Goal: Task Accomplishment & Management: Manage account settings

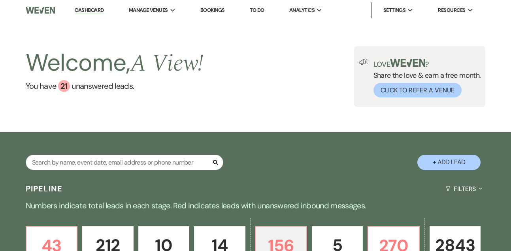
select select "5"
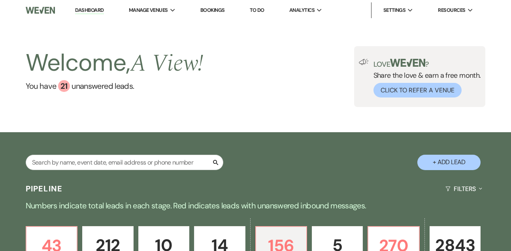
select select "5"
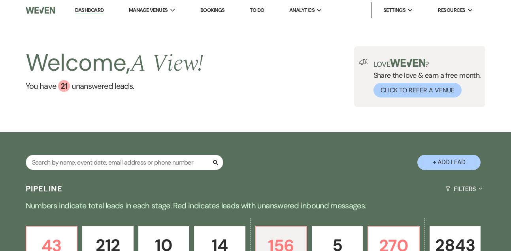
select select "5"
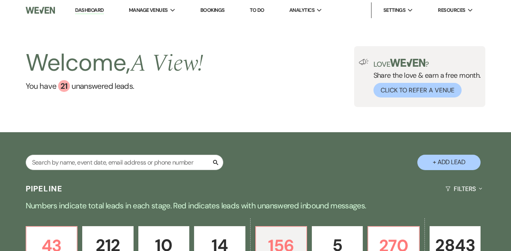
select select "5"
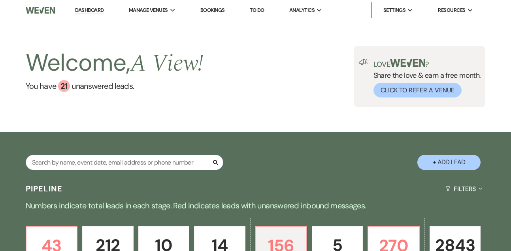
select select "5"
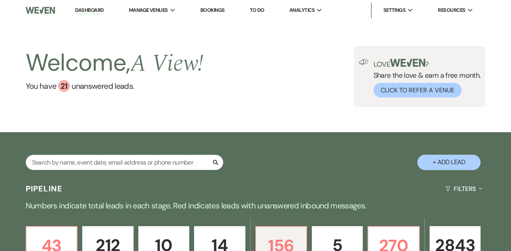
select select "5"
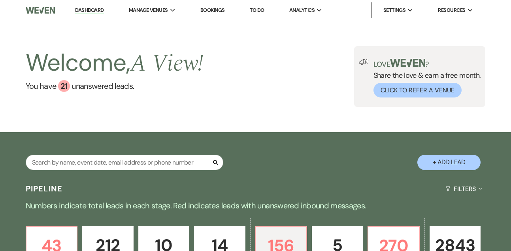
select select "5"
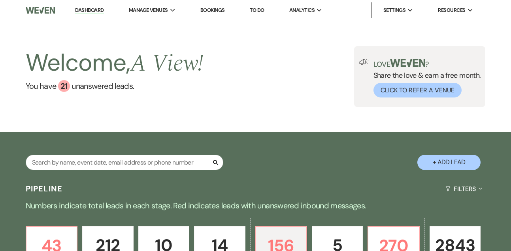
select select "5"
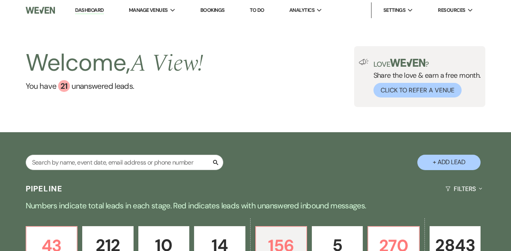
select select "5"
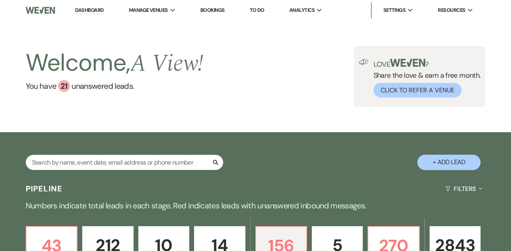
select select "5"
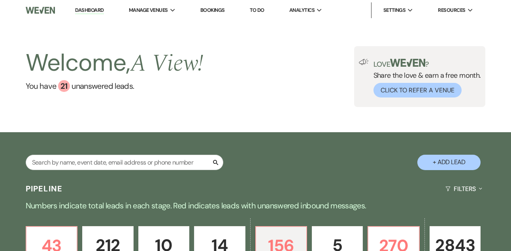
select select "5"
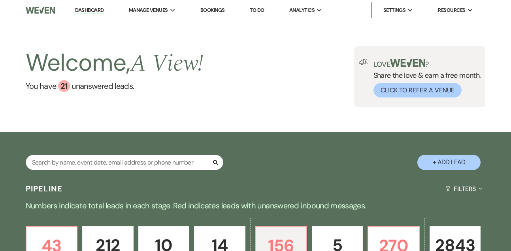
select select "5"
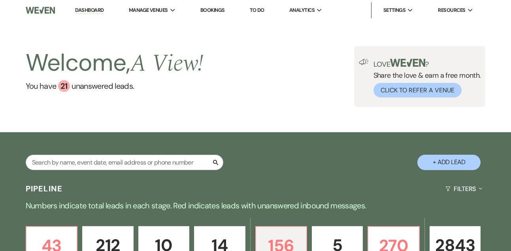
select select "5"
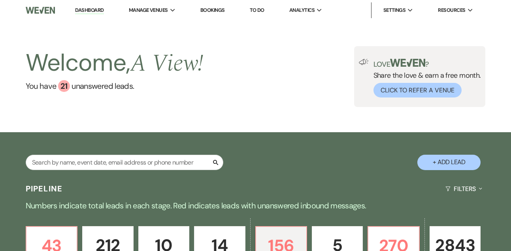
select select "5"
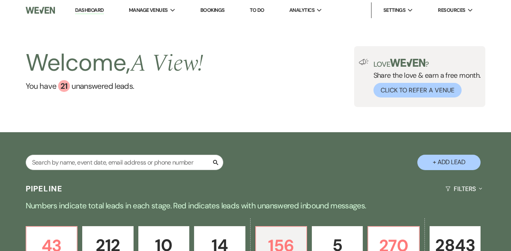
select select "5"
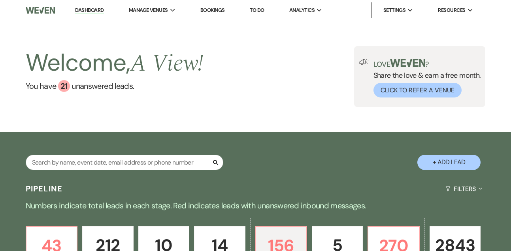
select select "5"
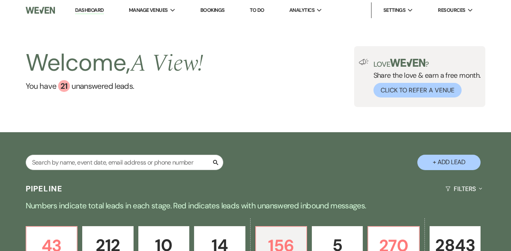
select select "5"
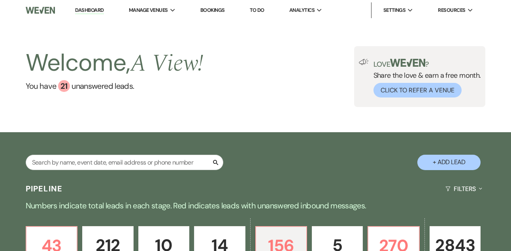
select select "5"
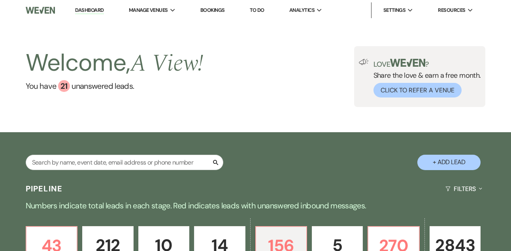
select select "5"
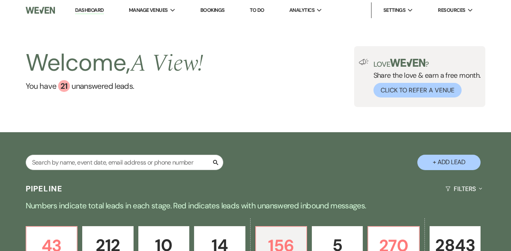
select select "5"
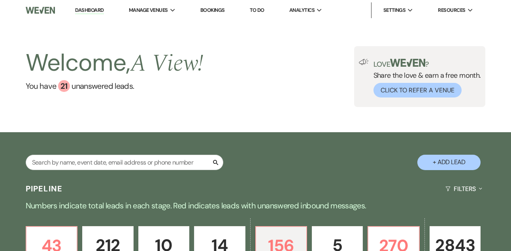
select select "5"
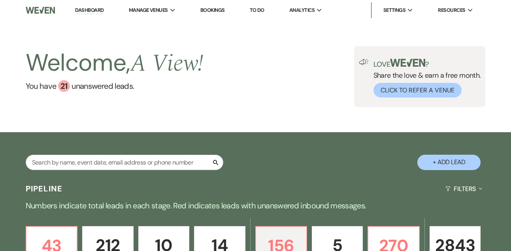
select select "5"
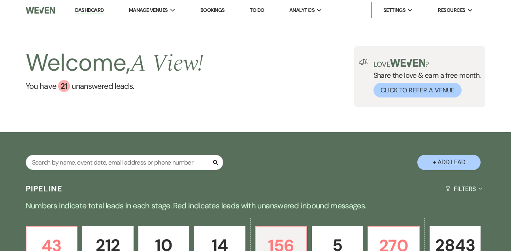
select select "5"
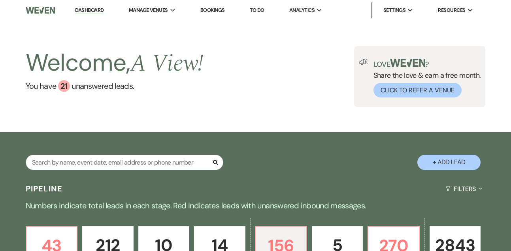
select select "5"
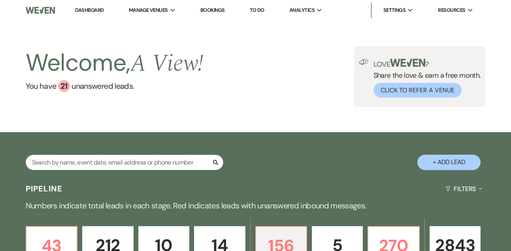
select select "5"
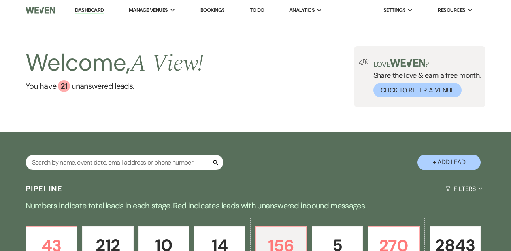
select select "5"
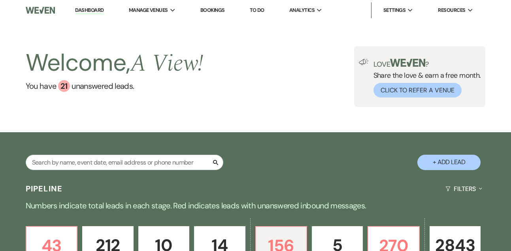
select select "5"
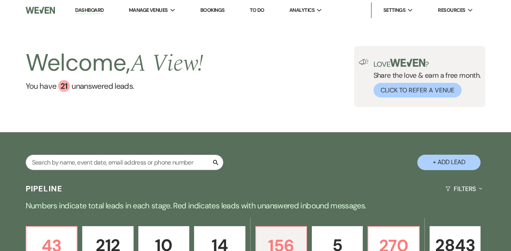
select select "5"
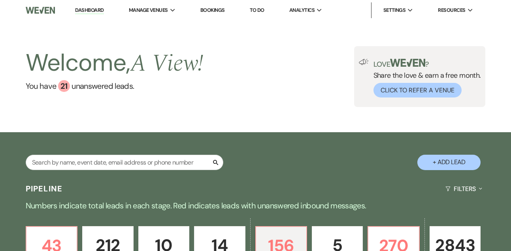
select select "5"
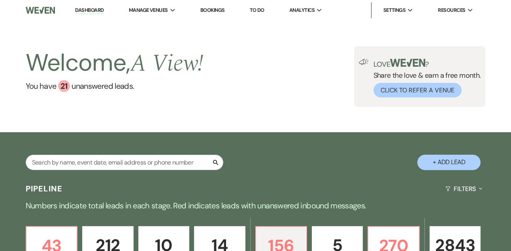
select select "5"
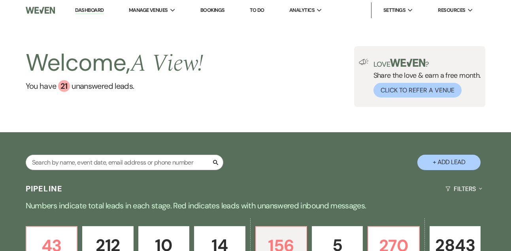
select select "5"
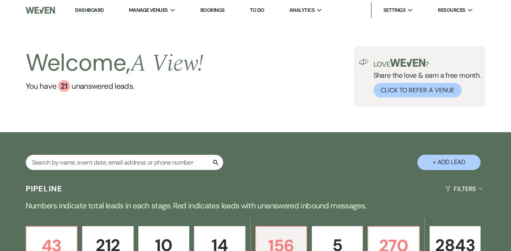
select select "5"
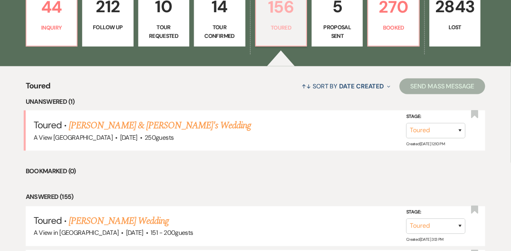
click at [284, 31] on p "Toured" at bounding box center [281, 27] width 41 height 9
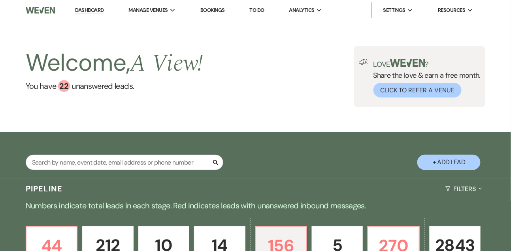
click at [97, 8] on link "Dashboard" at bounding box center [89, 11] width 28 height 8
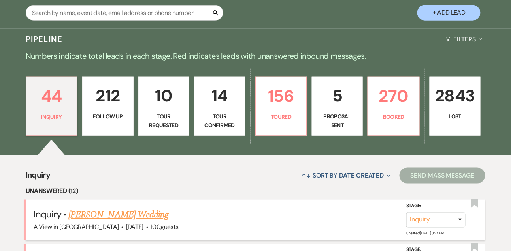
scroll to position [113, 0]
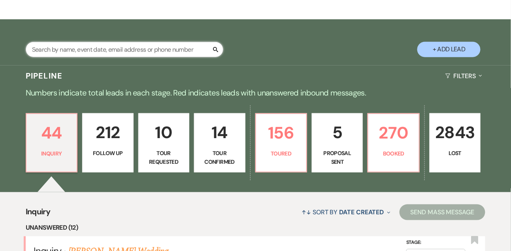
click at [107, 57] on input "text" at bounding box center [124, 49] width 197 height 15
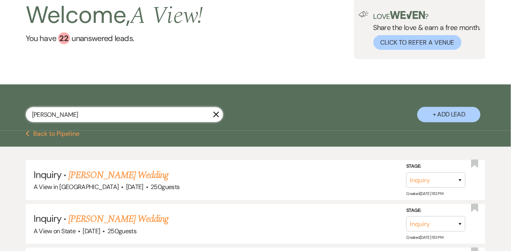
scroll to position [113, 0]
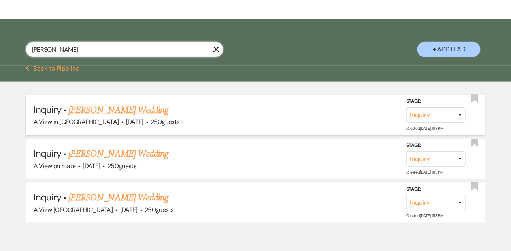
type input "punam"
click at [432, 117] on select "Inquiry Follow Up Tour Requested Tour Confirmed Toured Proposal Sent Booked Lost" at bounding box center [435, 114] width 59 height 15
select select "8"
click at [406, 114] on select "Inquiry Follow Up Tour Requested Tour Confirmed Toured Proposal Sent Booked Lost" at bounding box center [435, 114] width 59 height 15
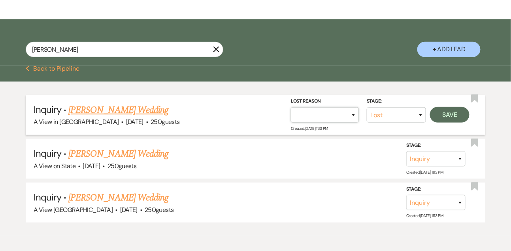
click at [317, 122] on select "Booked Elsewhere Budget Date Unavailable No Response Not a Good Match Capacity …" at bounding box center [325, 114] width 68 height 15
select select "4"
click at [291, 114] on select "Booked Elsewhere Budget Date Unavailable No Response Not a Good Match Capacity …" at bounding box center [325, 114] width 68 height 15
click at [455, 123] on button "Save" at bounding box center [449, 115] width 39 height 16
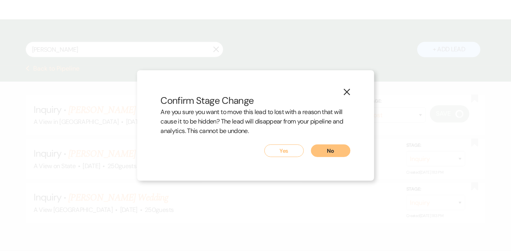
click at [287, 149] on button "Yes" at bounding box center [283, 151] width 39 height 13
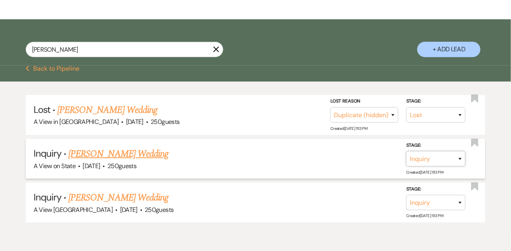
click at [424, 163] on select "Inquiry Follow Up Tour Requested Tour Confirmed Toured Proposal Sent Booked Lost" at bounding box center [435, 158] width 59 height 15
select select "8"
click at [406, 158] on select "Inquiry Follow Up Tour Requested Tour Confirmed Toured Proposal Sent Booked Lost" at bounding box center [435, 158] width 59 height 15
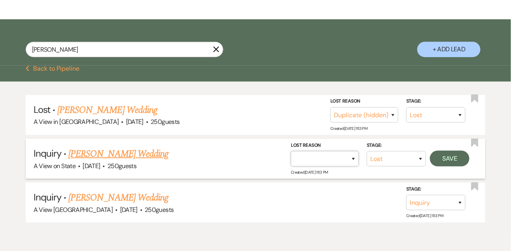
click at [311, 167] on select "Booked Elsewhere Budget Date Unavailable No Response Not a Good Match Capacity …" at bounding box center [325, 158] width 68 height 15
select select "4"
click at [291, 158] on select "Booked Elsewhere Budget Date Unavailable No Response Not a Good Match Capacity …" at bounding box center [325, 158] width 68 height 15
click at [440, 165] on button "Save" at bounding box center [449, 159] width 39 height 16
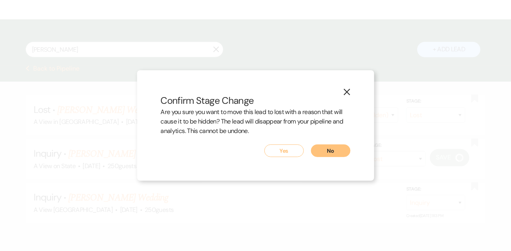
click at [285, 151] on button "Yes" at bounding box center [283, 151] width 39 height 13
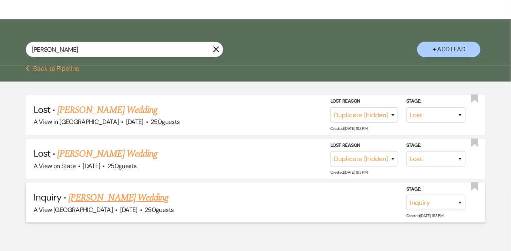
click at [137, 199] on link "Punam Rai's Wedding" at bounding box center [118, 198] width 100 height 14
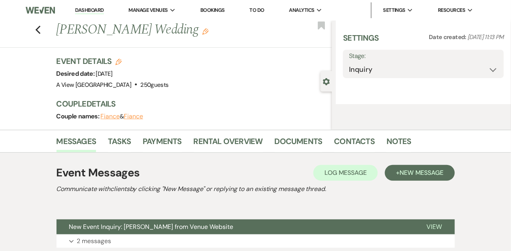
select select "5"
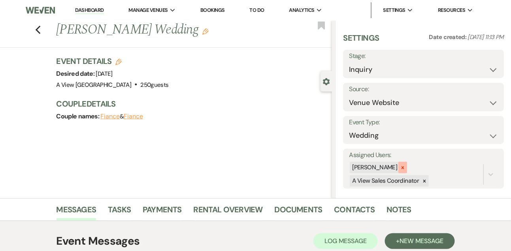
click at [407, 168] on div at bounding box center [402, 167] width 9 height 11
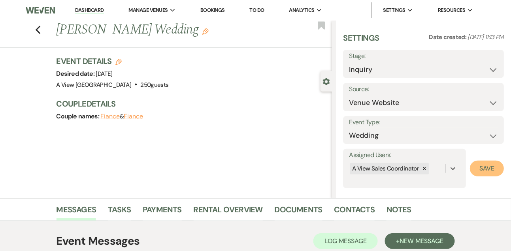
click at [487, 171] on button "Save" at bounding box center [487, 169] width 34 height 16
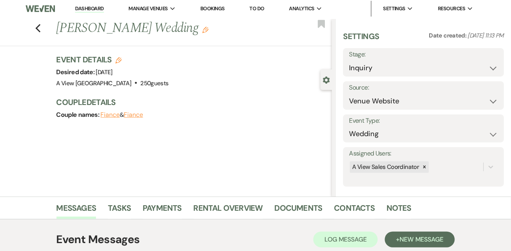
scroll to position [133, 0]
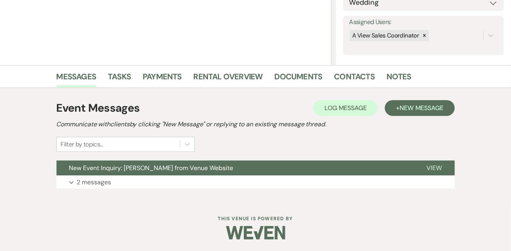
click at [196, 191] on div "Event Messages Log Log Message + New Message Communicate with clients by clicki…" at bounding box center [255, 144] width 398 height 97
click at [195, 187] on button "Expand 2 messages" at bounding box center [255, 182] width 398 height 13
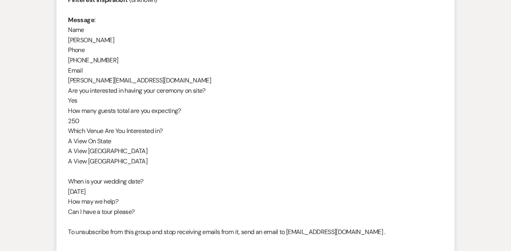
scroll to position [652, 0]
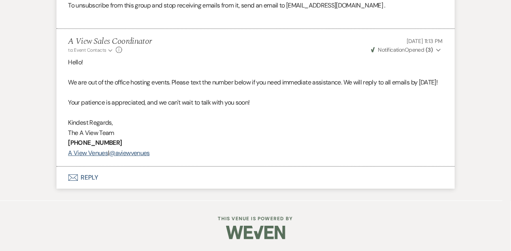
click at [101, 182] on button "Envelope Reply" at bounding box center [255, 178] width 398 height 22
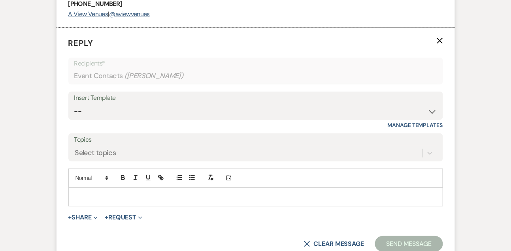
scroll to position [775, 0]
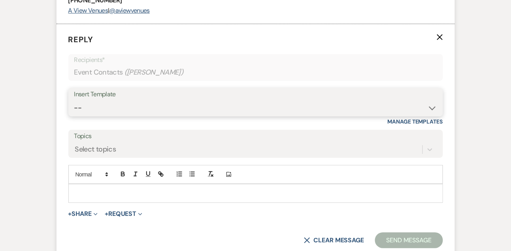
click at [95, 116] on select "-- Tour Confirmation Contract (Pre-Booked Leads) Out of office Inquiry Email Al…" at bounding box center [255, 107] width 363 height 15
select select "3302"
click at [74, 116] on select "-- Tour Confirmation Contract (Pre-Booked Leads) Out of office Inquiry Email Al…" at bounding box center [255, 107] width 363 height 15
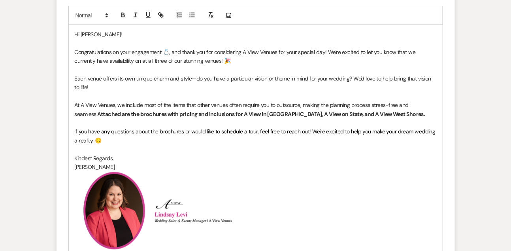
scroll to position [938, 0]
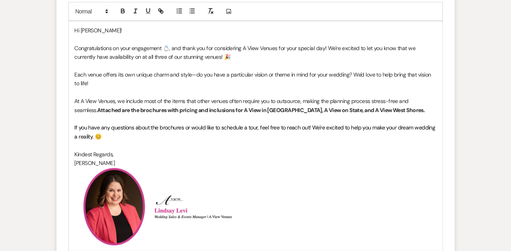
click at [87, 123] on p at bounding box center [256, 119] width 362 height 9
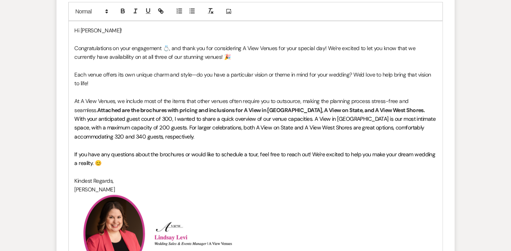
click at [73, 140] on div "Hi Punam! Congratulations on your engagement 💍, and thank you for considering A…" at bounding box center [256, 149] width 374 height 256
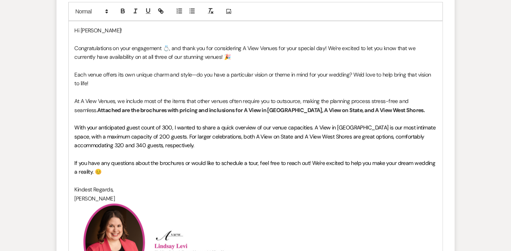
click at [168, 144] on span "﻿ With your anticipated guest count of 300, I wanted to share a quick overview …" at bounding box center [256, 136] width 362 height 25
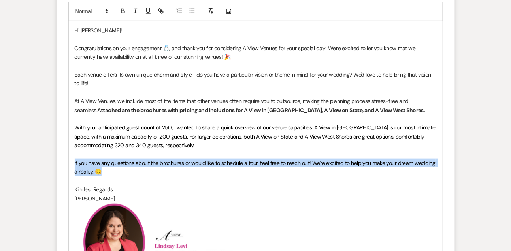
drag, startPoint x: 109, startPoint y: 190, endPoint x: 66, endPoint y: 186, distance: 43.2
click at [66, 187] on form "Reply X Saving draft... Recipients* Event Contacts ( Punam Rai ) Insert Templat…" at bounding box center [255, 120] width 398 height 519
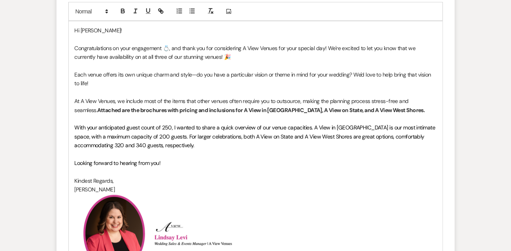
click at [120, 62] on p "Congratulations on your engagement 💍, and thank you for considering A View Venu…" at bounding box center [256, 53] width 362 height 18
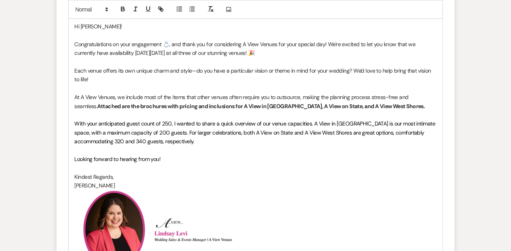
scroll to position [945, 0]
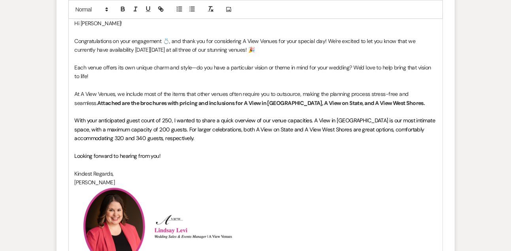
click at [72, 130] on div "Hi Punam! Congratulations on your engagement 💍, and thank you for considering A…" at bounding box center [256, 142] width 374 height 256
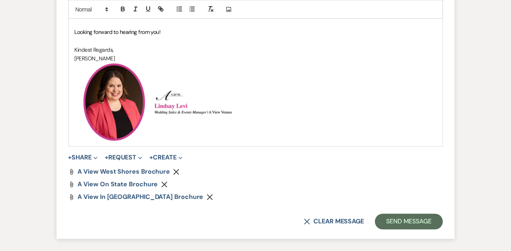
scroll to position [1091, 0]
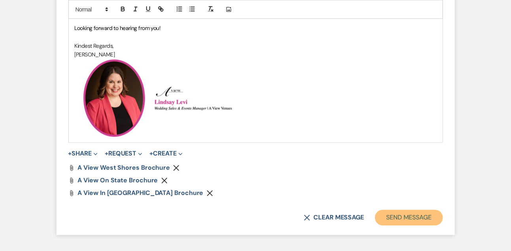
click at [402, 226] on button "Send Message" at bounding box center [409, 218] width 68 height 16
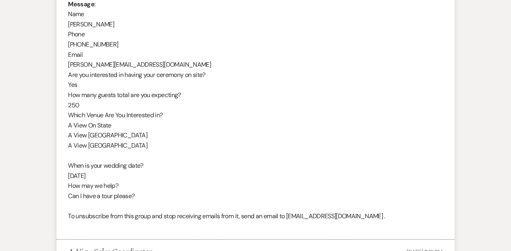
scroll to position [267, 0]
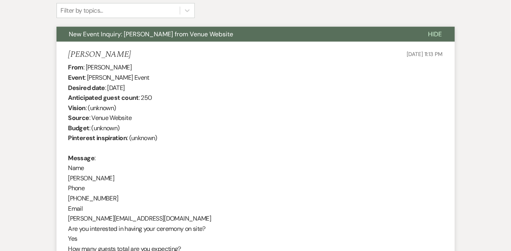
click at [88, 177] on div "From : Punam Rai Event : Punam Rai's Event Desired date : October 4th 2026 Anti…" at bounding box center [255, 223] width 374 height 323
copy div "Punam Rai"
drag, startPoint x: 108, startPoint y: 87, endPoint x: 168, endPoint y: 88, distance: 60.4
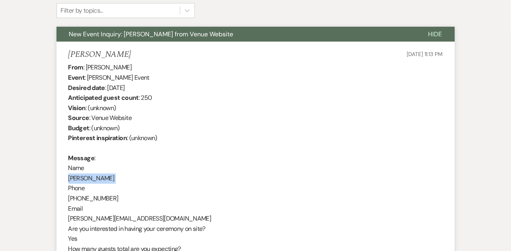
click at [168, 88] on div "From : Punam Rai Event : Punam Rai's Event Desired date : October 4th 2026 Anti…" at bounding box center [255, 223] width 374 height 323
copy div "October 4th 2026"
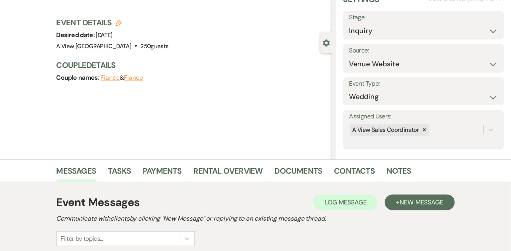
scroll to position [0, 0]
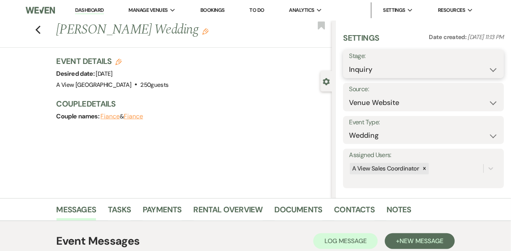
click at [355, 70] on select "Inquiry Follow Up Tour Requested Tour Confirmed Toured Proposal Sent Booked Lost" at bounding box center [423, 69] width 149 height 15
select select "2"
click at [349, 62] on select "Inquiry Follow Up Tour Requested Tour Confirmed Toured Proposal Sent Booked Lost" at bounding box center [423, 69] width 149 height 15
click at [492, 66] on button "Save" at bounding box center [486, 64] width 33 height 16
click at [94, 10] on link "Dashboard" at bounding box center [89, 11] width 28 height 8
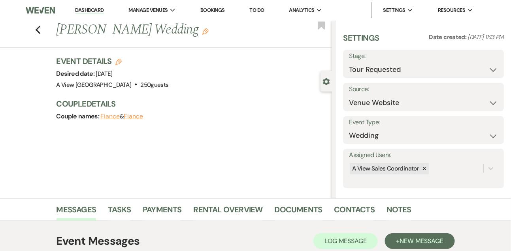
select select "8"
select select "4"
select select "2"
select select "8"
select select "4"
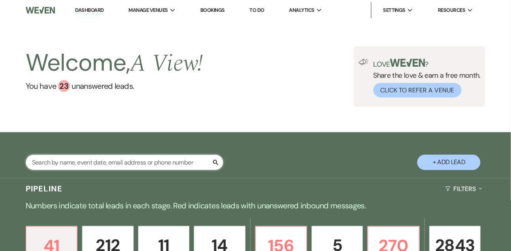
click at [73, 170] on input "text" at bounding box center [124, 162] width 197 height 15
type input "erica scot"
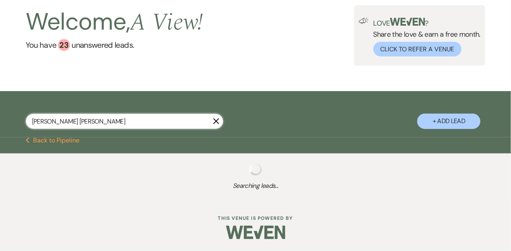
select select "8"
select select "4"
select select "8"
select select "7"
select select "9"
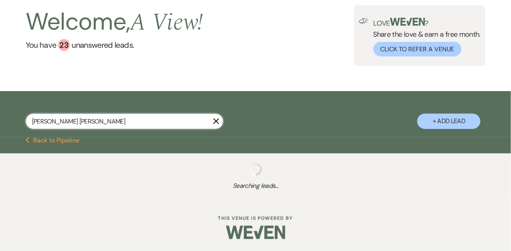
select select "8"
select select "5"
select select "8"
select select "5"
select select "8"
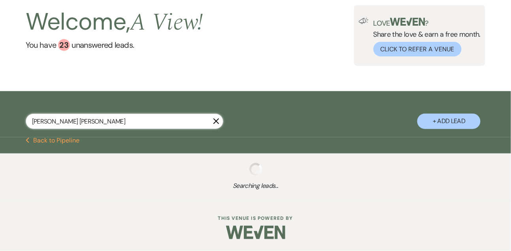
select select "4"
select select "8"
select select "4"
select select "8"
select select "4"
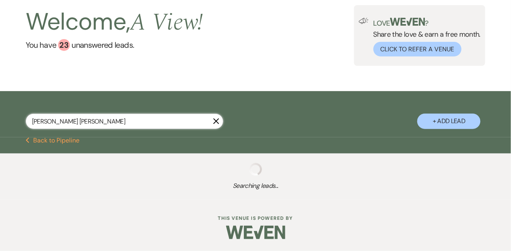
select select "8"
select select "4"
select select "8"
select select "4"
select select "8"
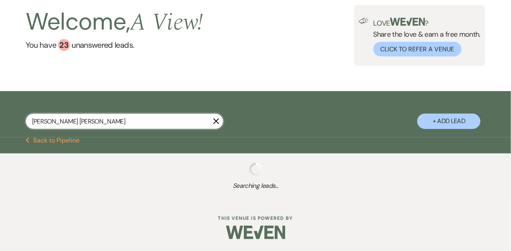
select select "6"
select select "8"
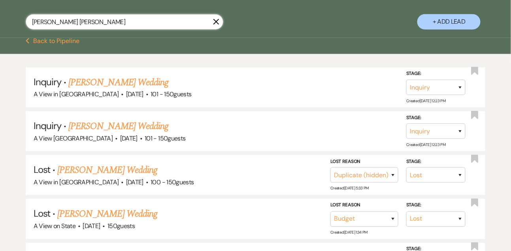
scroll to position [143, 0]
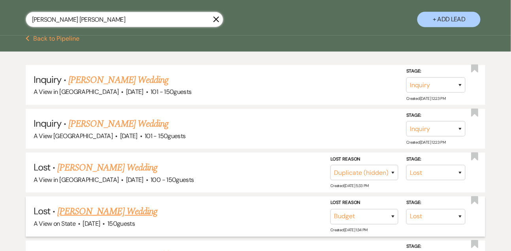
type input "erica scot"
click at [71, 219] on link "[PERSON_NAME] Wedding" at bounding box center [107, 212] width 100 height 14
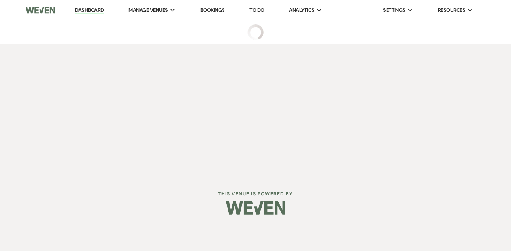
select select "8"
select select "7"
select select "5"
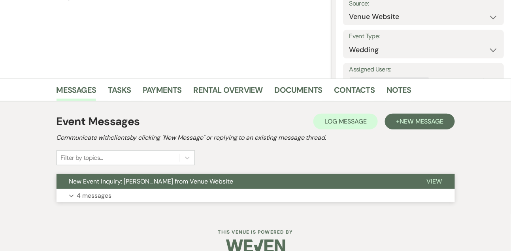
click at [84, 198] on p "4 messages" at bounding box center [94, 196] width 35 height 10
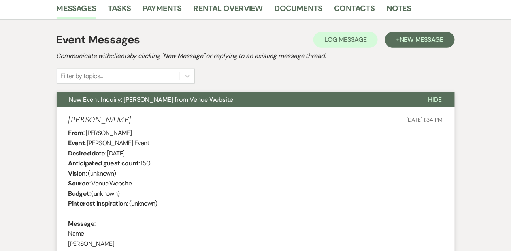
scroll to position [92, 0]
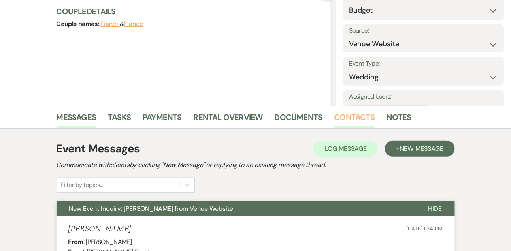
click at [358, 116] on link "Contacts" at bounding box center [354, 119] width 41 height 17
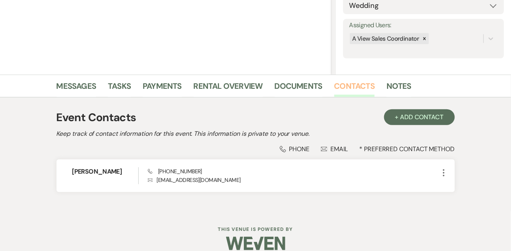
scroll to position [134, 0]
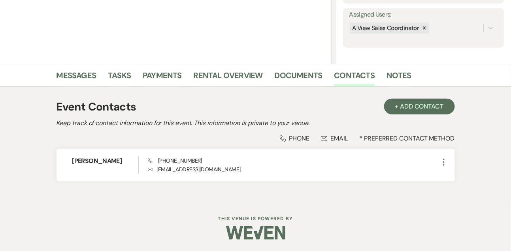
scroll to position [143, 0]
select select "8"
select select "4"
select select "8"
select select "7"
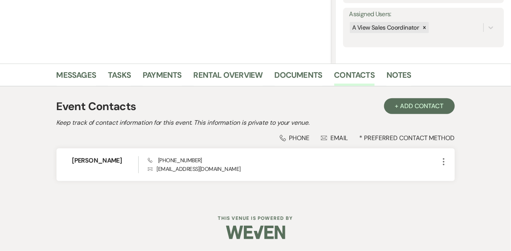
select select "9"
select select "8"
select select "5"
select select "8"
select select "5"
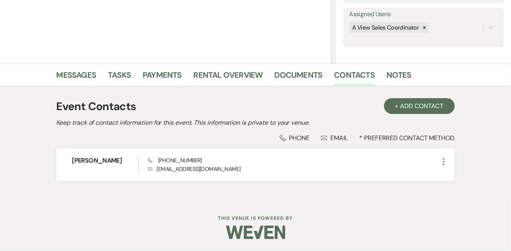
select select "8"
select select "4"
select select "8"
select select "4"
select select "8"
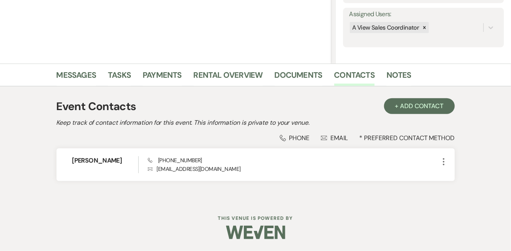
select select "4"
select select "8"
select select "4"
select select "8"
select select "4"
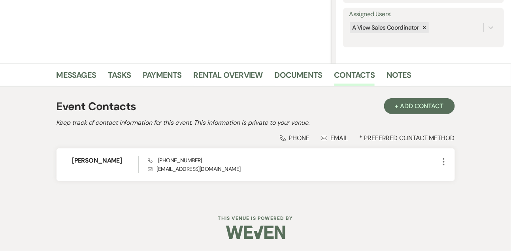
select select "8"
select select "6"
select select "8"
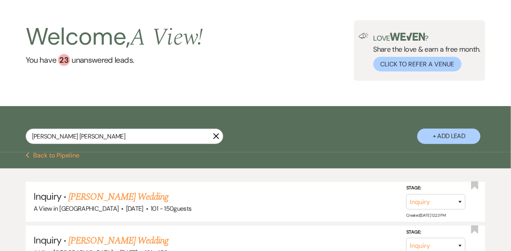
scroll to position [0, 0]
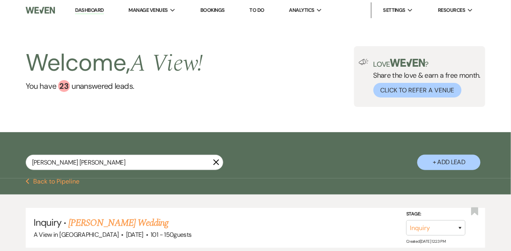
click at [96, 12] on link "Dashboard" at bounding box center [89, 11] width 28 height 8
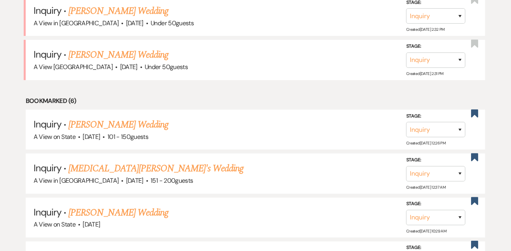
scroll to position [780, 0]
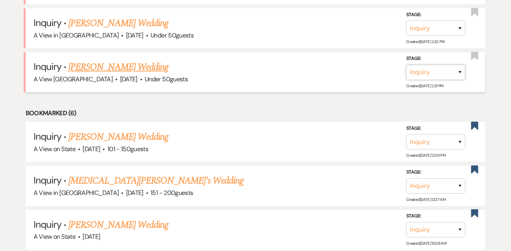
click at [413, 75] on select "Inquiry Follow Up Tour Requested Tour Confirmed Toured Proposal Sent Booked Lost" at bounding box center [435, 72] width 59 height 15
select select "8"
click at [406, 66] on select "Inquiry Follow Up Tour Requested Tour Confirmed Toured Proposal Sent Booked Lost" at bounding box center [435, 72] width 59 height 15
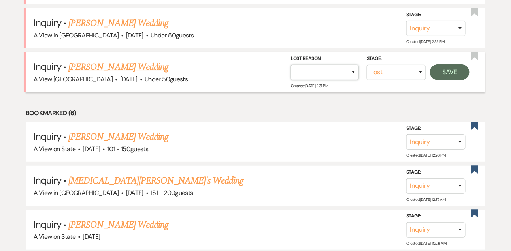
click at [332, 77] on select "Booked Elsewhere Budget Date Unavailable No Response Not a Good Match Capacity …" at bounding box center [325, 72] width 68 height 15
select select "4"
click at [291, 66] on select "Booked Elsewhere Budget Date Unavailable No Response Not a Good Match Capacity …" at bounding box center [325, 72] width 68 height 15
click at [445, 80] on button "Save" at bounding box center [449, 72] width 39 height 16
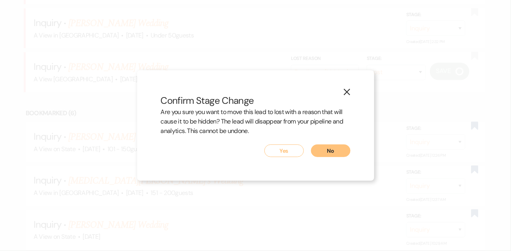
click at [283, 154] on button "Yes" at bounding box center [283, 151] width 39 height 13
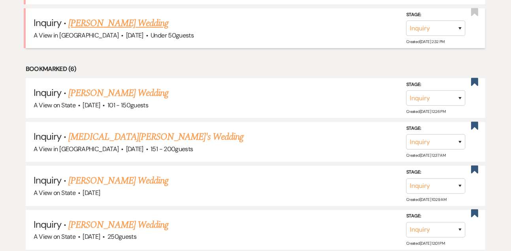
click at [94, 24] on link "[PERSON_NAME] Wedding" at bounding box center [118, 23] width 100 height 14
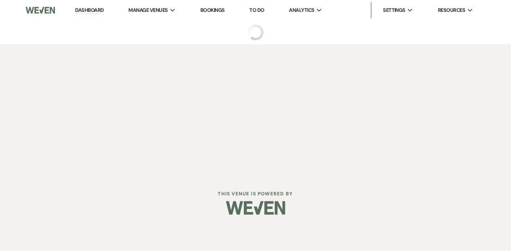
select select "2"
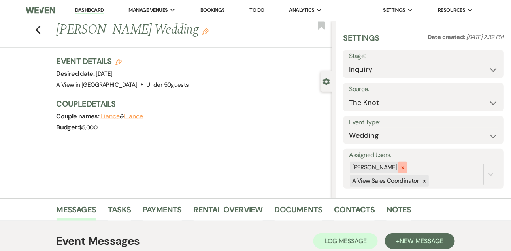
click at [405, 167] on icon at bounding box center [403, 168] width 6 height 6
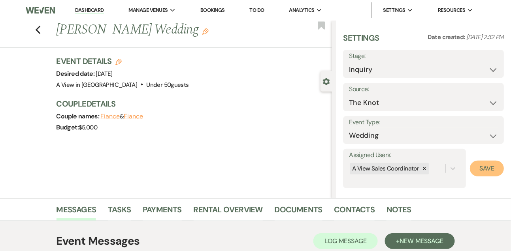
click at [473, 169] on button "Save" at bounding box center [487, 169] width 34 height 16
click at [113, 71] on span "[DATE]" at bounding box center [104, 74] width 17 height 8
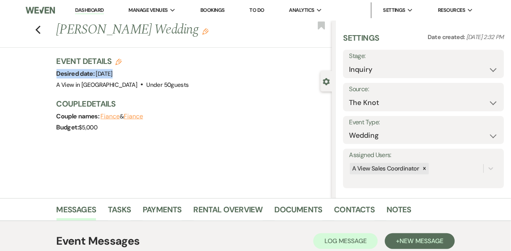
click at [113, 71] on span "[DATE]" at bounding box center [104, 74] width 17 height 8
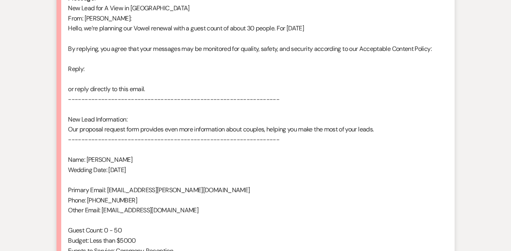
scroll to position [545, 0]
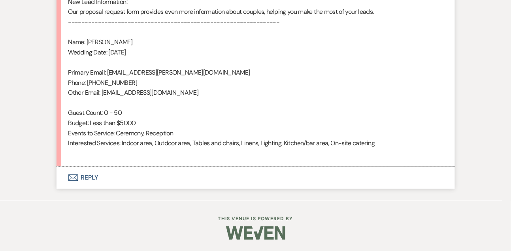
click at [91, 177] on button "Envelope Reply" at bounding box center [255, 178] width 398 height 22
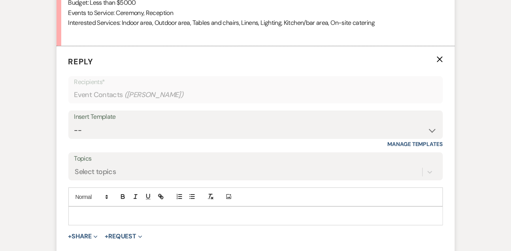
scroll to position [682, 0]
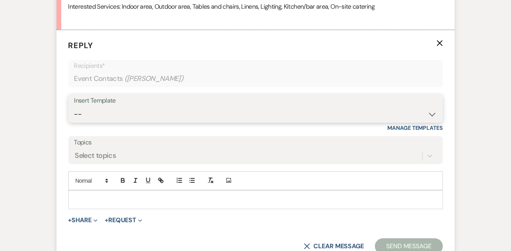
click at [86, 113] on select "-- Tour Confirmation Contract (Pre-Booked Leads) Out of office Inquiry Email Al…" at bounding box center [255, 114] width 363 height 15
select select "3300"
click at [74, 107] on select "-- Tour Confirmation Contract (Pre-Booked Leads) Out of office Inquiry Email Al…" at bounding box center [255, 114] width 363 height 15
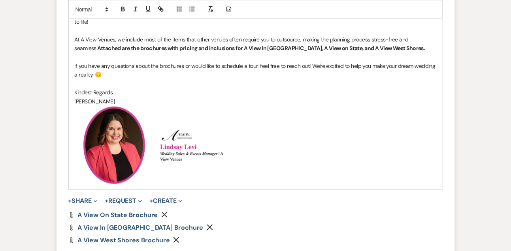
scroll to position [870, 0]
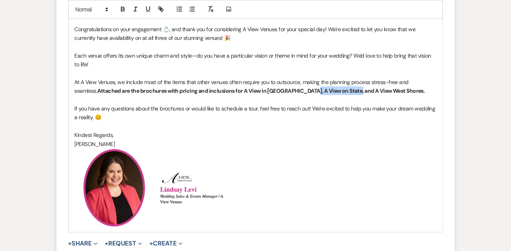
drag, startPoint x: 280, startPoint y: 91, endPoint x: 325, endPoint y: 92, distance: 44.3
click at [325, 92] on strong "Attached are the brochures with pricing and inclusions for A View in [GEOGRAPHI…" at bounding box center [260, 90] width 327 height 7
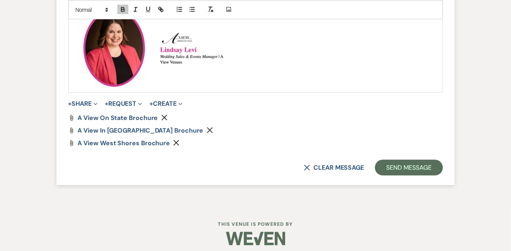
scroll to position [1011, 0]
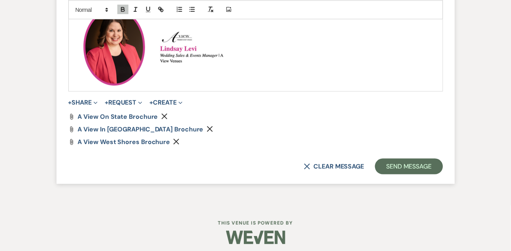
click at [164, 116] on icon "Remove" at bounding box center [164, 116] width 6 height 6
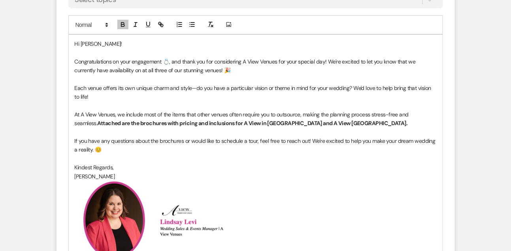
scroll to position [837, 0]
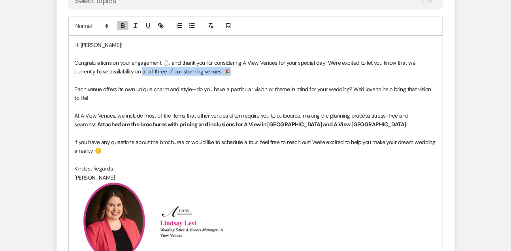
drag, startPoint x: 119, startPoint y: 73, endPoint x: 237, endPoint y: 69, distance: 117.8
click at [237, 69] on p "Congratulations on your engagement 💍, and thank you for considering A View Venu…" at bounding box center [256, 67] width 362 height 18
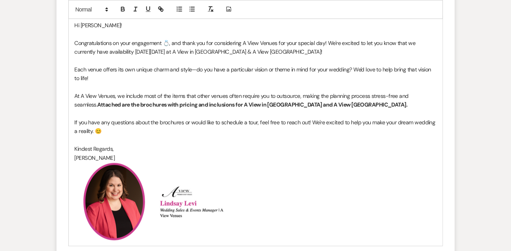
scroll to position [856, 0]
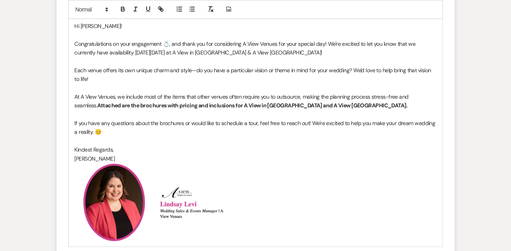
click at [346, 69] on p "Each venue offers its own unique charm and style—do you have a particular visio…" at bounding box center [256, 75] width 362 height 18
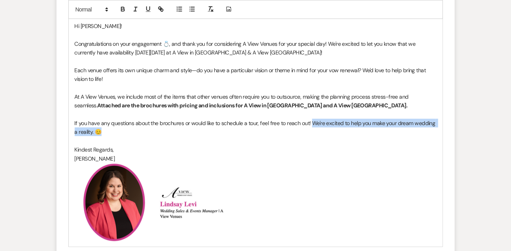
drag, startPoint x: 311, startPoint y: 124, endPoint x: 317, endPoint y: 129, distance: 7.8
click at [317, 129] on p "If you have any questions about the brochures or would like to schedule a tour,…" at bounding box center [256, 128] width 362 height 18
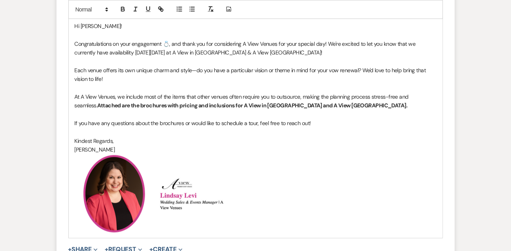
scroll to position [994, 0]
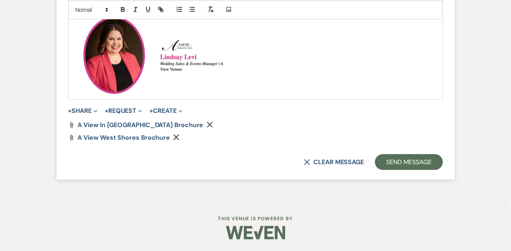
click at [412, 160] on button "Send Message" at bounding box center [409, 162] width 68 height 16
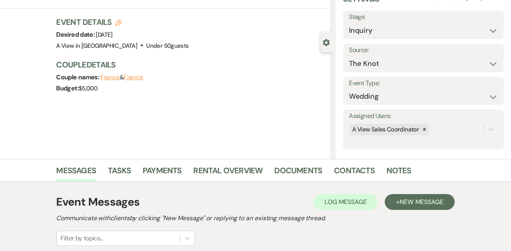
scroll to position [36, 0]
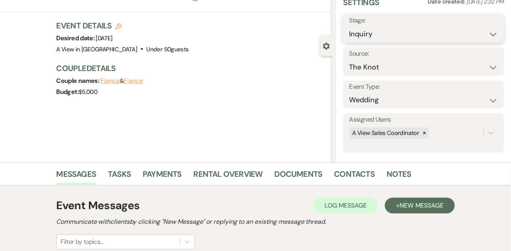
click at [358, 34] on select "Inquiry Follow Up Tour Requested Tour Confirmed Toured Proposal Sent Booked Lost" at bounding box center [423, 33] width 149 height 15
select select "9"
click at [349, 26] on select "Inquiry Follow Up Tour Requested Tour Confirmed Toured Proposal Sent Booked Lost" at bounding box center [423, 33] width 149 height 15
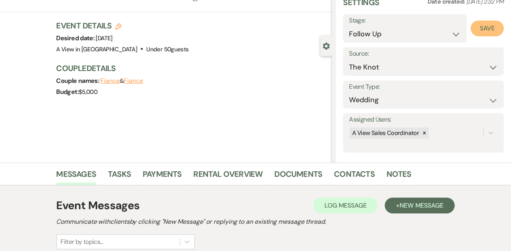
click at [482, 30] on button "Save" at bounding box center [486, 29] width 33 height 16
click at [122, 175] on link "Tasks" at bounding box center [119, 176] width 23 height 17
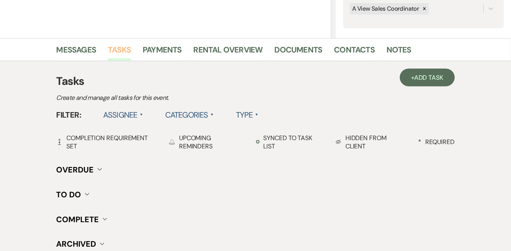
scroll to position [161, 0]
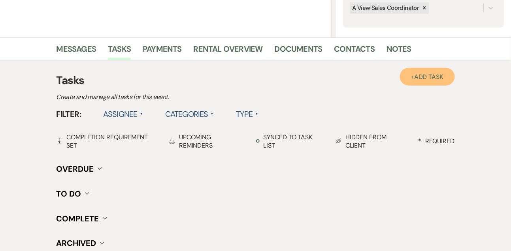
click at [409, 82] on link "+ Add Task" at bounding box center [427, 77] width 55 height 18
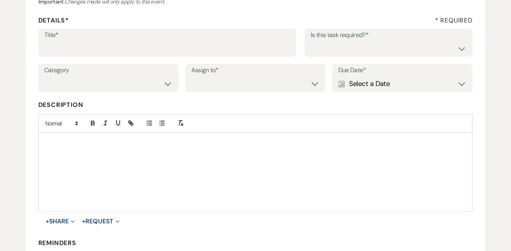
scroll to position [85, 0]
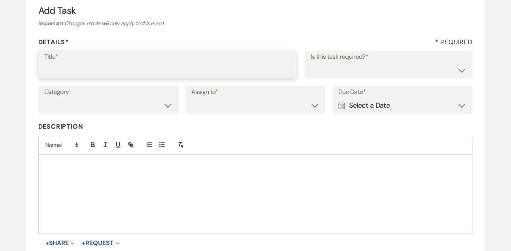
click at [234, 72] on input "Title*" at bounding box center [167, 69] width 246 height 15
type input "1st email follow up"
click at [365, 73] on select "Yes No" at bounding box center [388, 69] width 156 height 15
select select "true"
click at [310, 62] on select "Yes No" at bounding box center [388, 69] width 156 height 15
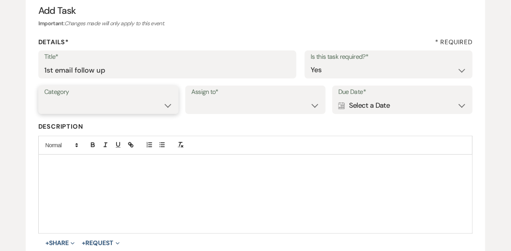
click at [155, 107] on select "Venue Vendors Guests Details Finalize & Share" at bounding box center [108, 105] width 128 height 15
select select "31"
click at [44, 98] on select "Venue Vendors Guests Details Finalize & Share" at bounding box center [108, 105] width 128 height 15
click at [205, 109] on select "Venue Client" at bounding box center [255, 105] width 128 height 15
select select "venueHost"
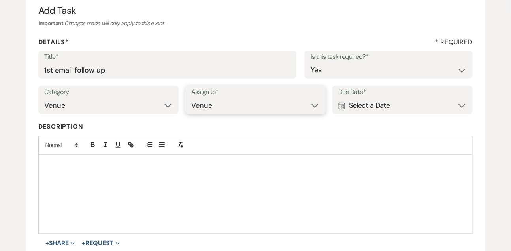
click at [191, 98] on select "Venue Client" at bounding box center [255, 105] width 128 height 15
click at [346, 105] on div "Calendar Select a Date Expand" at bounding box center [402, 105] width 128 height 15
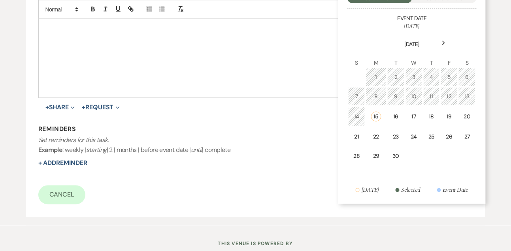
scroll to position [246, 0]
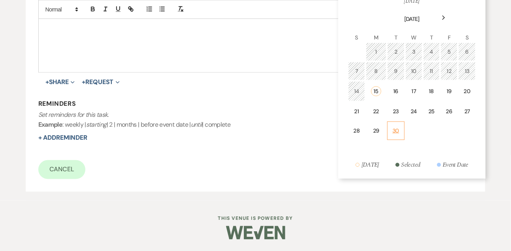
click at [393, 131] on div "30" at bounding box center [395, 131] width 7 height 8
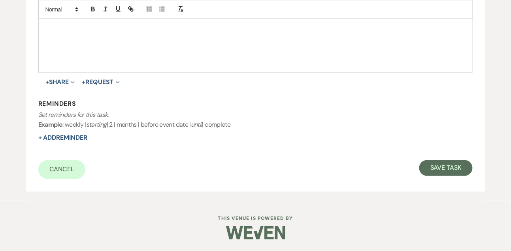
click at [440, 144] on form "Title* 1st email follow up Is this task required?* Yes No Category Venue Vendor…" at bounding box center [255, 34] width 434 height 290
click at [438, 164] on button "Save Task" at bounding box center [445, 168] width 53 height 16
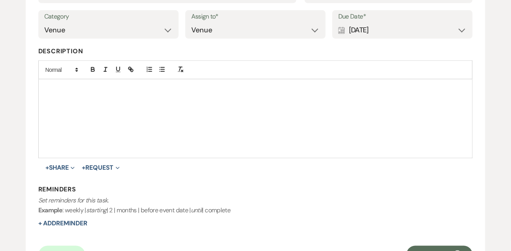
select select "9"
select select "2"
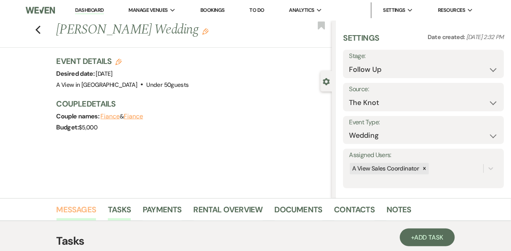
click at [69, 211] on link "Messages" at bounding box center [76, 211] width 40 height 17
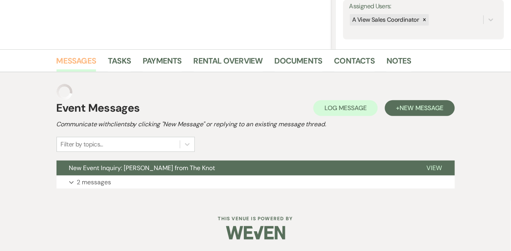
scroll to position [133, 0]
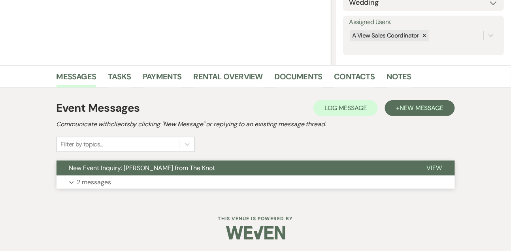
click at [87, 176] on button "Expand 2 messages" at bounding box center [255, 182] width 398 height 13
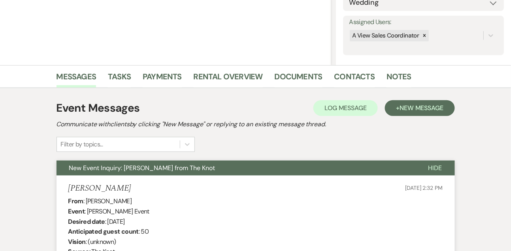
drag, startPoint x: 86, startPoint y: 200, endPoint x: 153, endPoint y: 201, distance: 66.8
copy div "[PERSON_NAME]"
drag, startPoint x: 108, startPoint y: 220, endPoint x: 157, endPoint y: 218, distance: 49.0
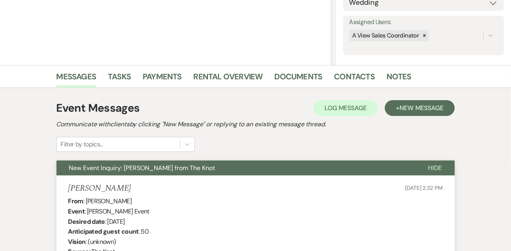
copy div "June 14th 2026"
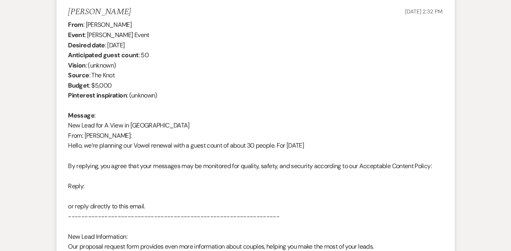
scroll to position [324, 0]
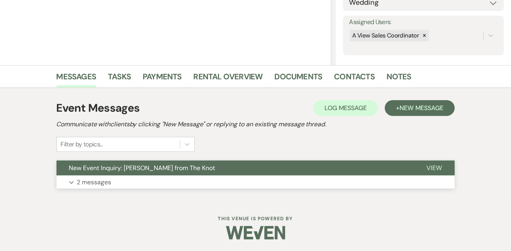
click at [103, 186] on p "2 messages" at bounding box center [94, 182] width 34 height 10
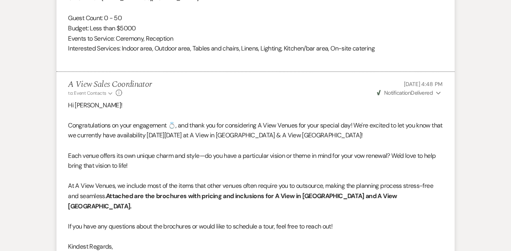
scroll to position [644, 0]
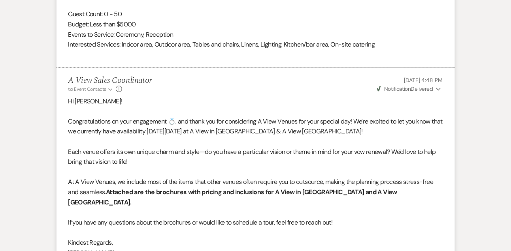
click at [438, 90] on icon "Expand" at bounding box center [438, 90] width 5 height 6
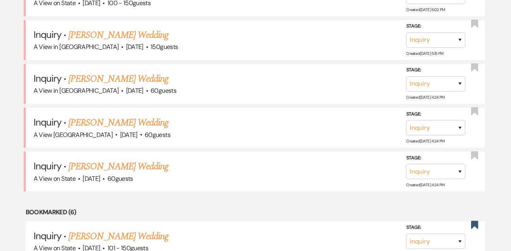
scroll to position [598, 0]
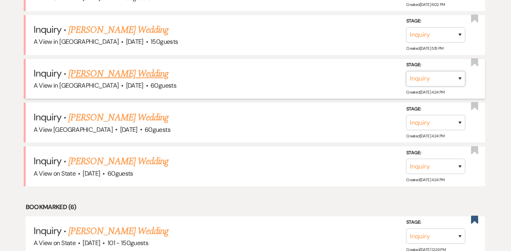
click at [432, 86] on select "Inquiry Follow Up Tour Requested Tour Confirmed Toured Proposal Sent Booked Lost" at bounding box center [435, 78] width 59 height 15
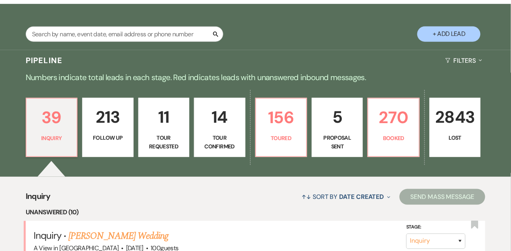
scroll to position [92, 0]
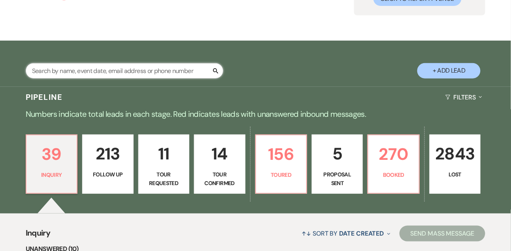
click at [139, 79] on input "text" at bounding box center [124, 70] width 197 height 15
type input "[PERSON_NAME]"
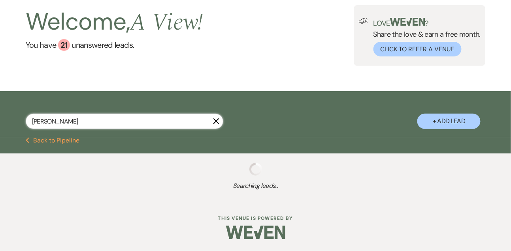
select select "5"
select select "8"
select select "4"
select select "8"
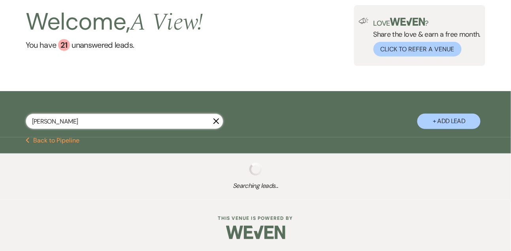
select select "4"
select select "9"
select select "8"
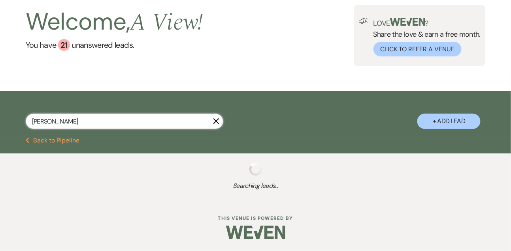
select select "6"
select select "8"
select select "4"
select select "8"
select select "6"
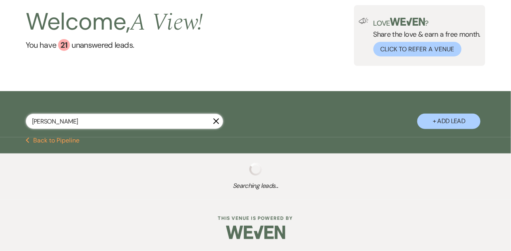
select select "8"
select select "5"
select select "8"
select select "4"
select select "8"
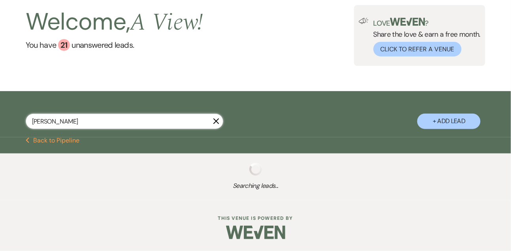
select select "4"
select select "8"
select select "5"
select select "8"
select select "6"
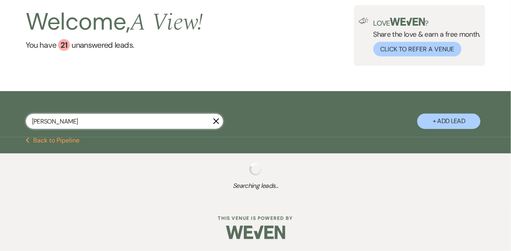
select select "5"
select select "8"
select select "5"
select select "8"
select select "4"
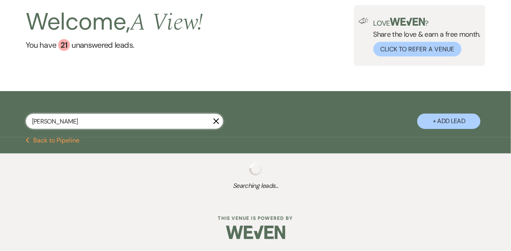
select select "8"
select select "5"
select select "8"
select select "5"
select select "8"
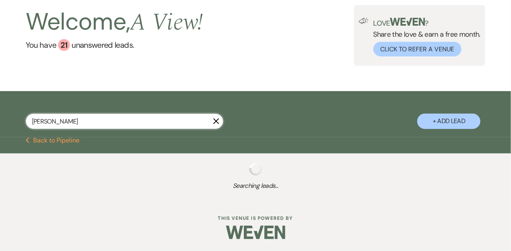
select select "5"
select select "8"
select select "4"
select select "8"
select select "5"
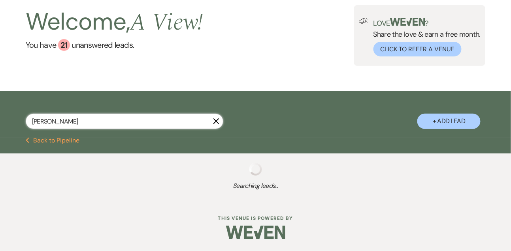
select select "8"
select select "4"
select select "8"
select select "5"
select select "8"
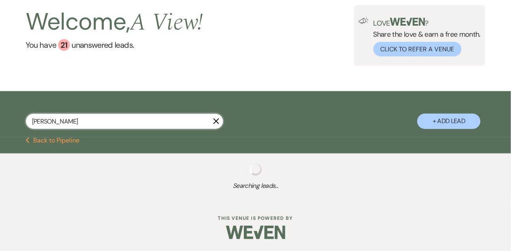
select select "4"
select select "8"
select select "4"
select select "8"
select select "5"
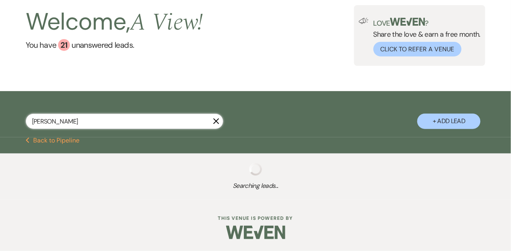
select select "8"
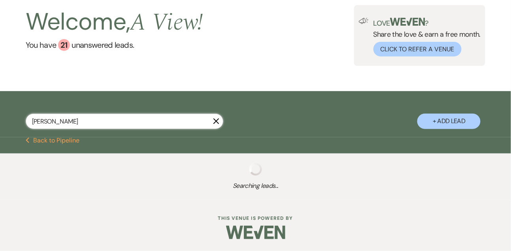
select select "4"
select select "8"
select select "4"
select select "8"
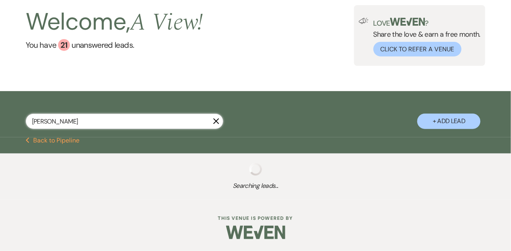
select select "8"
select select "4"
select select "8"
select select "4"
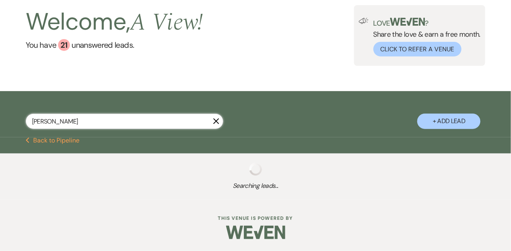
select select "8"
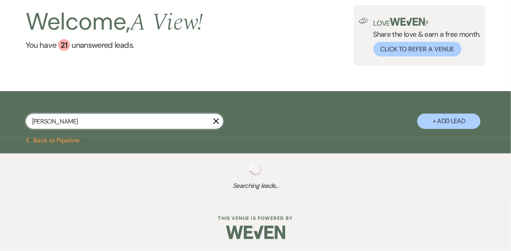
select select "4"
select select "8"
select select "4"
select select "8"
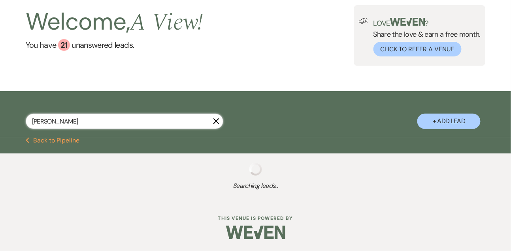
select select "4"
select select "8"
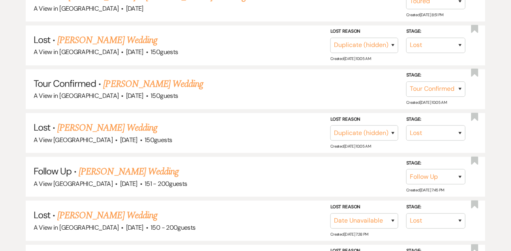
scroll to position [399, 0]
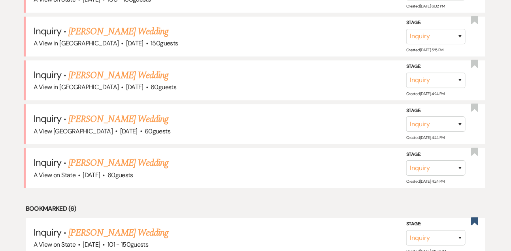
scroll to position [598, 0]
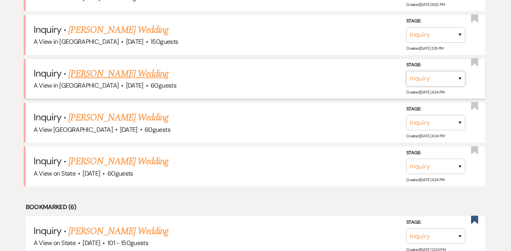
click at [422, 86] on select "Inquiry Follow Up Tour Requested Tour Confirmed Toured Proposal Sent Booked Lost" at bounding box center [435, 78] width 59 height 15
select select "8"
click at [406, 75] on select "Inquiry Follow Up Tour Requested Tour Confirmed Toured Proposal Sent Booked Lost" at bounding box center [435, 78] width 59 height 15
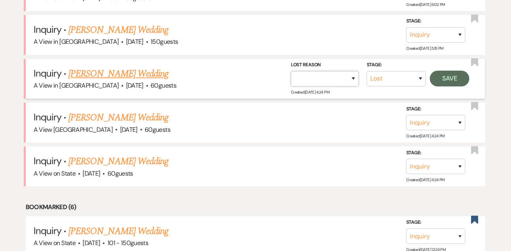
click at [342, 83] on select "Booked Elsewhere Budget Date Unavailable No Response Not a Good Match Capacity …" at bounding box center [325, 78] width 68 height 15
select select "4"
click at [291, 75] on select "Booked Elsewhere Budget Date Unavailable No Response Not a Good Match Capacity …" at bounding box center [325, 78] width 68 height 15
click at [446, 87] on button "Save" at bounding box center [449, 79] width 39 height 16
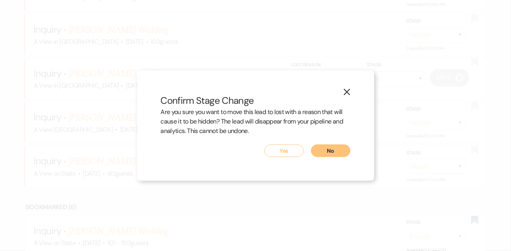
click at [292, 153] on button "Yes" at bounding box center [283, 151] width 39 height 13
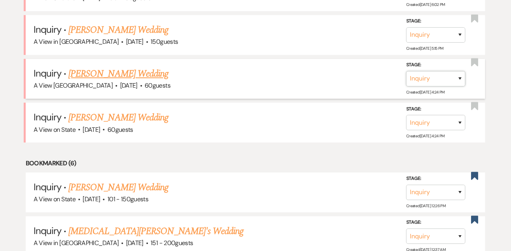
click at [429, 83] on select "Inquiry Follow Up Tour Requested Tour Confirmed Toured Proposal Sent Booked Lost" at bounding box center [435, 78] width 59 height 15
select select "8"
click at [406, 75] on select "Inquiry Follow Up Tour Requested Tour Confirmed Toured Proposal Sent Booked Lost" at bounding box center [435, 78] width 59 height 15
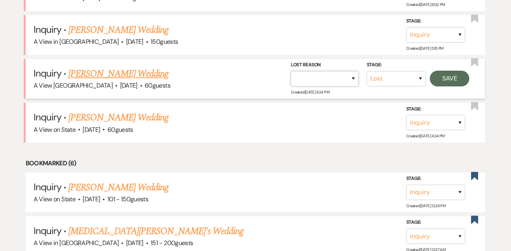
click at [338, 85] on select "Booked Elsewhere Budget Date Unavailable No Response Not a Good Match Capacity …" at bounding box center [325, 78] width 68 height 15
select select "4"
click at [291, 75] on select "Booked Elsewhere Budget Date Unavailable No Response Not a Good Match Capacity …" at bounding box center [325, 78] width 68 height 15
click at [454, 84] on button "Save" at bounding box center [449, 79] width 39 height 16
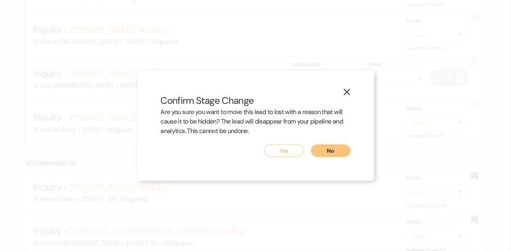
click at [290, 146] on button "Yes" at bounding box center [283, 151] width 39 height 13
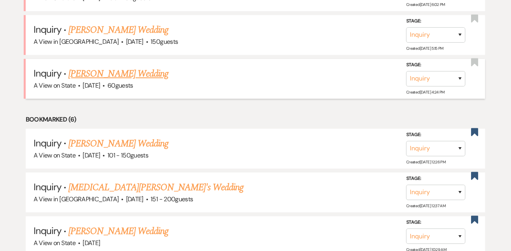
click at [120, 80] on link "[PERSON_NAME] Wedding" at bounding box center [118, 74] width 100 height 14
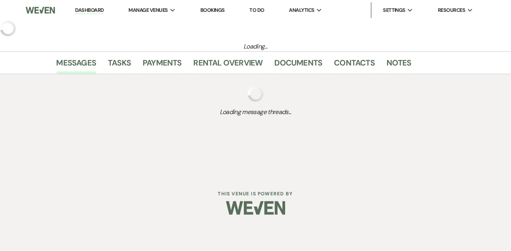
select select "5"
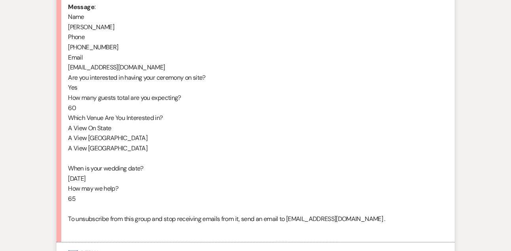
scroll to position [410, 0]
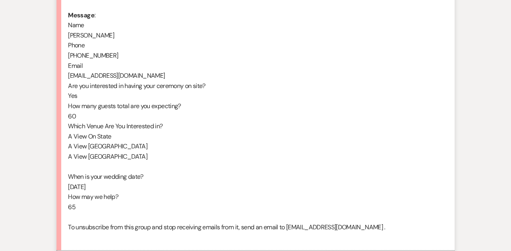
click at [101, 32] on div "From : [PERSON_NAME] Event : [PERSON_NAME] Event Desired date : [DATE] Anticipa…" at bounding box center [255, 80] width 374 height 323
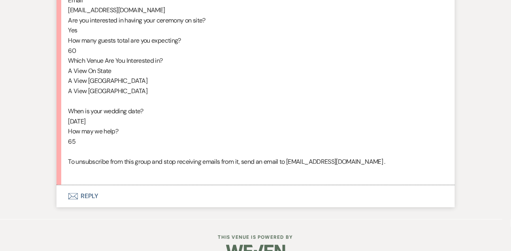
scroll to position [487, 0]
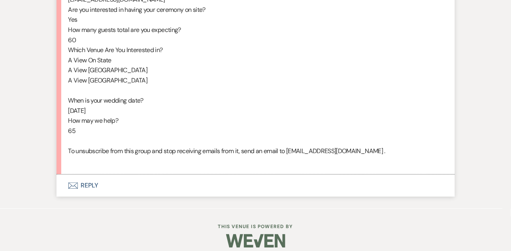
click at [96, 190] on button "Envelope Reply" at bounding box center [255, 186] width 398 height 22
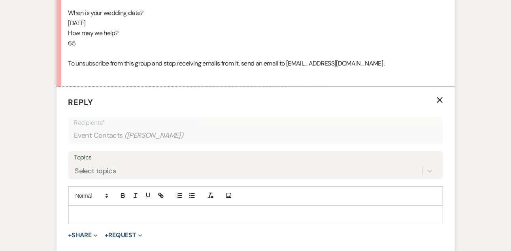
scroll to position [627, 0]
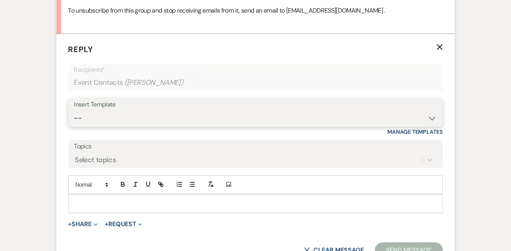
click at [100, 126] on select "-- Tour Confirmation Contract (Pre-Booked Leads) Out of office Inquiry Email Al…" at bounding box center [255, 118] width 363 height 15
select select "3304"
click at [74, 120] on select "-- Tour Confirmation Contract (Pre-Booked Leads) Out of office Inquiry Email Al…" at bounding box center [255, 118] width 363 height 15
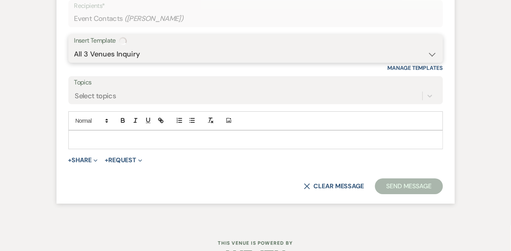
scroll to position [707, 0]
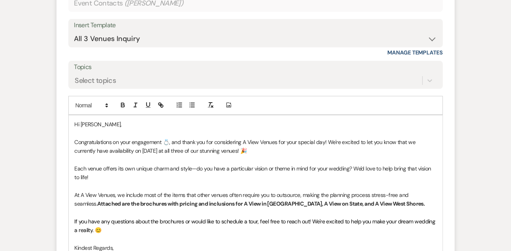
drag, startPoint x: 154, startPoint y: 161, endPoint x: 258, endPoint y: 162, distance: 103.5
click at [258, 156] on p "Congratulations on your engagement 💍, and thank you for considering A View Venu…" at bounding box center [256, 147] width 362 height 18
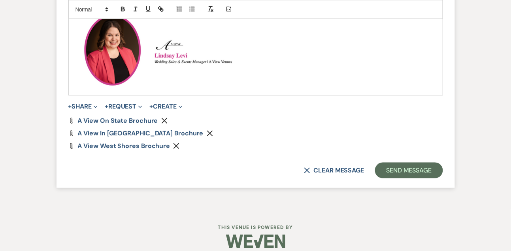
scroll to position [967, 0]
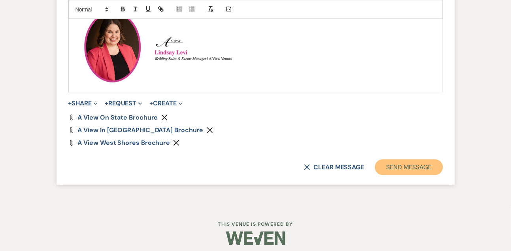
click at [391, 164] on button "Send Message" at bounding box center [409, 168] width 68 height 16
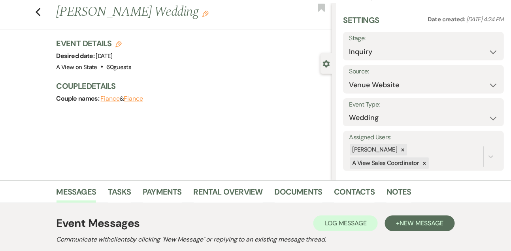
scroll to position [17, 0]
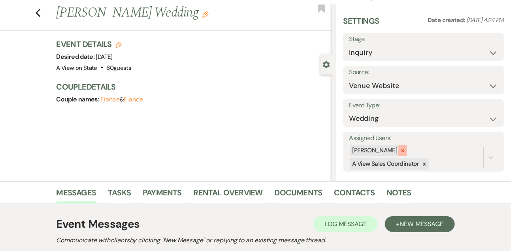
click at [405, 153] on icon at bounding box center [403, 151] width 6 height 6
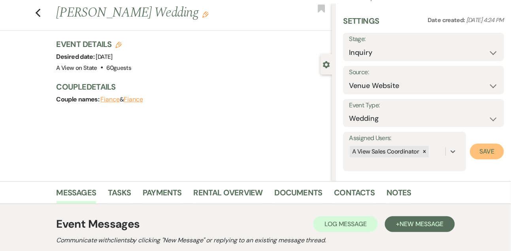
click at [496, 144] on button "Save" at bounding box center [487, 152] width 34 height 16
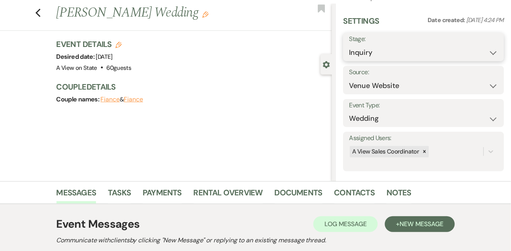
click at [356, 50] on select "Inquiry Follow Up Tour Requested Tour Confirmed Toured Proposal Sent Booked Lost" at bounding box center [423, 52] width 149 height 15
select select "9"
click at [349, 45] on select "Inquiry Follow Up Tour Requested Tour Confirmed Toured Proposal Sent Booked Lost" at bounding box center [423, 52] width 149 height 15
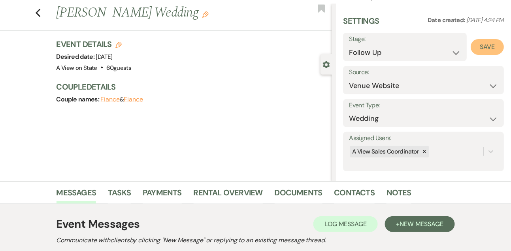
click at [488, 49] on button "Save" at bounding box center [486, 47] width 33 height 16
click at [110, 187] on link "Tasks" at bounding box center [119, 194] width 23 height 17
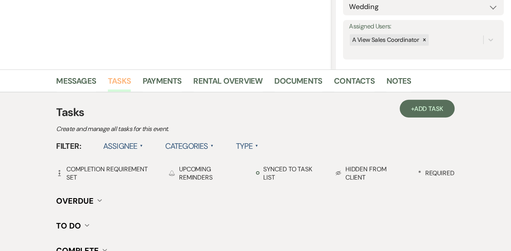
scroll to position [135, 0]
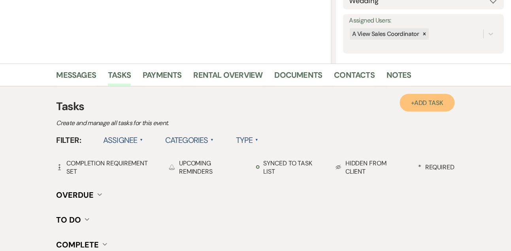
click at [429, 104] on span "Add Task" at bounding box center [428, 103] width 29 height 8
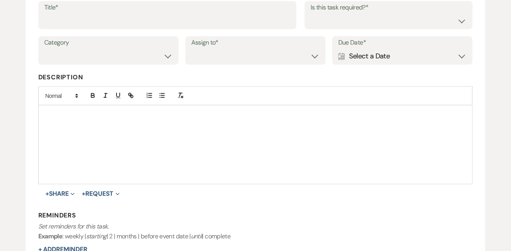
scroll to position [81, 0]
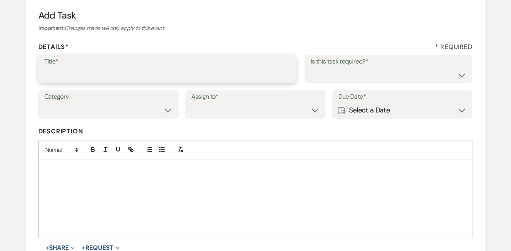
click at [184, 74] on input "Title*" at bounding box center [167, 74] width 246 height 15
type input "1st email follow up"
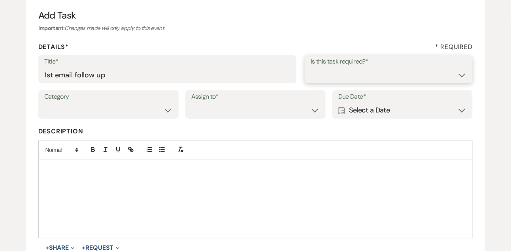
click at [317, 76] on select "Yes No" at bounding box center [388, 74] width 156 height 15
select select "true"
click at [310, 67] on select "Yes No" at bounding box center [388, 74] width 156 height 15
click at [153, 109] on select "Venue Vendors Guests Details Finalize & Share" at bounding box center [108, 110] width 128 height 15
select select "31"
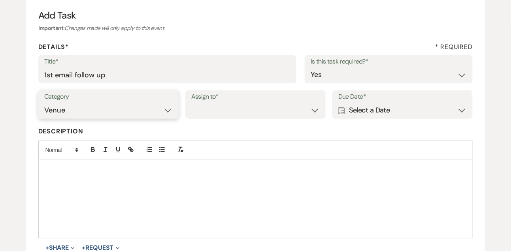
click at [44, 103] on select "Venue Vendors Guests Details Finalize & Share" at bounding box center [108, 110] width 128 height 15
click at [199, 117] on select "Venue Client" at bounding box center [255, 110] width 128 height 15
select select "venueHost"
click at [191, 103] on select "Venue Client" at bounding box center [255, 110] width 128 height 15
click at [350, 116] on div "Calendar Select a Date Expand" at bounding box center [402, 110] width 128 height 15
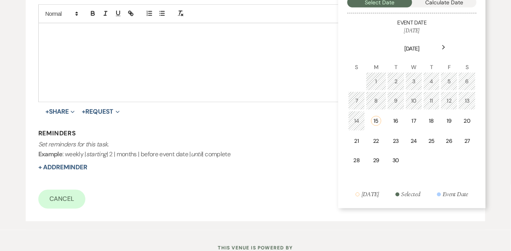
scroll to position [224, 0]
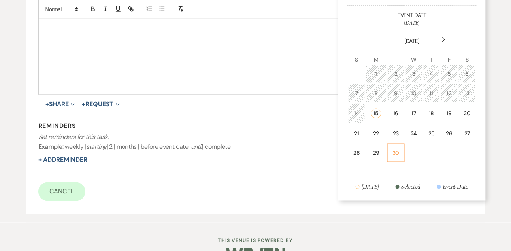
click at [402, 151] on td "30" at bounding box center [395, 153] width 17 height 19
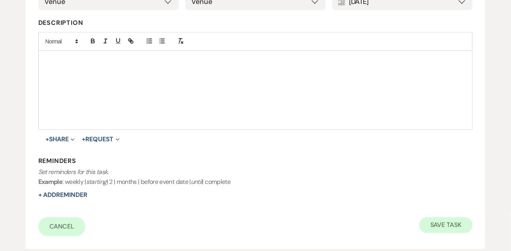
scroll to position [246, 0]
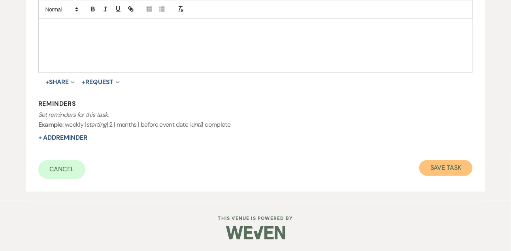
click at [438, 170] on button "Save Task" at bounding box center [445, 168] width 53 height 16
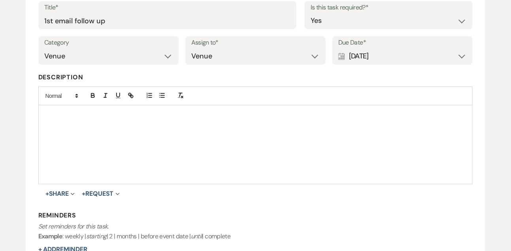
select select "9"
select select "5"
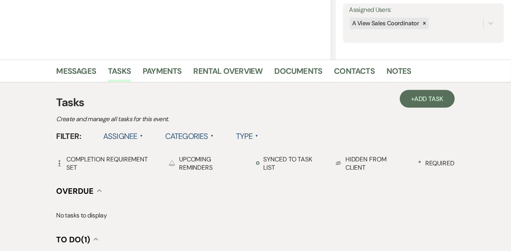
scroll to position [0, 0]
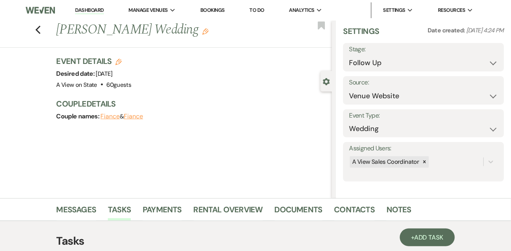
click at [84, 13] on link "Dashboard" at bounding box center [89, 11] width 28 height 8
select select "9"
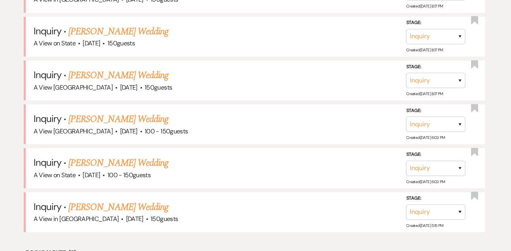
scroll to position [448, 0]
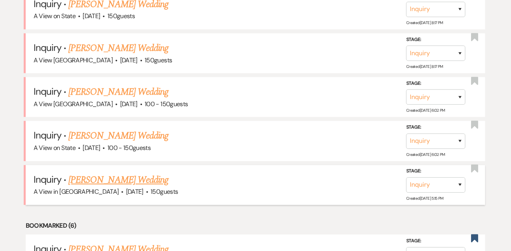
click at [116, 183] on link "[PERSON_NAME] Wedding" at bounding box center [118, 180] width 100 height 14
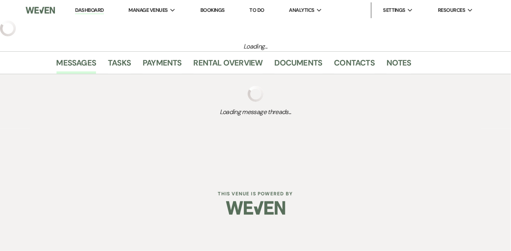
select select "5"
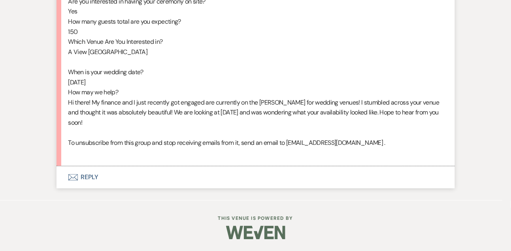
scroll to position [503, 0]
click at [83, 179] on button "Envelope Reply" at bounding box center [255, 177] width 398 height 22
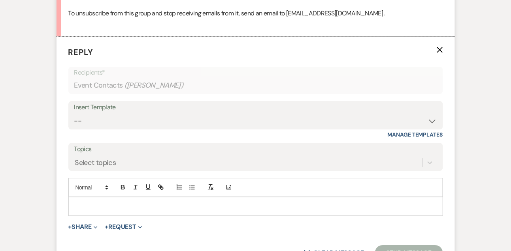
scroll to position [641, 0]
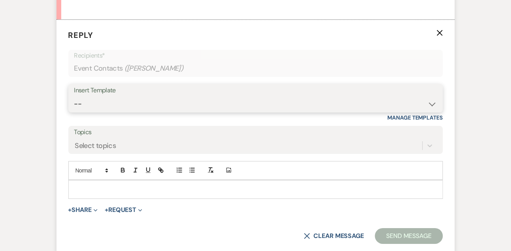
click at [90, 112] on select "-- Tour Confirmation Contract (Pre-Booked Leads) Out of office Inquiry Email Al…" at bounding box center [255, 103] width 363 height 15
select select "3299"
click at [74, 106] on select "-- Tour Confirmation Contract (Pre-Booked Leads) Out of office Inquiry Email Al…" at bounding box center [255, 103] width 363 height 15
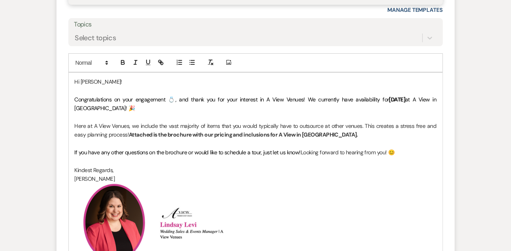
scroll to position [786, 0]
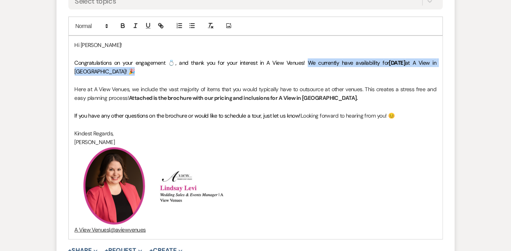
drag, startPoint x: 298, startPoint y: 70, endPoint x: 301, endPoint y: 83, distance: 13.1
click at [301, 76] on p "Congratulations on your engagement 💍, and thank you for your interest in A View…" at bounding box center [256, 67] width 362 height 18
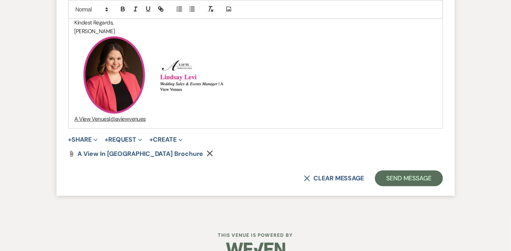
scroll to position [923, 0]
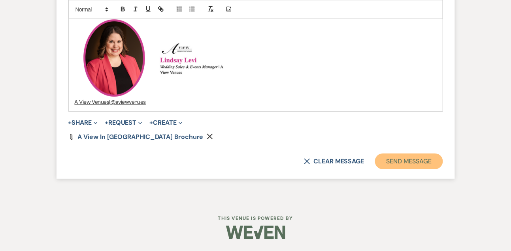
click at [423, 158] on button "Send Message" at bounding box center [409, 162] width 68 height 16
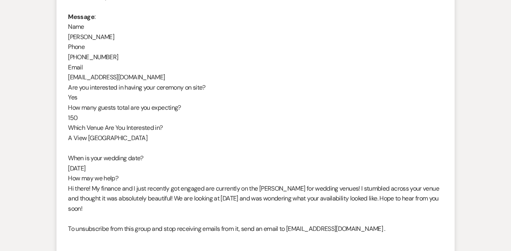
scroll to position [408, 0]
click at [90, 32] on div "From : [PERSON_NAME] Event : [PERSON_NAME] Event Desired date : [DATE] Anticipa…" at bounding box center [255, 82] width 374 height 323
click at [89, 37] on div "From : [PERSON_NAME] Event : [PERSON_NAME] Event Desired date : [DATE] Anticipa…" at bounding box center [255, 82] width 374 height 323
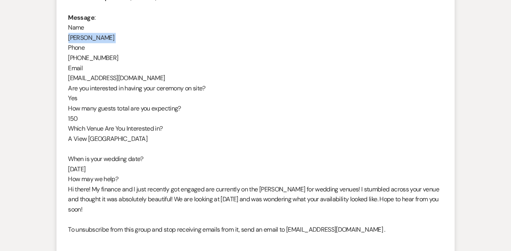
copy div "[PERSON_NAME]"
click at [89, 37] on div "From : [PERSON_NAME] Event : [PERSON_NAME] Event Desired date : [DATE] Anticipa…" at bounding box center [255, 82] width 374 height 323
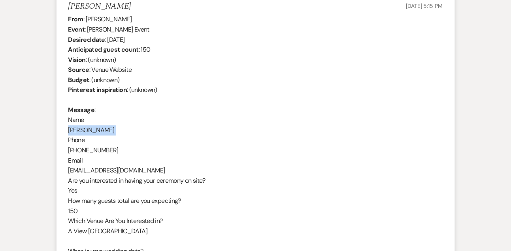
scroll to position [292, 0]
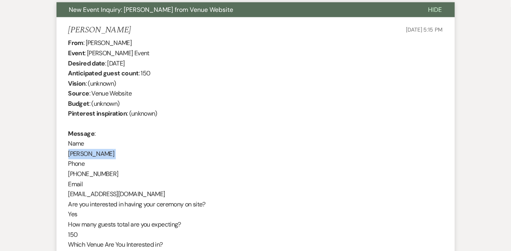
drag, startPoint x: 107, startPoint y: 62, endPoint x: 173, endPoint y: 60, distance: 66.0
click at [173, 60] on div "From : [PERSON_NAME] Event : [PERSON_NAME] Event Desired date : [DATE] Anticipa…" at bounding box center [255, 199] width 374 height 323
copy div "[DATE]"
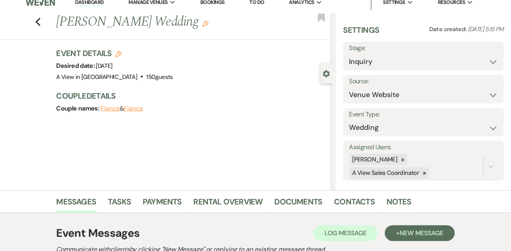
scroll to position [0, 0]
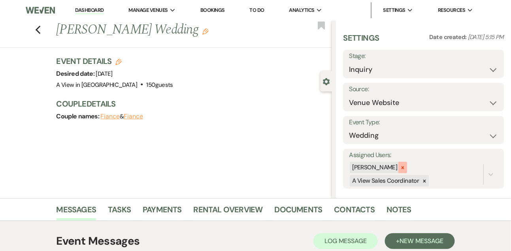
click at [407, 164] on div at bounding box center [402, 167] width 9 height 11
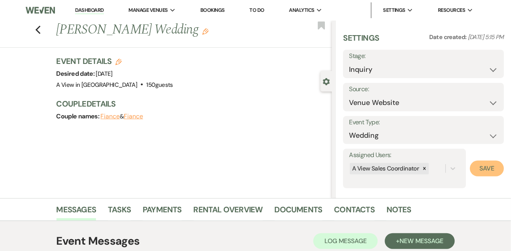
click at [488, 171] on button "Save" at bounding box center [487, 169] width 34 height 16
click at [386, 72] on select "Inquiry Follow Up Tour Requested Tour Confirmed Toured Proposal Sent Booked Lost" at bounding box center [423, 69] width 149 height 15
click at [349, 62] on select "Inquiry Follow Up Tour Requested Tour Confirmed Toured Proposal Sent Booked Lost" at bounding box center [423, 69] width 149 height 15
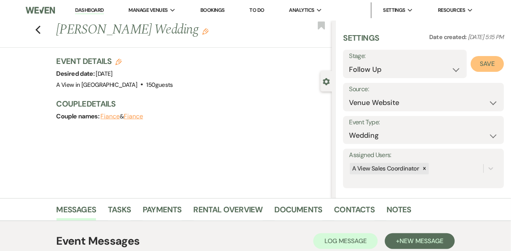
click at [484, 61] on button "Save" at bounding box center [486, 64] width 33 height 16
click at [392, 70] on select "Inquiry Follow Up Tour Requested Tour Confirmed Toured Proposal Sent Booked Lost" at bounding box center [423, 69] width 149 height 15
select select "8"
click at [349, 62] on select "Inquiry Follow Up Tour Requested Tour Confirmed Toured Proposal Sent Booked Lost" at bounding box center [423, 69] width 149 height 15
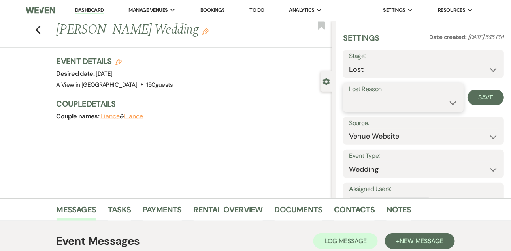
click at [367, 103] on select "Booked Elsewhere Budget Date Unavailable No Response Not a Good Match Capacity …" at bounding box center [403, 102] width 108 height 15
select select "8"
click at [349, 95] on select "Booked Elsewhere Budget Date Unavailable No Response Not a Good Match Capacity …" at bounding box center [403, 102] width 108 height 15
click at [400, 73] on select "Inquiry Follow Up Tour Requested Tour Confirmed Toured Proposal Sent Booked Lost" at bounding box center [423, 69] width 149 height 15
select select "9"
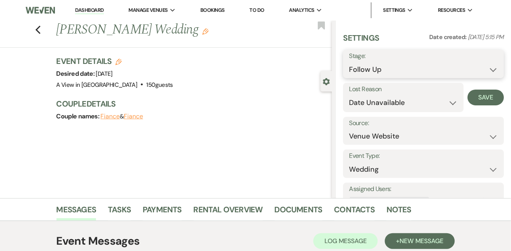
click at [349, 62] on select "Inquiry Follow Up Tour Requested Tour Confirmed Toured Proposal Sent Booked Lost" at bounding box center [423, 69] width 149 height 15
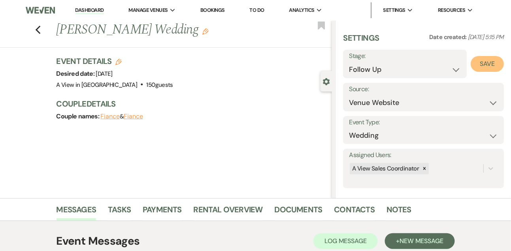
click at [487, 60] on button "Save" at bounding box center [486, 64] width 33 height 16
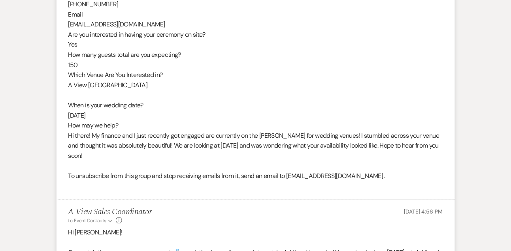
scroll to position [460, 0]
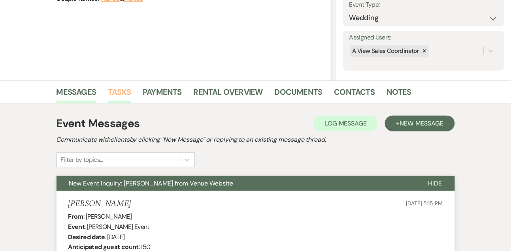
click at [117, 90] on link "Tasks" at bounding box center [119, 94] width 23 height 17
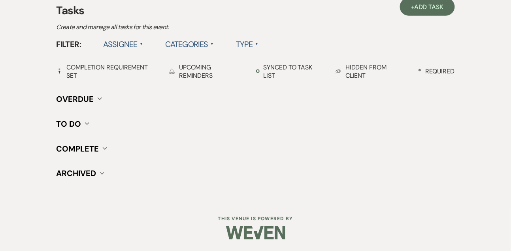
scroll to position [182, 0]
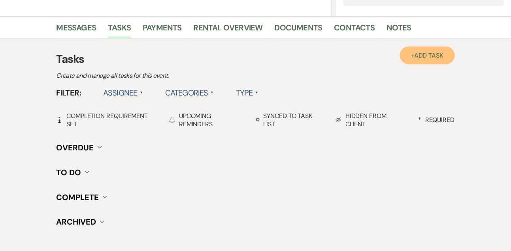
click at [424, 52] on span "Add Task" at bounding box center [428, 55] width 29 height 8
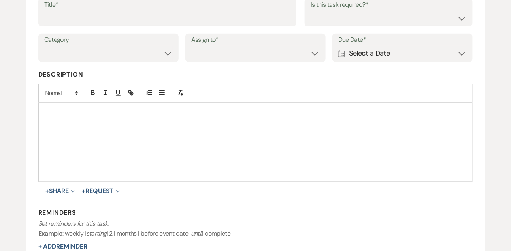
scroll to position [134, 0]
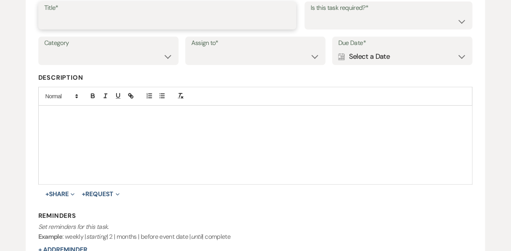
click at [183, 24] on input "Title*" at bounding box center [167, 20] width 246 height 15
type input "1st email follow up"
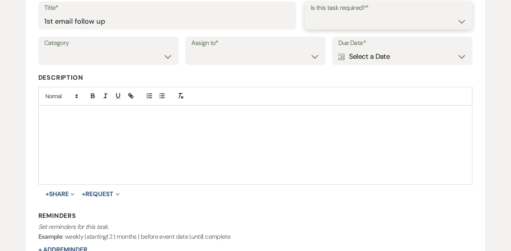
click at [319, 21] on select "Yes No" at bounding box center [388, 20] width 156 height 15
select select "true"
click at [310, 13] on select "Yes No" at bounding box center [388, 20] width 156 height 15
click at [118, 58] on select "Venue Vendors Guests Details Finalize & Share" at bounding box center [108, 56] width 128 height 15
select select "31"
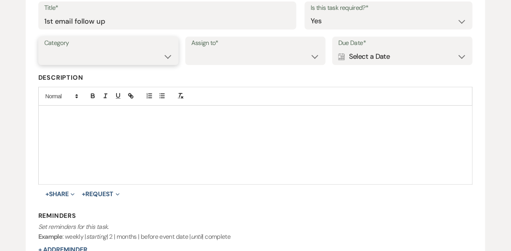
click at [44, 49] on select "Venue Vendors Guests Details Finalize & Share" at bounding box center [108, 56] width 128 height 15
click at [200, 62] on select "Venue Client" at bounding box center [255, 56] width 128 height 15
select select "venueHost"
click at [191, 49] on select "Venue Client" at bounding box center [255, 56] width 128 height 15
click at [386, 56] on div "Calendar Select a Date Expand" at bounding box center [402, 56] width 128 height 15
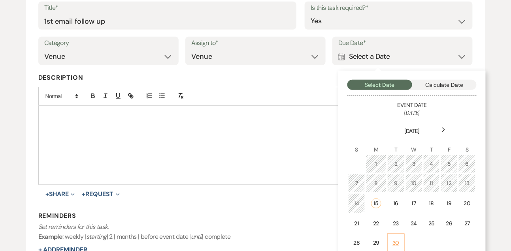
click at [400, 238] on td "30" at bounding box center [395, 243] width 17 height 19
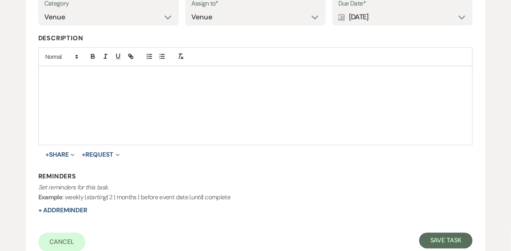
scroll to position [174, 0]
click at [449, 243] on button "Save Task" at bounding box center [445, 241] width 53 height 16
select select "9"
select select "5"
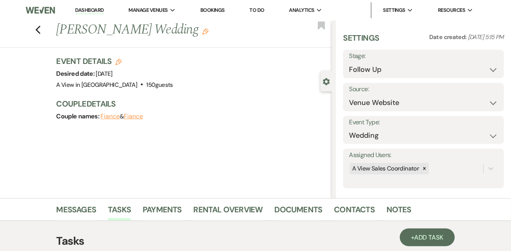
click at [87, 13] on link "Dashboard" at bounding box center [89, 11] width 28 height 8
select select "9"
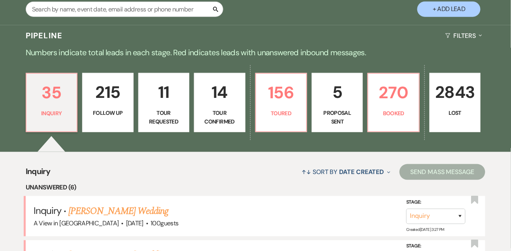
scroll to position [208, 0]
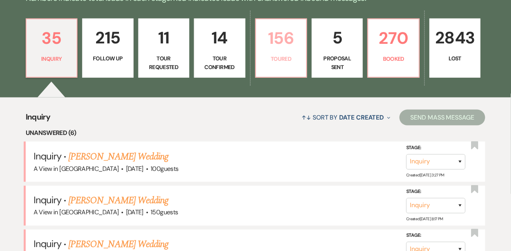
click at [274, 63] on p "Toured" at bounding box center [281, 59] width 41 height 9
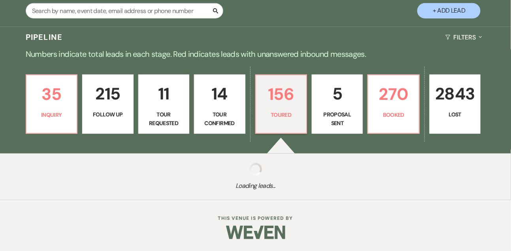
scroll to position [158, 0]
select select "5"
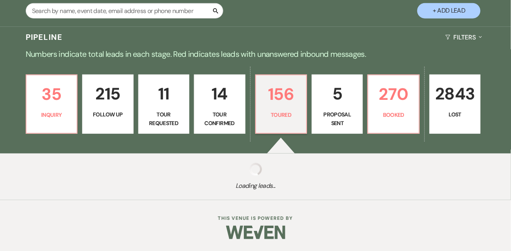
select select "5"
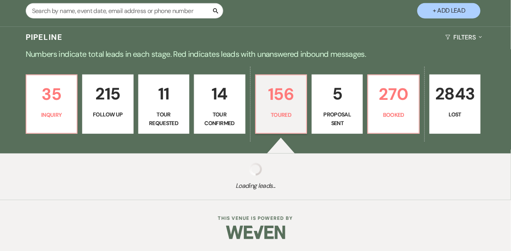
select select "5"
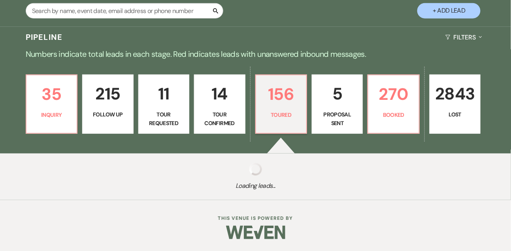
select select "5"
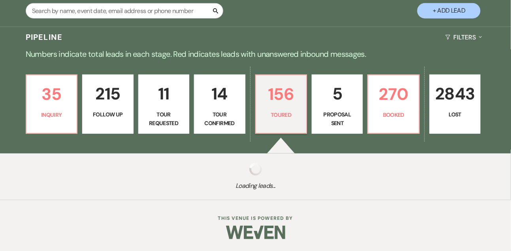
select select "5"
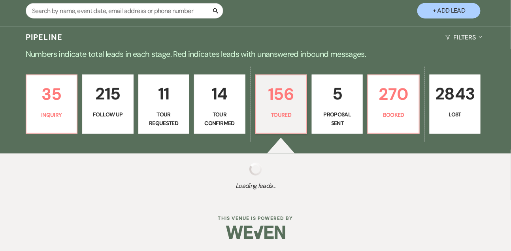
select select "5"
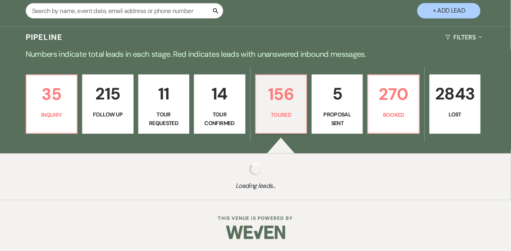
select select "5"
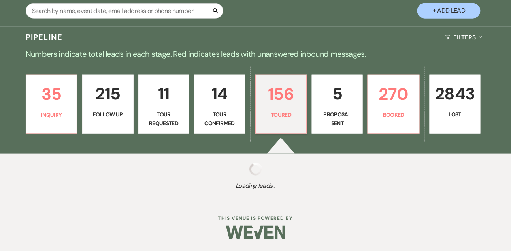
select select "5"
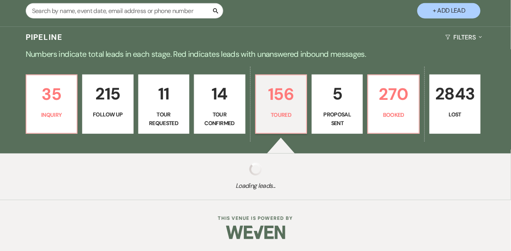
select select "5"
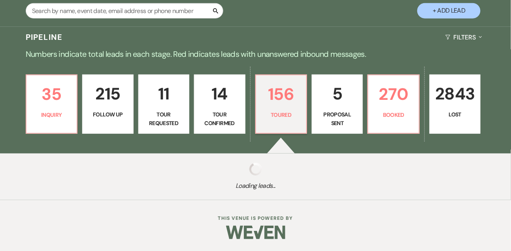
select select "5"
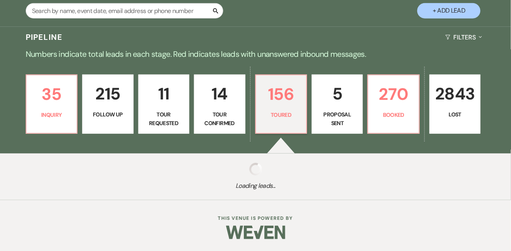
select select "5"
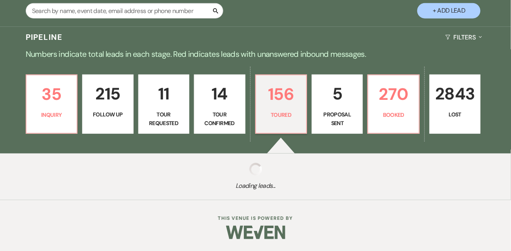
select select "5"
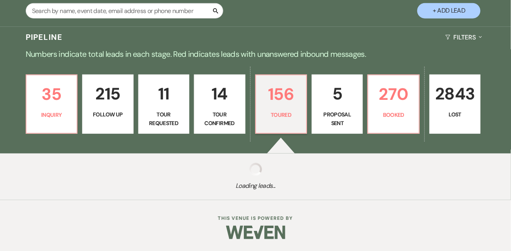
select select "5"
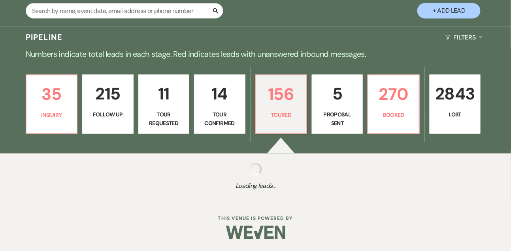
select select "5"
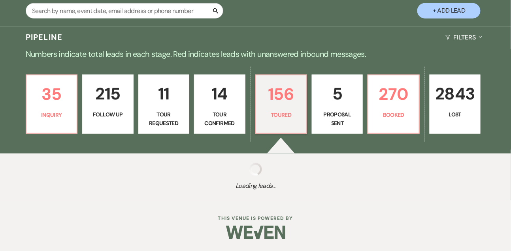
select select "5"
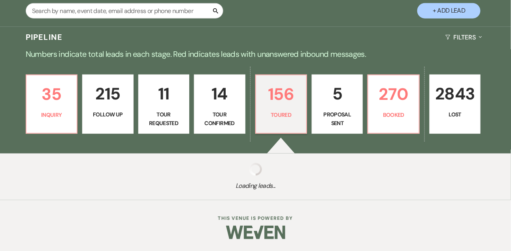
select select "5"
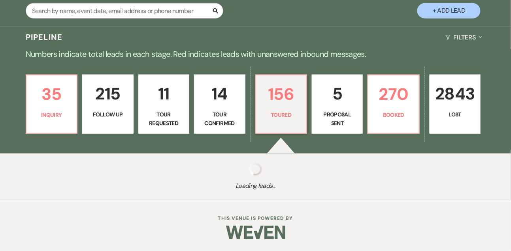
select select "5"
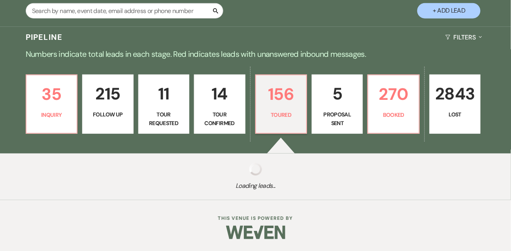
select select "5"
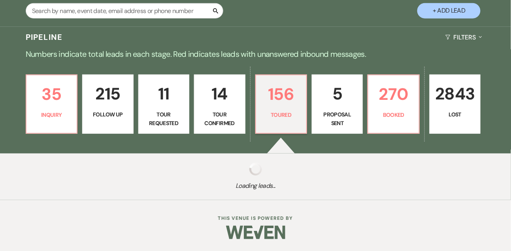
select select "5"
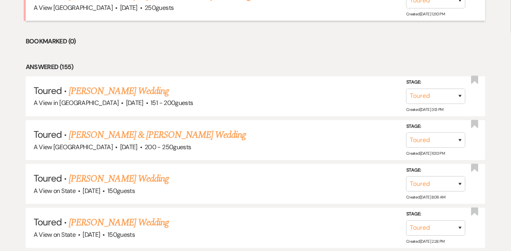
scroll to position [369, 0]
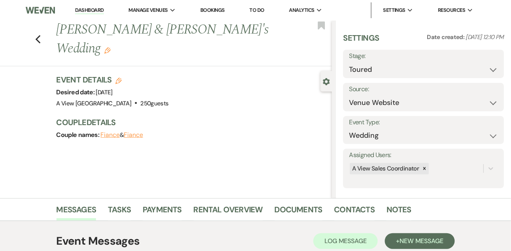
click at [90, 13] on link "Dashboard" at bounding box center [89, 11] width 28 height 8
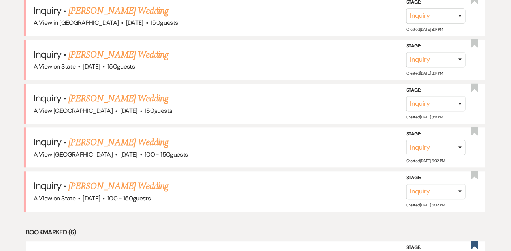
scroll to position [431, 0]
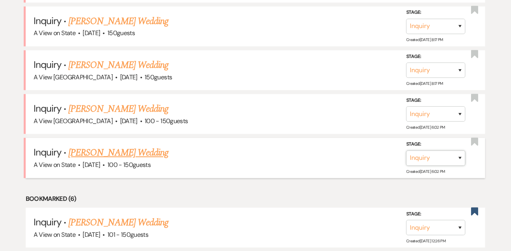
click at [432, 162] on select "Inquiry Follow Up Tour Requested Tour Confirmed Toured Proposal Sent Booked Lost" at bounding box center [435, 157] width 59 height 15
click at [406, 154] on select "Inquiry Follow Up Tour Requested Tour Confirmed Toured Proposal Sent Booked Lost" at bounding box center [435, 157] width 59 height 15
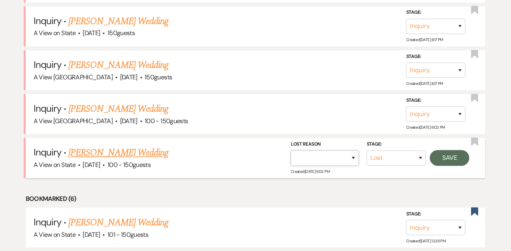
click at [327, 160] on select "Booked Elsewhere Budget Date Unavailable No Response Not a Good Match Capacity …" at bounding box center [325, 157] width 68 height 15
click at [291, 154] on select "Booked Elsewhere Budget Date Unavailable No Response Not a Good Match Capacity …" at bounding box center [325, 157] width 68 height 15
click at [451, 160] on button "Save" at bounding box center [449, 158] width 39 height 16
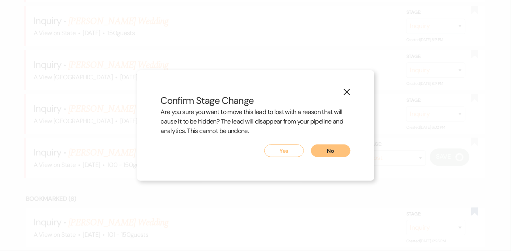
click at [294, 152] on button "Yes" at bounding box center [283, 151] width 39 height 13
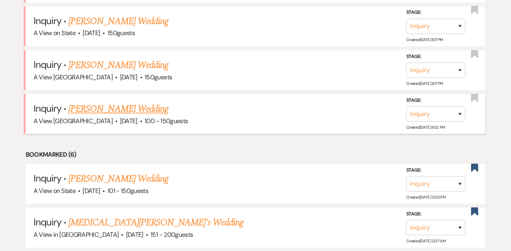
click at [123, 114] on link "[PERSON_NAME] Wedding" at bounding box center [118, 109] width 100 height 14
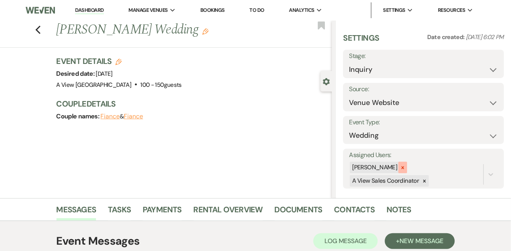
click at [405, 166] on icon at bounding box center [403, 168] width 6 height 6
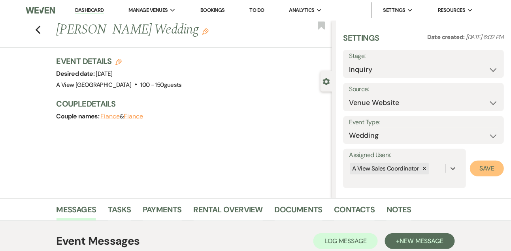
click at [476, 166] on button "Save" at bounding box center [487, 169] width 34 height 16
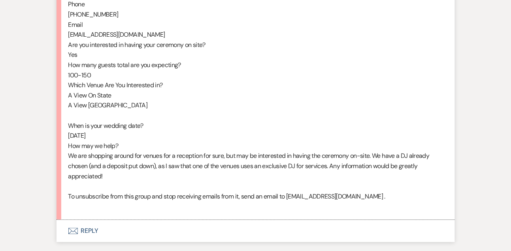
scroll to position [453, 0]
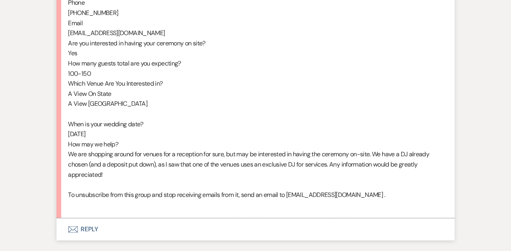
click at [97, 235] on button "Envelope Reply" at bounding box center [255, 229] width 398 height 22
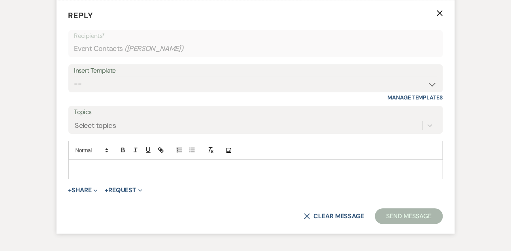
scroll to position [704, 0]
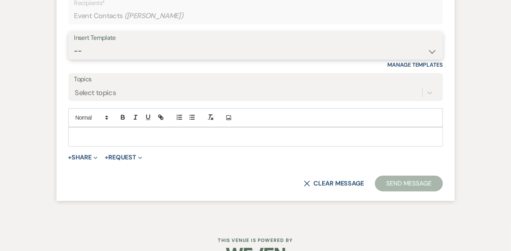
click at [113, 59] on select "-- Tour Confirmation Contract (Pre-Booked Leads) Out of office Inquiry Email Al…" at bounding box center [255, 50] width 363 height 15
click at [74, 53] on select "-- Tour Confirmation Contract (Pre-Booked Leads) Out of office Inquiry Email Al…" at bounding box center [255, 50] width 363 height 15
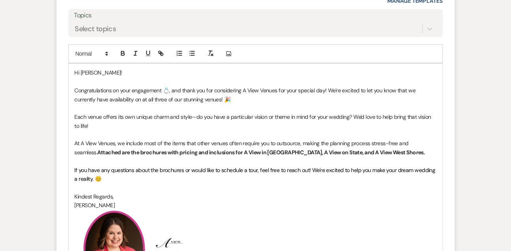
scroll to position [769, 0]
drag, startPoint x: 211, startPoint y: 107, endPoint x: 120, endPoint y: 107, distance: 90.8
click at [120, 103] on p "Congratulations on your engagement 💍, and thank you for considering A View Venu…" at bounding box center [256, 95] width 362 height 18
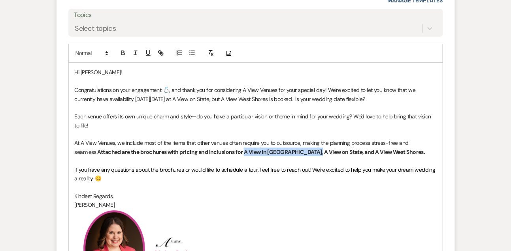
drag, startPoint x: 222, startPoint y: 160, endPoint x: 284, endPoint y: 159, distance: 62.8
click at [284, 156] on strong "Attached are the brochures with pricing and inclusions for A View in [GEOGRAPHI…" at bounding box center [260, 152] width 327 height 7
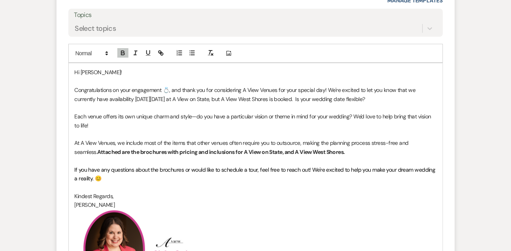
click at [261, 156] on strong "Attached are the brochures with pricing and inclusions for A View on State, and…" at bounding box center [221, 152] width 248 height 7
click at [205, 165] on p at bounding box center [256, 160] width 362 height 9
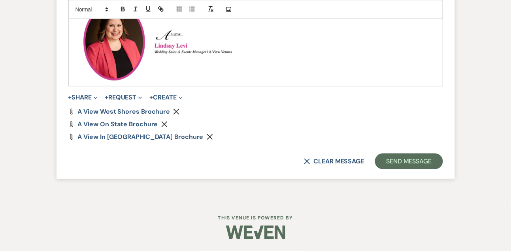
scroll to position [1003, 0]
click at [207, 135] on icon "Remove" at bounding box center [210, 137] width 6 height 6
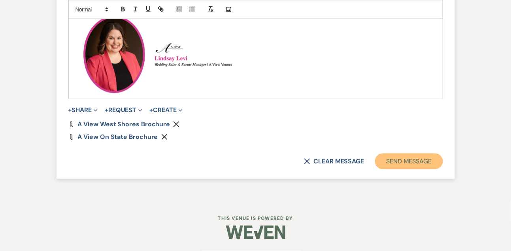
click at [407, 164] on button "Send Message" at bounding box center [409, 162] width 68 height 16
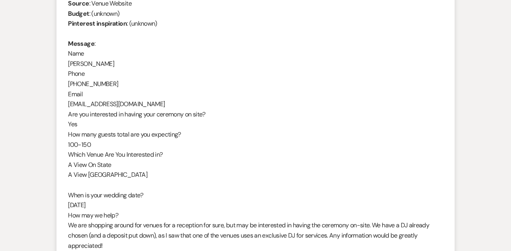
scroll to position [383, 0]
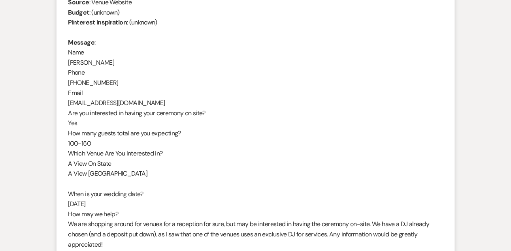
click at [86, 64] on div "From : [PERSON_NAME] Event : [PERSON_NAME] Event Desired date : [DATE] Anticipa…" at bounding box center [255, 114] width 374 height 334
copy div "[PERSON_NAME]"
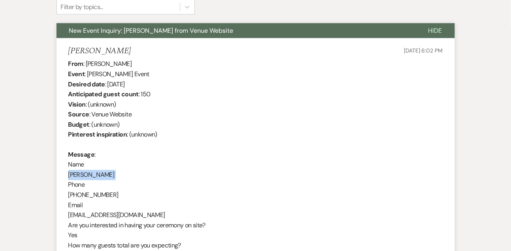
scroll to position [269, 0]
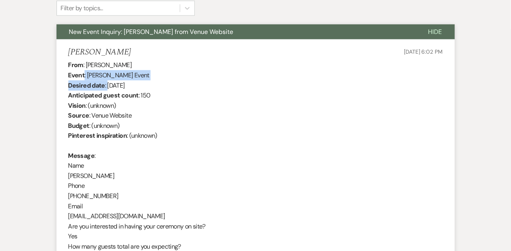
drag, startPoint x: 107, startPoint y: 86, endPoint x: 179, endPoint y: 79, distance: 72.2
click at [179, 79] on div "From : [PERSON_NAME] Event : [PERSON_NAME] Event Desired date : [DATE] Anticipa…" at bounding box center [255, 227] width 374 height 334
click at [128, 84] on div "From : [PERSON_NAME] Event : [PERSON_NAME] Event Desired date : [DATE] Anticipa…" at bounding box center [255, 227] width 374 height 334
drag, startPoint x: 109, startPoint y: 84, endPoint x: 156, endPoint y: 83, distance: 47.8
click at [156, 83] on div "From : [PERSON_NAME] Event : [PERSON_NAME] Event Desired date : [DATE] Anticipa…" at bounding box center [255, 227] width 374 height 334
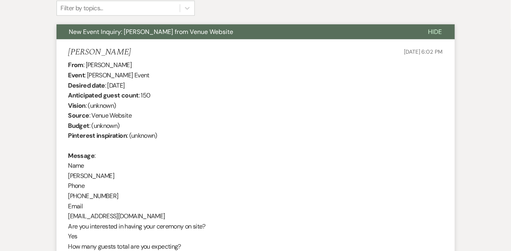
copy div "[DATE]"
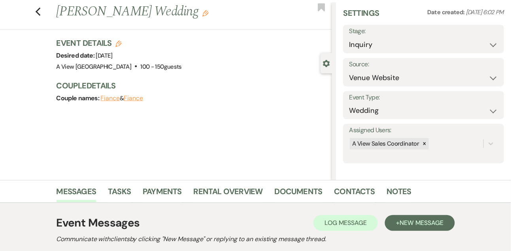
scroll to position [0, 0]
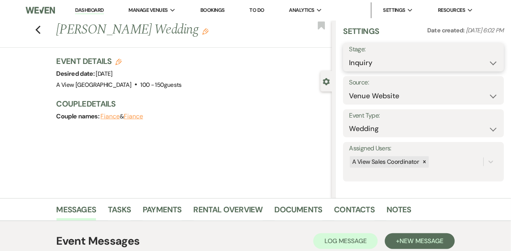
click at [371, 64] on select "Inquiry Follow Up Tour Requested Tour Confirmed Toured Proposal Sent Booked Lost" at bounding box center [423, 62] width 149 height 15
click at [349, 55] on select "Inquiry Follow Up Tour Requested Tour Confirmed Toured Proposal Sent Booked Lost" at bounding box center [423, 62] width 149 height 15
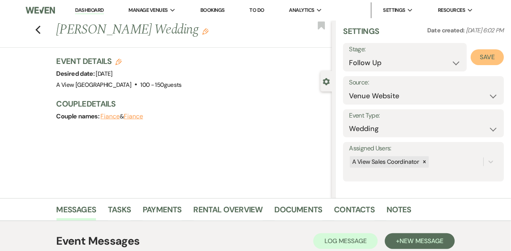
click at [493, 56] on button "Save" at bounding box center [486, 57] width 33 height 16
click at [119, 211] on link "Tasks" at bounding box center [119, 211] width 23 height 17
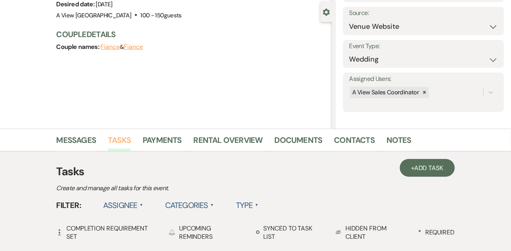
scroll to position [80, 0]
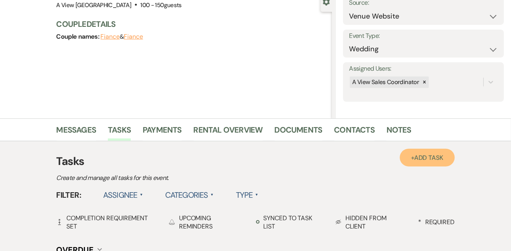
click at [431, 157] on span "Add Task" at bounding box center [428, 158] width 29 height 8
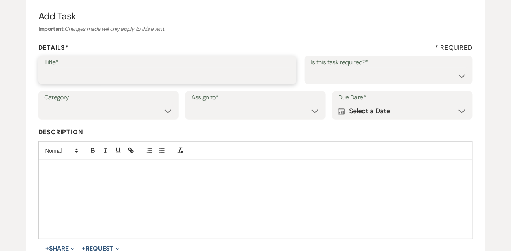
click at [196, 77] on input "Title*" at bounding box center [167, 75] width 246 height 15
click at [333, 79] on select "Yes No" at bounding box center [388, 75] width 156 height 15
click at [310, 68] on select "Yes No" at bounding box center [388, 75] width 156 height 15
click at [124, 111] on select "Venue Vendors Guests Details Finalize & Share" at bounding box center [108, 110] width 128 height 15
click at [44, 103] on select "Venue Vendors Guests Details Finalize & Share" at bounding box center [108, 110] width 128 height 15
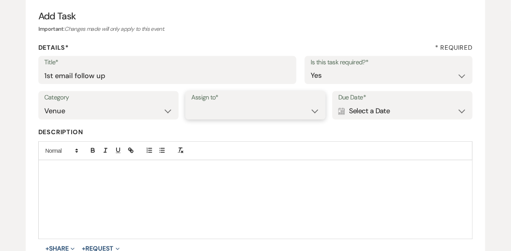
click at [215, 111] on select "Venue Client" at bounding box center [255, 110] width 128 height 15
click at [191, 103] on select "Venue Client" at bounding box center [255, 110] width 128 height 15
click at [369, 110] on div "Calendar Select a Date Expand" at bounding box center [402, 110] width 128 height 15
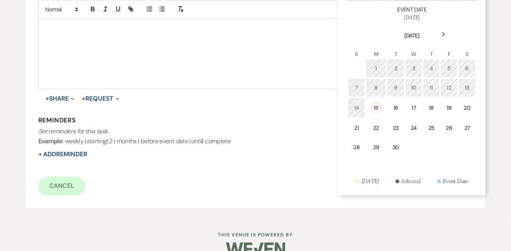
scroll to position [246, 0]
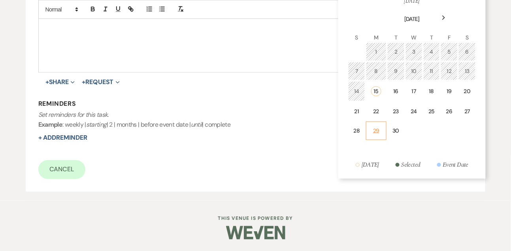
click at [380, 128] on div "29" at bounding box center [376, 131] width 10 height 8
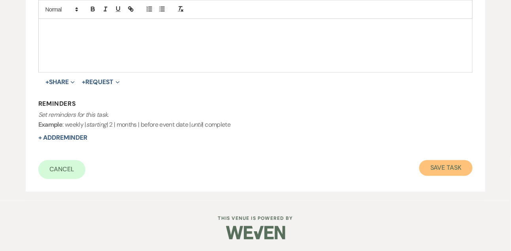
click at [446, 165] on button "Save Task" at bounding box center [445, 168] width 53 height 16
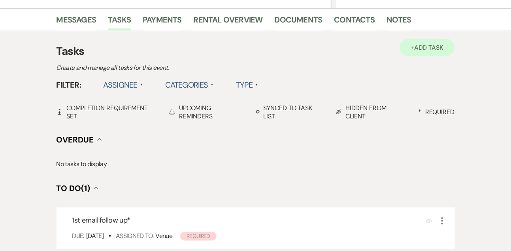
scroll to position [190, 0]
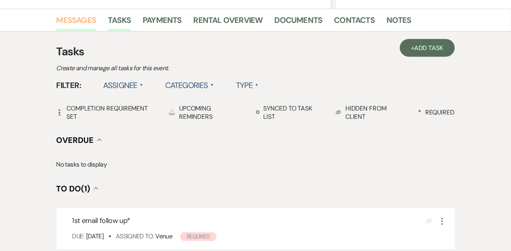
click at [79, 26] on link "Messages" at bounding box center [76, 22] width 40 height 17
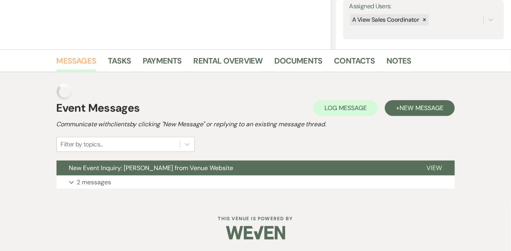
scroll to position [133, 0]
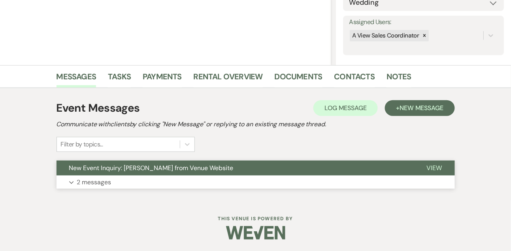
click at [275, 184] on button "Expand 2 messages" at bounding box center [255, 182] width 398 height 13
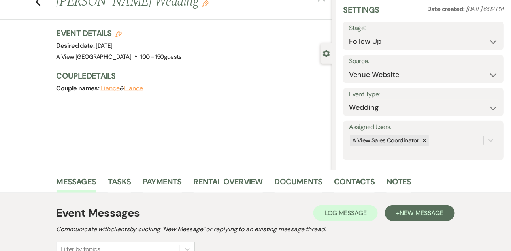
scroll to position [0, 0]
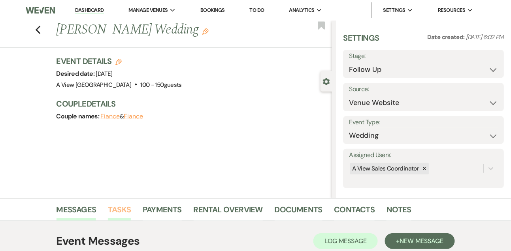
click at [124, 209] on link "Tasks" at bounding box center [119, 211] width 23 height 17
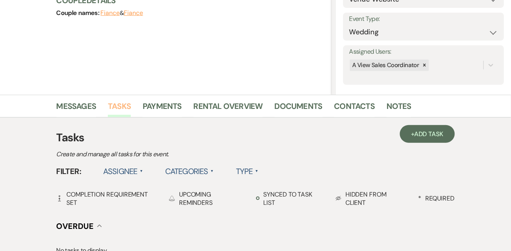
scroll to position [102, 0]
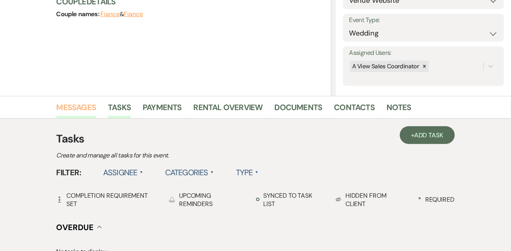
click at [85, 105] on link "Messages" at bounding box center [76, 109] width 40 height 17
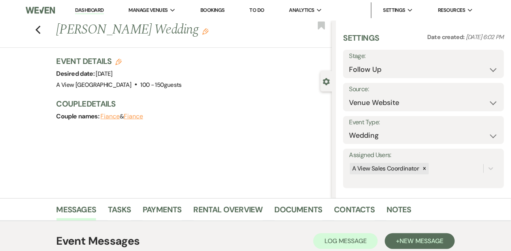
click at [92, 14] on link "Dashboard" at bounding box center [89, 11] width 28 height 8
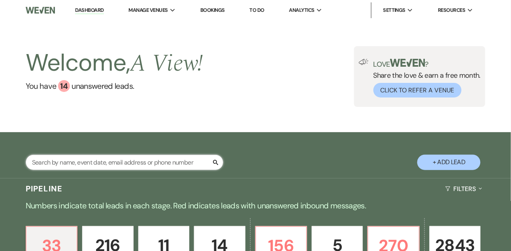
click at [116, 162] on input "text" at bounding box center [124, 162] width 197 height 15
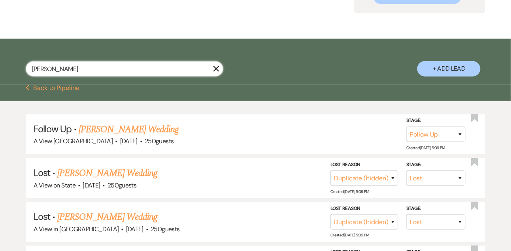
scroll to position [99, 0]
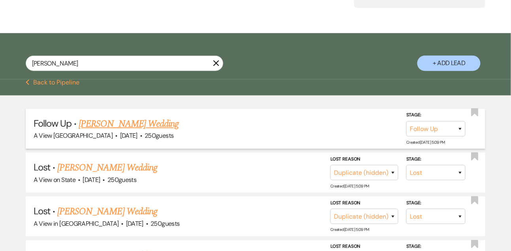
click at [128, 130] on link "[PERSON_NAME] Wedding" at bounding box center [129, 124] width 100 height 14
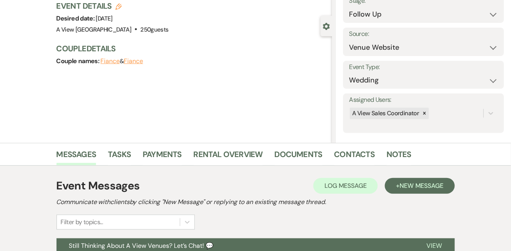
scroll to position [170, 0]
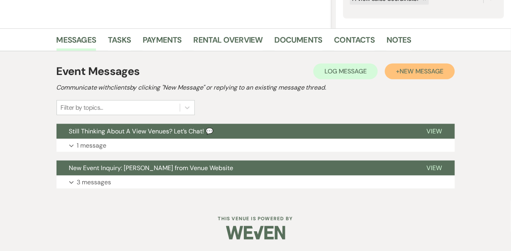
click at [410, 77] on button "+ New Message" at bounding box center [420, 72] width 70 height 16
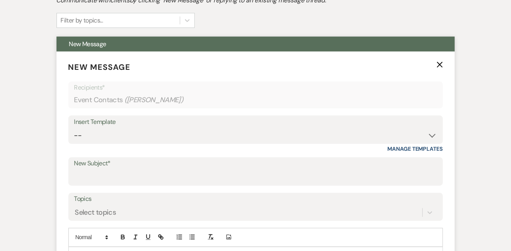
scroll to position [269, 0]
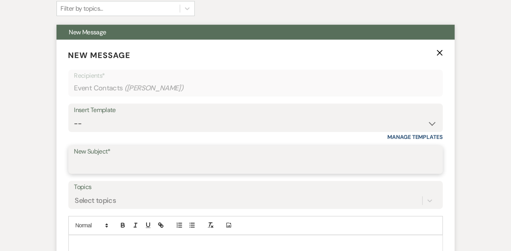
click at [109, 169] on input "New Subject*" at bounding box center [255, 165] width 363 height 15
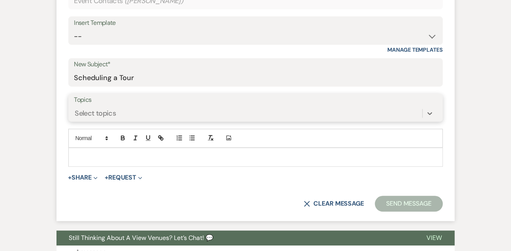
scroll to position [361, 0]
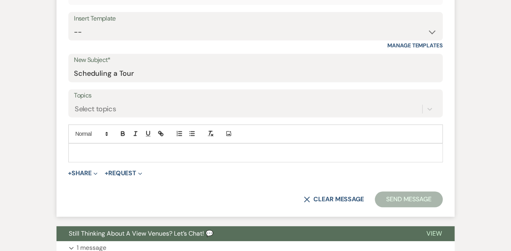
click at [100, 157] on div at bounding box center [256, 153] width 374 height 18
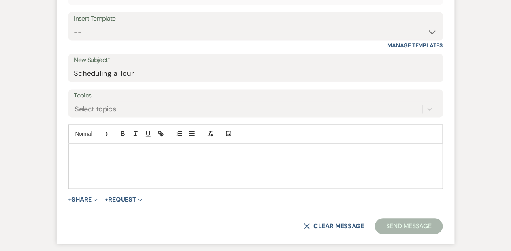
paste div
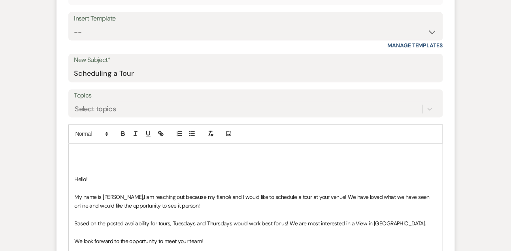
click at [90, 150] on p at bounding box center [256, 153] width 362 height 9
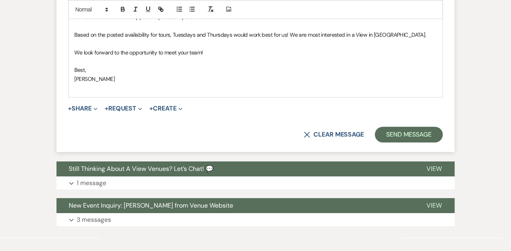
scroll to position [605, 0]
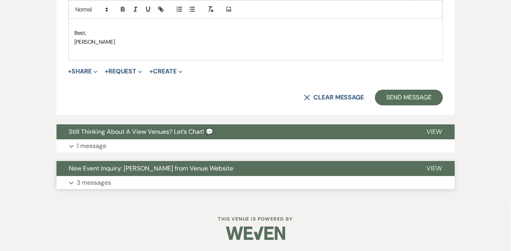
click at [94, 180] on p "3 messages" at bounding box center [94, 183] width 34 height 10
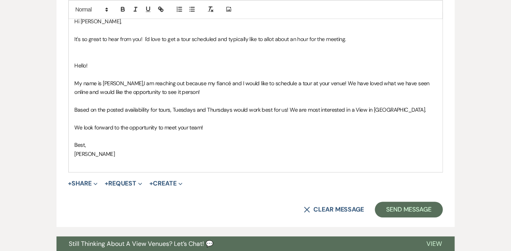
scroll to position [464, 0]
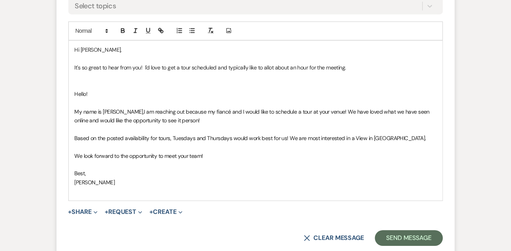
click at [225, 77] on p at bounding box center [256, 76] width 362 height 9
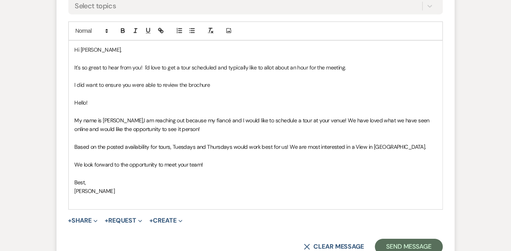
drag, startPoint x: 131, startPoint y: 85, endPoint x: 211, endPoint y: 85, distance: 80.2
click at [211, 86] on p "I did want to ensure you were able to review the brochure" at bounding box center [256, 85] width 362 height 9
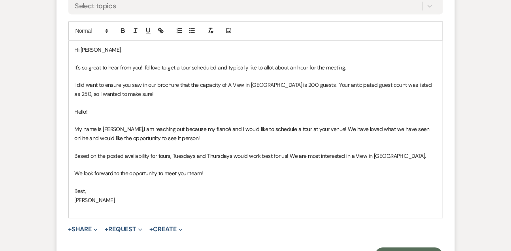
click at [124, 92] on p "I did want to ensure you saw in our brochure that the capacity of A View in [GE…" at bounding box center [256, 90] width 362 height 18
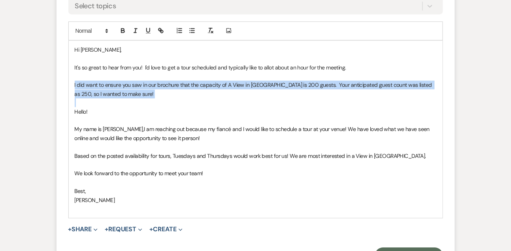
click at [124, 92] on p "I did want to ensure you saw in our brochure that the capacity of A View in [GE…" at bounding box center [256, 90] width 362 height 18
copy p "I did want to ensure you saw in our brochure that the capacity of A View in [GE…"
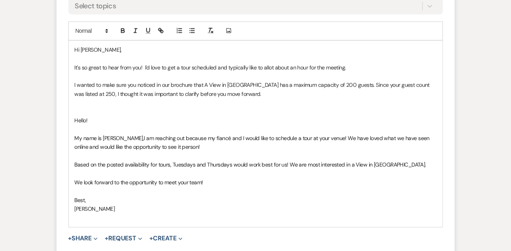
click at [384, 86] on p "I wanted to make sure you noticed in our brochure that A View in [GEOGRAPHIC_DA…" at bounding box center [256, 90] width 362 height 18
click at [286, 104] on p at bounding box center [256, 102] width 362 height 9
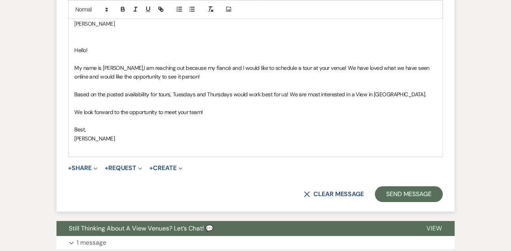
scroll to position [581, 0]
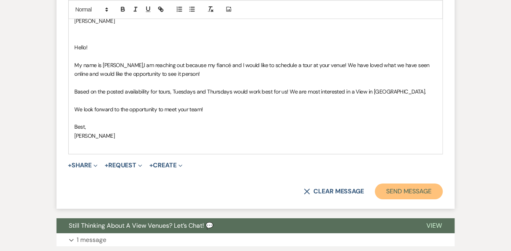
click at [401, 187] on button "Send Message" at bounding box center [409, 192] width 68 height 16
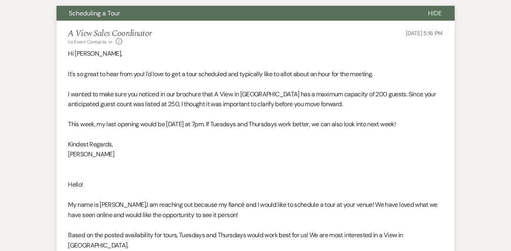
scroll to position [0, 0]
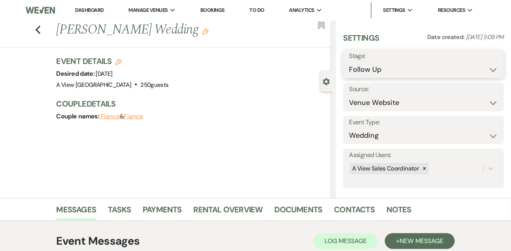
click at [359, 70] on select "Inquiry Follow Up Tour Requested Tour Confirmed Toured Proposal Sent Booked Lost" at bounding box center [423, 69] width 149 height 15
click at [349, 62] on select "Inquiry Follow Up Tour Requested Tour Confirmed Toured Proposal Sent Booked Lost" at bounding box center [423, 69] width 149 height 15
click at [493, 58] on button "Save" at bounding box center [486, 64] width 33 height 16
click at [122, 211] on link "Tasks" at bounding box center [119, 211] width 23 height 17
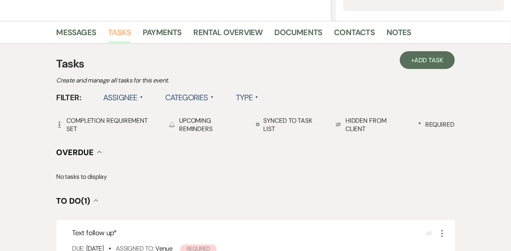
scroll to position [239, 0]
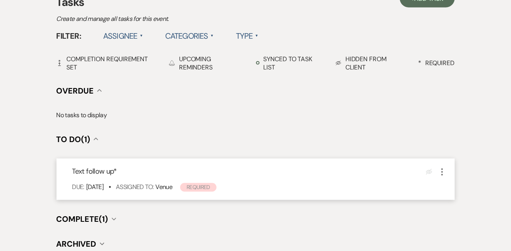
click at [443, 172] on icon "More" at bounding box center [441, 171] width 9 height 9
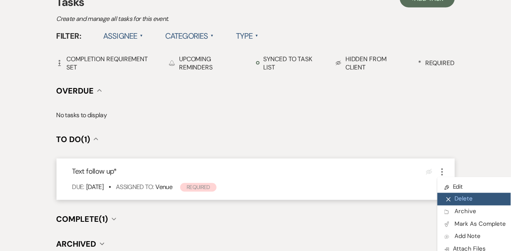
click at [457, 205] on button "X Delete" at bounding box center [475, 199] width 76 height 13
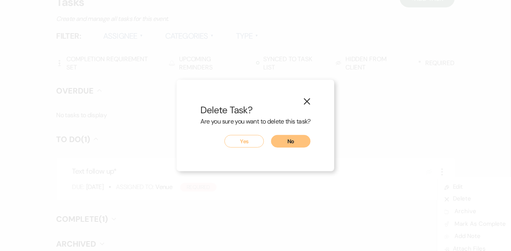
click at [245, 145] on button "Yes" at bounding box center [243, 141] width 39 height 13
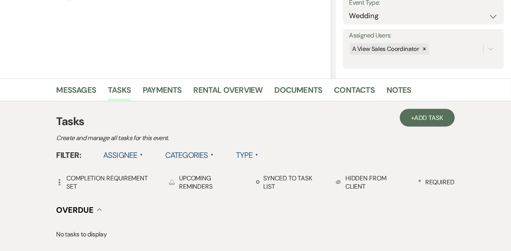
scroll to position [0, 0]
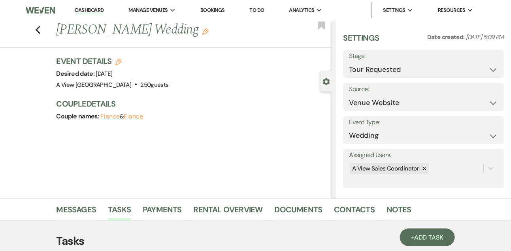
click at [88, 9] on link "Dashboard" at bounding box center [89, 11] width 28 height 8
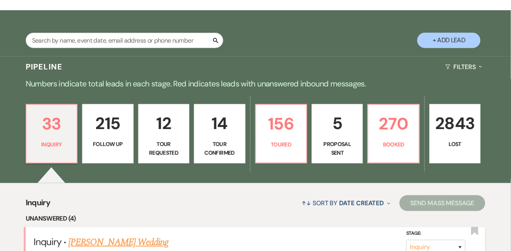
scroll to position [60, 0]
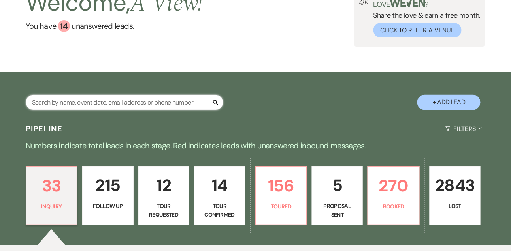
click at [124, 106] on input "text" at bounding box center [124, 102] width 197 height 15
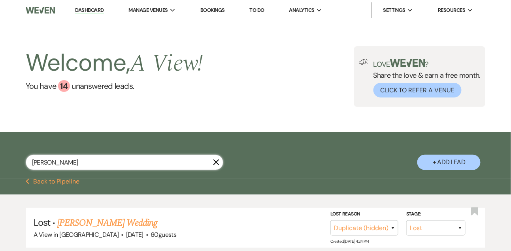
click at [75, 167] on input "[PERSON_NAME]" at bounding box center [124, 162] width 197 height 15
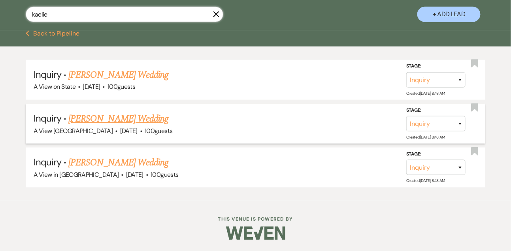
scroll to position [149, 0]
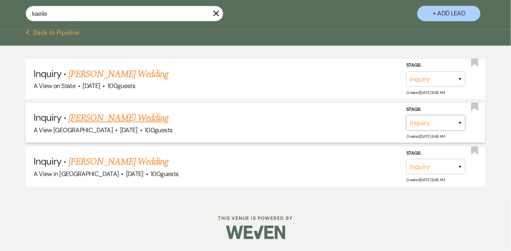
click at [418, 125] on select "Inquiry Follow Up Tour Requested Tour Confirmed Toured Proposal Sent Booked Lost" at bounding box center [435, 122] width 59 height 15
click at [406, 122] on select "Inquiry Follow Up Tour Requested Tour Confirmed Toured Proposal Sent Booked Lost" at bounding box center [435, 122] width 59 height 15
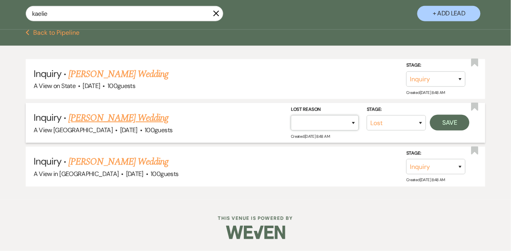
click at [320, 130] on select "Booked Elsewhere Budget Date Unavailable No Response Not a Good Match Capacity …" at bounding box center [325, 122] width 68 height 15
click at [291, 122] on select "Booked Elsewhere Budget Date Unavailable No Response Not a Good Match Capacity …" at bounding box center [325, 122] width 68 height 15
click at [446, 130] on button "Save" at bounding box center [449, 123] width 39 height 16
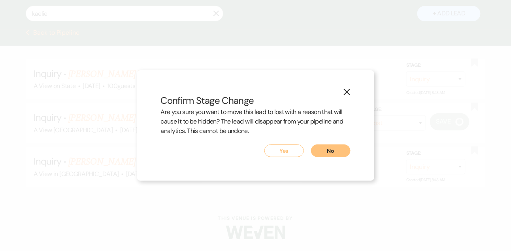
click at [290, 147] on button "Yes" at bounding box center [283, 151] width 39 height 13
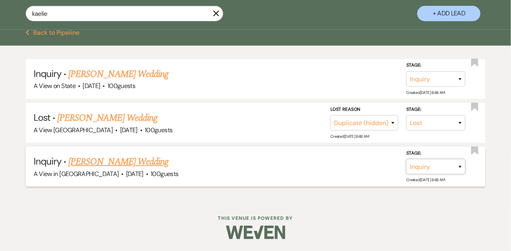
click at [446, 168] on select "Inquiry Follow Up Tour Requested Tour Confirmed Toured Proposal Sent Booked Lost" at bounding box center [435, 166] width 59 height 15
click at [406, 165] on select "Inquiry Follow Up Tour Requested Tour Confirmed Toured Proposal Sent Booked Lost" at bounding box center [435, 166] width 59 height 15
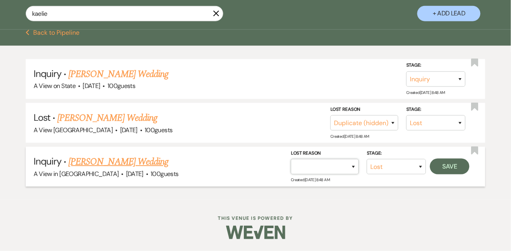
click at [317, 172] on select "Booked Elsewhere Budget Date Unavailable No Response Not a Good Match Capacity …" at bounding box center [325, 166] width 68 height 15
click at [291, 165] on select "Booked Elsewhere Budget Date Unavailable No Response Not a Good Match Capacity …" at bounding box center [325, 166] width 68 height 15
click at [443, 175] on button "Save" at bounding box center [449, 167] width 39 height 16
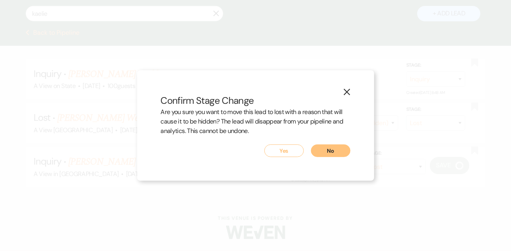
click at [265, 146] on div "Yes No" at bounding box center [256, 151] width 190 height 13
click at [270, 149] on button "Yes" at bounding box center [283, 151] width 39 height 13
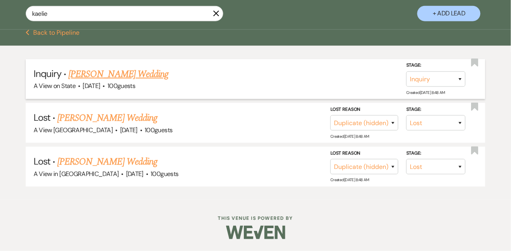
click at [135, 88] on div "A View on State · [DATE] · 100 guests" at bounding box center [256, 86] width 444 height 10
click at [132, 81] on link "[PERSON_NAME] Wedding" at bounding box center [118, 74] width 100 height 14
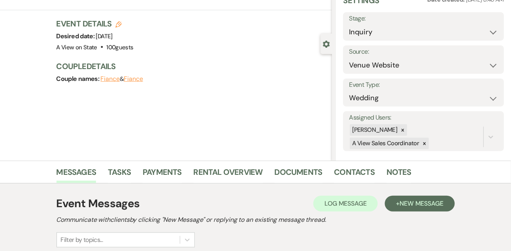
scroll to position [79, 0]
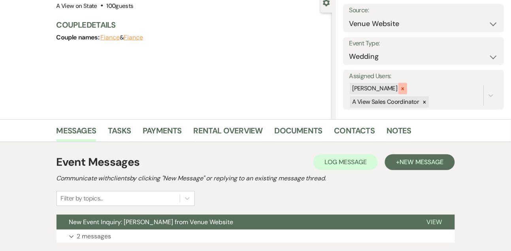
click at [405, 90] on icon at bounding box center [403, 89] width 6 height 6
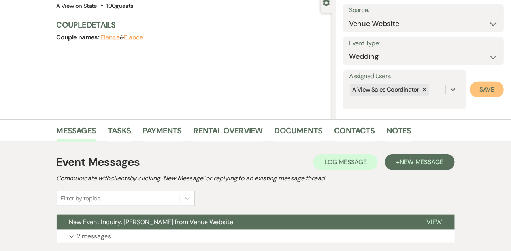
click at [495, 90] on button "Save" at bounding box center [487, 90] width 34 height 16
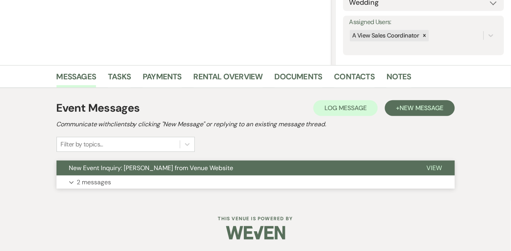
click at [92, 176] on button "Expand 2 messages" at bounding box center [255, 182] width 398 height 13
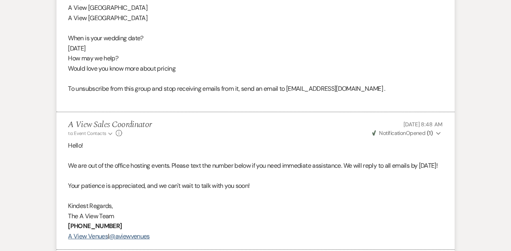
scroll to position [652, 0]
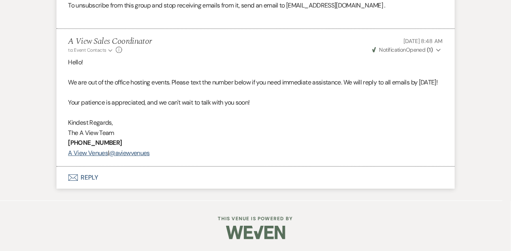
click at [91, 176] on button "Envelope Reply" at bounding box center [255, 178] width 398 height 22
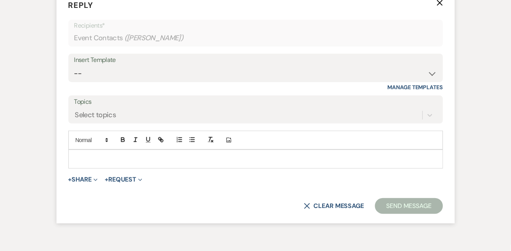
scroll to position [810, 0]
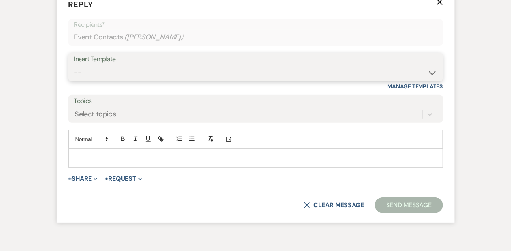
click at [89, 81] on select "-- Tour Confirmation Contract (Pre-Booked Leads) Out of office Inquiry Email Al…" at bounding box center [255, 72] width 363 height 15
click at [74, 81] on select "-- Tour Confirmation Contract (Pre-Booked Leads) Out of office Inquiry Email Al…" at bounding box center [255, 72] width 363 height 15
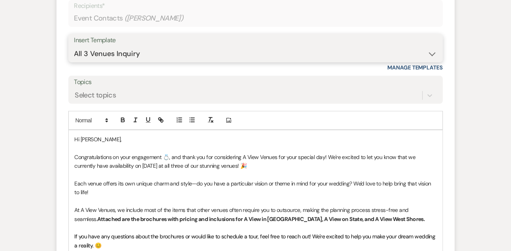
scroll to position [859, 0]
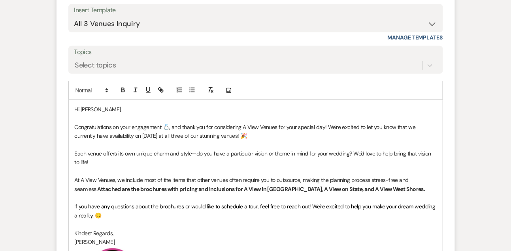
drag, startPoint x: 249, startPoint y: 159, endPoint x: 154, endPoint y: 152, distance: 95.5
click at [154, 141] on p "Congratulations on your engagement 💍, and thank you for considering A View Venu…" at bounding box center [256, 132] width 362 height 18
click at [155, 141] on p "Congratulations on your engagement 💍, and thank you for considering A View Venu…" at bounding box center [256, 132] width 362 height 18
drag, startPoint x: 154, startPoint y: 156, endPoint x: 276, endPoint y: 156, distance: 122.4
click at [276, 141] on p "Congratulations on your engagement 💍, and thank you for considering A View Venu…" at bounding box center [256, 132] width 362 height 18
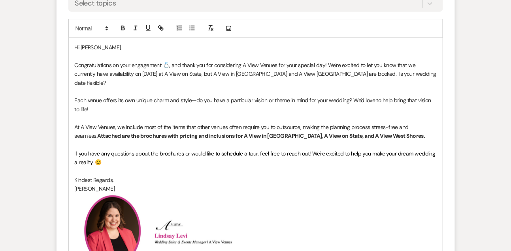
scroll to position [942, 0]
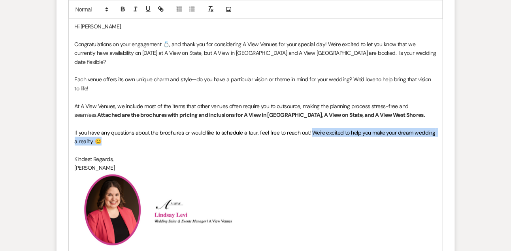
drag, startPoint x: 311, startPoint y: 143, endPoint x: 314, endPoint y: 151, distance: 8.1
click at [314, 146] on p "If you have any questions about the brochures or would like to schedule a tour,…" at bounding box center [256, 137] width 362 height 18
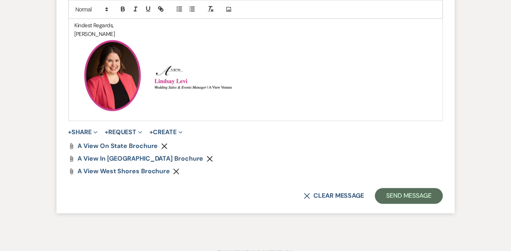
scroll to position [1075, 0]
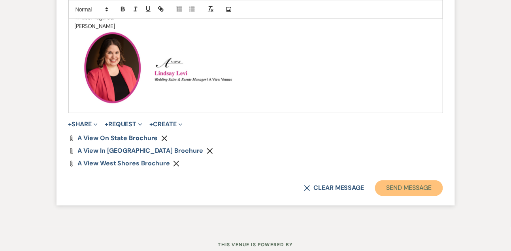
click at [417, 192] on button "Send Message" at bounding box center [409, 189] width 68 height 16
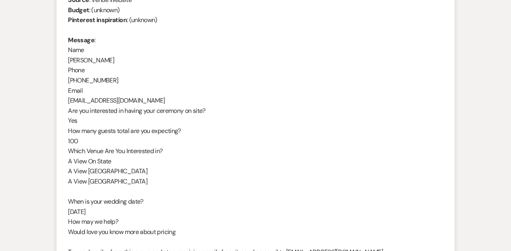
scroll to position [370, 0]
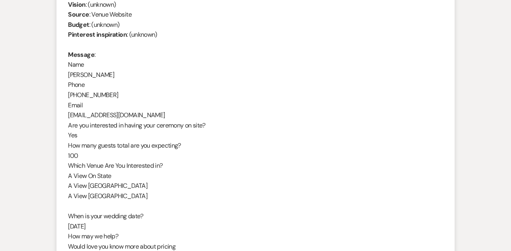
click at [99, 76] on div "From : [PERSON_NAME] Event : [PERSON_NAME] Event Desired date : [DATE] Anticipa…" at bounding box center [255, 120] width 374 height 323
copy div "[PERSON_NAME]"
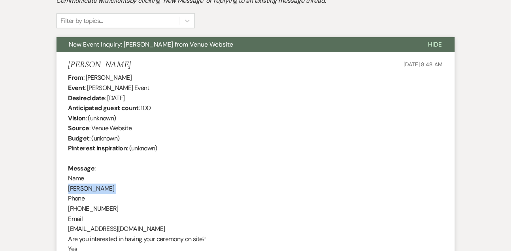
scroll to position [330, 0]
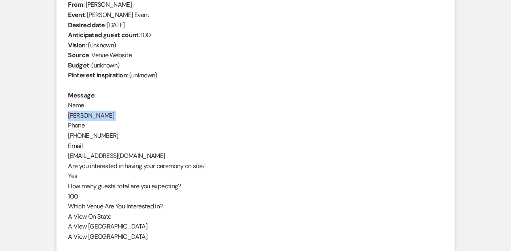
drag, startPoint x: 108, startPoint y: 23, endPoint x: 178, endPoint y: 23, distance: 69.9
click at [178, 23] on div "From : [PERSON_NAME] Event : [PERSON_NAME] Event Desired date : [DATE] Anticipa…" at bounding box center [255, 161] width 374 height 323
copy div "[DATE]"
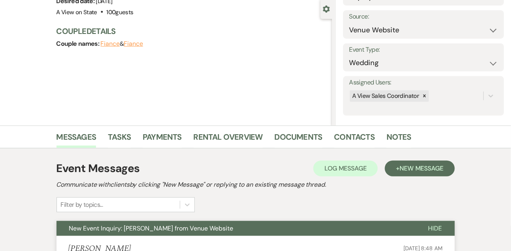
scroll to position [0, 0]
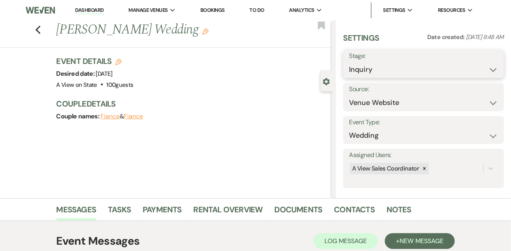
click at [358, 72] on select "Inquiry Follow Up Tour Requested Tour Confirmed Toured Proposal Sent Booked Lost" at bounding box center [423, 69] width 149 height 15
click at [349, 62] on select "Inquiry Follow Up Tour Requested Tour Confirmed Toured Proposal Sent Booked Lost" at bounding box center [423, 69] width 149 height 15
click at [491, 63] on button "Save" at bounding box center [486, 64] width 33 height 16
click at [118, 214] on link "Tasks" at bounding box center [119, 211] width 23 height 17
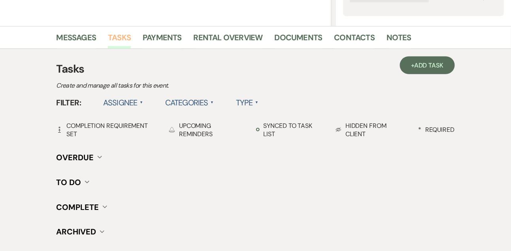
scroll to position [177, 0]
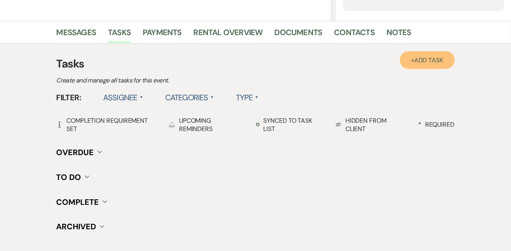
click at [406, 55] on link "+ Add Task" at bounding box center [427, 60] width 55 height 18
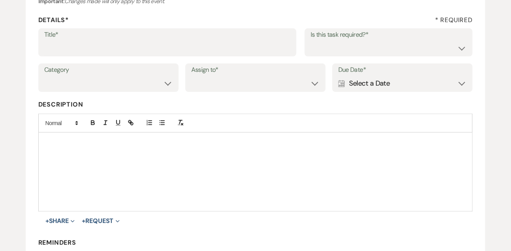
scroll to position [85, 0]
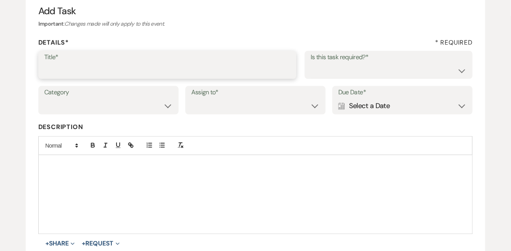
drag, startPoint x: 96, startPoint y: 66, endPoint x: 96, endPoint y: 21, distance: 45.0
click at [96, 66] on input "Title*" at bounding box center [167, 70] width 246 height 15
click at [321, 73] on select "Yes No" at bounding box center [388, 70] width 156 height 15
click at [310, 63] on select "Yes No" at bounding box center [388, 70] width 156 height 15
click at [111, 110] on select "Venue Vendors Guests Details Finalize & Share" at bounding box center [108, 105] width 128 height 15
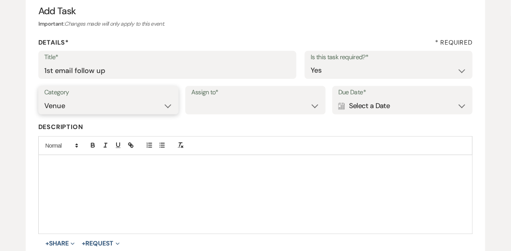
click at [44, 98] on select "Venue Vendors Guests Details Finalize & Share" at bounding box center [108, 105] width 128 height 15
click at [216, 109] on select "Venue Client" at bounding box center [255, 105] width 128 height 15
click at [191, 98] on select "Venue Client" at bounding box center [255, 105] width 128 height 15
click at [402, 104] on div "Calendar Select a Date Expand" at bounding box center [402, 105] width 128 height 15
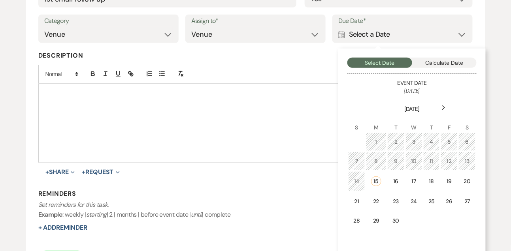
scroll to position [177, 0]
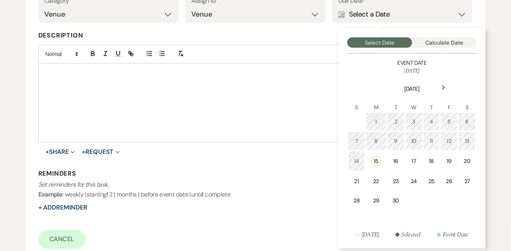
click at [443, 90] on div "Next" at bounding box center [443, 87] width 13 height 13
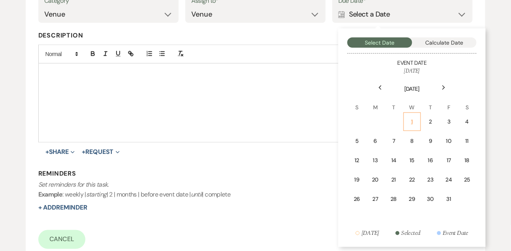
click at [409, 120] on div "1" at bounding box center [411, 122] width 7 height 8
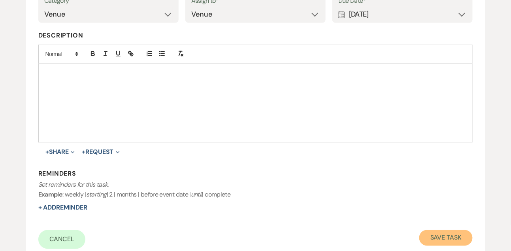
click at [440, 241] on button "Save Task" at bounding box center [445, 238] width 53 height 16
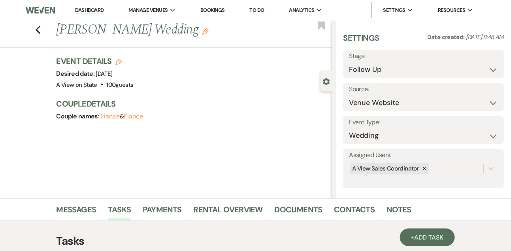
click at [94, 9] on link "Dashboard" at bounding box center [89, 11] width 28 height 8
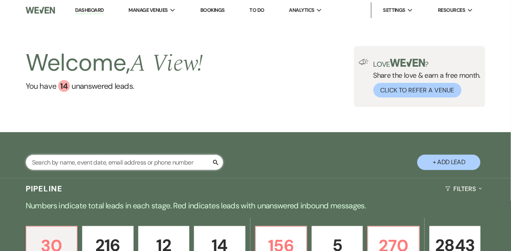
click at [99, 166] on input "text" at bounding box center [124, 162] width 197 height 15
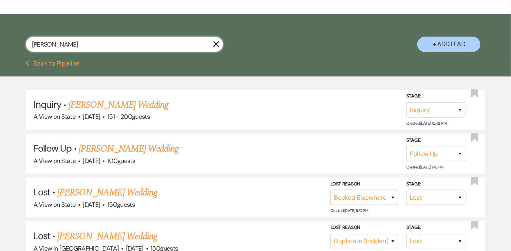
scroll to position [130, 0]
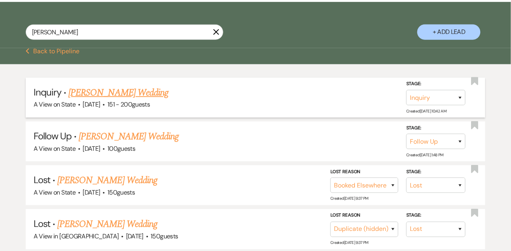
click at [92, 96] on link "[PERSON_NAME] Wedding" at bounding box center [118, 93] width 100 height 14
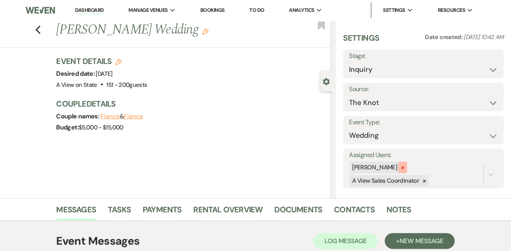
click at [404, 166] on icon at bounding box center [402, 167] width 3 height 3
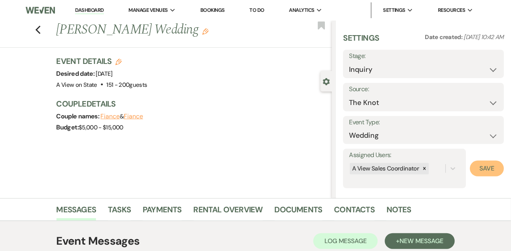
click at [483, 166] on button "Save" at bounding box center [487, 169] width 34 height 16
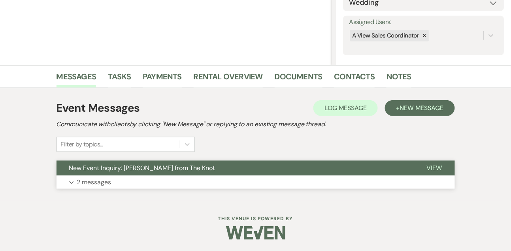
click at [183, 173] on button "New Event Inquiry: [PERSON_NAME] from The Knot" at bounding box center [234, 168] width 357 height 15
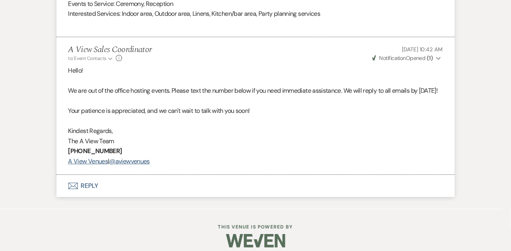
scroll to position [693, 0]
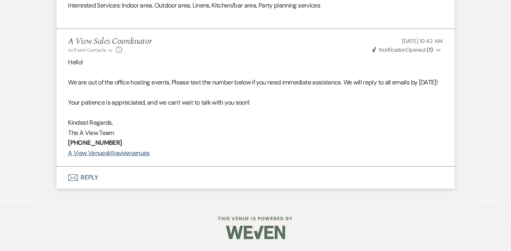
click at [93, 181] on button "Envelope Reply" at bounding box center [255, 178] width 398 height 22
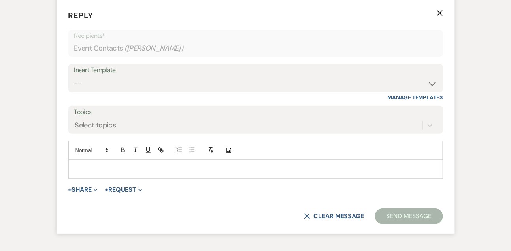
scroll to position [851, 0]
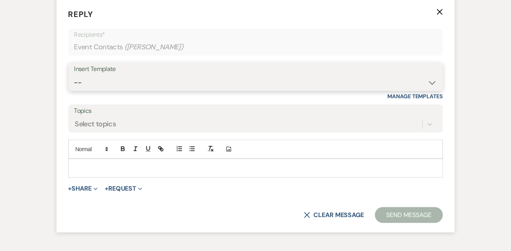
click at [96, 90] on select "-- Tour Confirmation Contract (Pre-Booked Leads) Out of office Inquiry Email Al…" at bounding box center [255, 82] width 363 height 15
click at [74, 85] on select "-- Tour Confirmation Contract (Pre-Booked Leads) Out of office Inquiry Email Al…" at bounding box center [255, 82] width 363 height 15
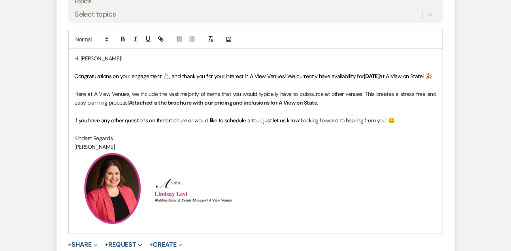
scroll to position [963, 0]
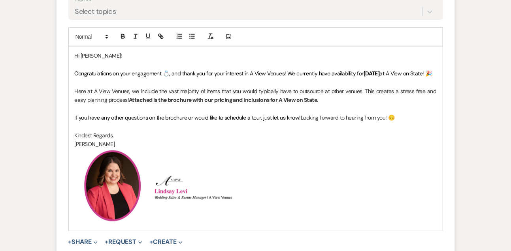
click at [364, 77] on span "Congratulations on your engagement 💍, and thank you for your interest in A View…" at bounding box center [219, 73] width 289 height 7
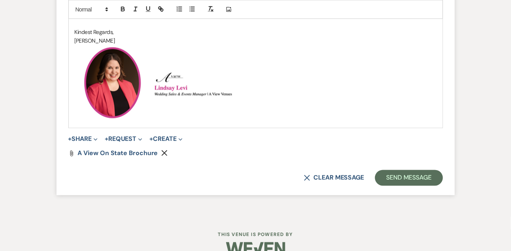
scroll to position [1078, 0]
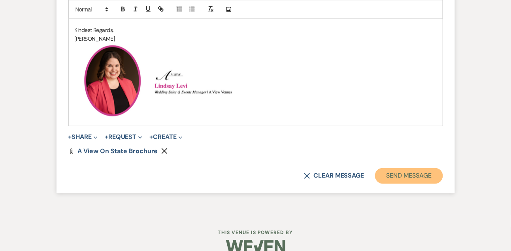
click at [401, 184] on button "Send Message" at bounding box center [409, 176] width 68 height 16
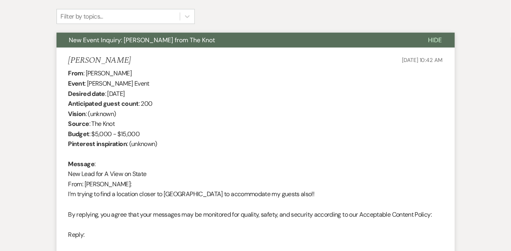
scroll to position [255, 0]
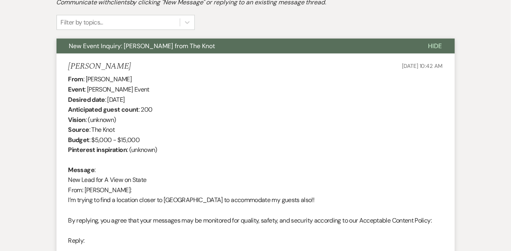
drag, startPoint x: 87, startPoint y: 79, endPoint x: 151, endPoint y: 79, distance: 64.0
drag, startPoint x: 87, startPoint y: 79, endPoint x: 139, endPoint y: 79, distance: 52.9
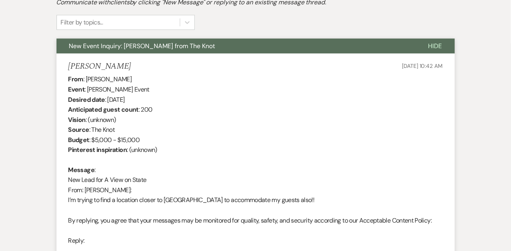
copy div "[PERSON_NAME]"
drag, startPoint x: 107, startPoint y: 100, endPoint x: 177, endPoint y: 99, distance: 69.5
copy div "[DATE]"
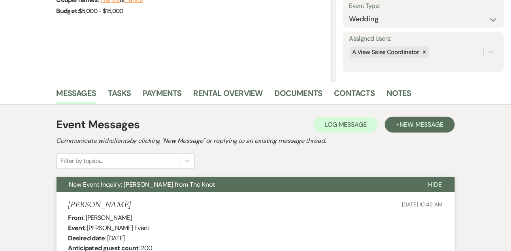
scroll to position [0, 0]
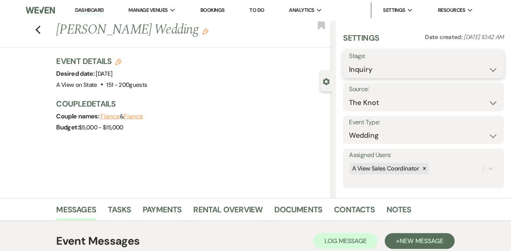
click at [369, 71] on select "Inquiry Follow Up Tour Requested Tour Confirmed Toured Proposal Sent Booked Lost" at bounding box center [423, 69] width 149 height 15
click at [349, 62] on select "Inquiry Follow Up Tour Requested Tour Confirmed Toured Proposal Sent Booked Lost" at bounding box center [423, 69] width 149 height 15
click at [505, 69] on div "Settings Date created: [DATE] 10:42 AM Stage: Inquiry Follow Up Tour Requested …" at bounding box center [423, 110] width 175 height 178
click at [498, 66] on button "Save" at bounding box center [486, 64] width 33 height 16
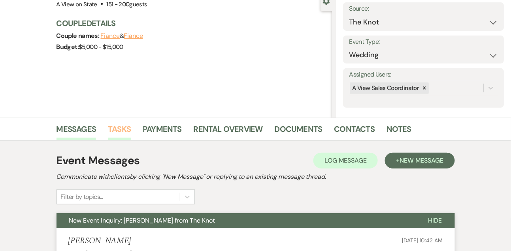
click at [120, 127] on link "Tasks" at bounding box center [119, 131] width 23 height 17
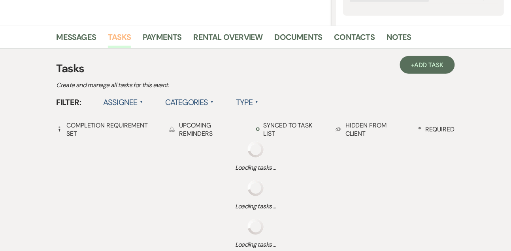
scroll to position [177, 0]
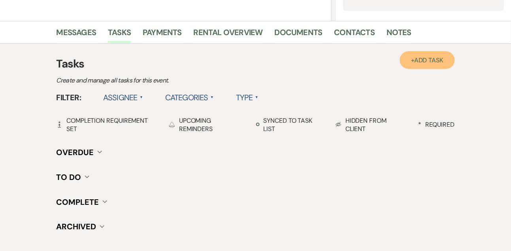
click at [414, 62] on link "+ Add Task" at bounding box center [427, 60] width 55 height 18
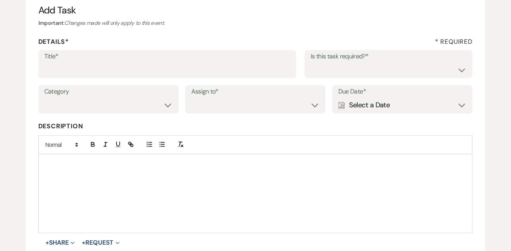
scroll to position [80, 0]
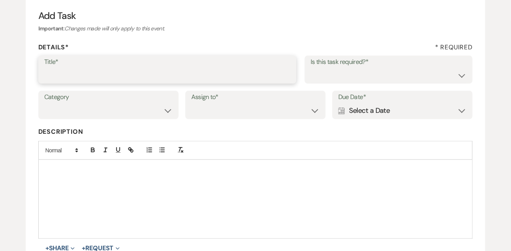
click at [158, 80] on input "Title*" at bounding box center [167, 75] width 246 height 15
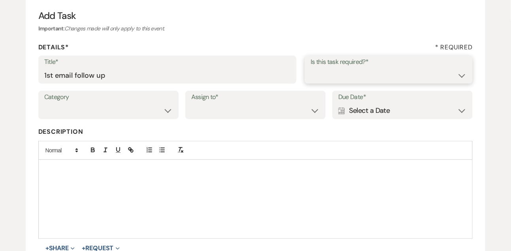
click at [312, 76] on select "Yes No" at bounding box center [388, 75] width 156 height 15
click at [310, 68] on select "Yes No" at bounding box center [388, 75] width 156 height 15
click at [126, 115] on select "Venue Vendors Guests Details Finalize & Share" at bounding box center [108, 110] width 128 height 15
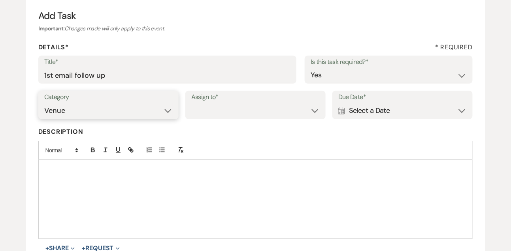
click at [44, 103] on select "Venue Vendors Guests Details Finalize & Share" at bounding box center [108, 110] width 128 height 15
click at [231, 113] on select "Venue Client" at bounding box center [255, 110] width 128 height 15
click at [191, 103] on select "Venue Client" at bounding box center [255, 110] width 128 height 15
click at [354, 112] on div "Calendar Select a Date Expand" at bounding box center [402, 110] width 128 height 15
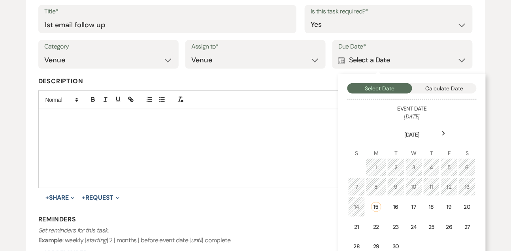
scroll to position [138, 0]
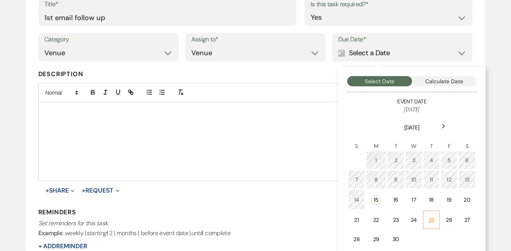
click at [433, 212] on td "25" at bounding box center [431, 220] width 17 height 19
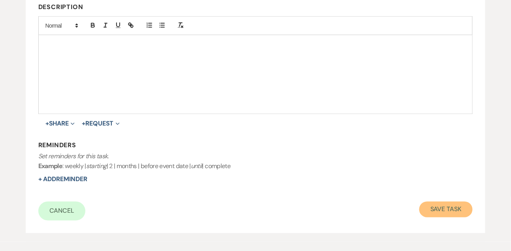
click at [433, 212] on button "Save Task" at bounding box center [445, 210] width 53 height 16
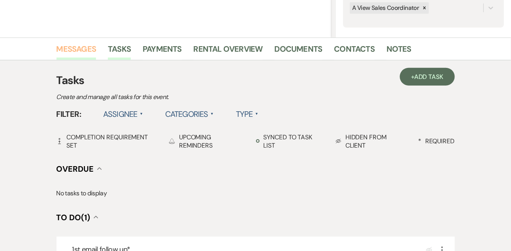
click at [83, 50] on link "Messages" at bounding box center [76, 51] width 40 height 17
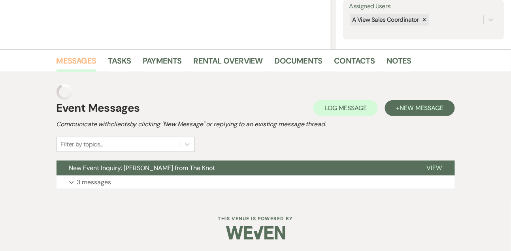
scroll to position [133, 0]
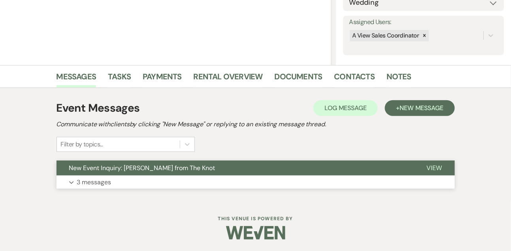
click at [100, 181] on p "3 messages" at bounding box center [94, 182] width 34 height 10
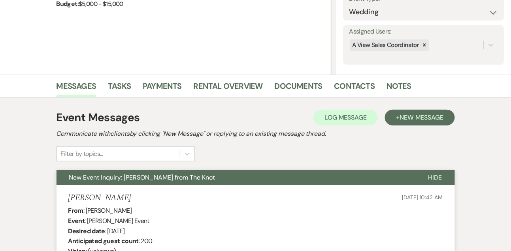
scroll to position [0, 0]
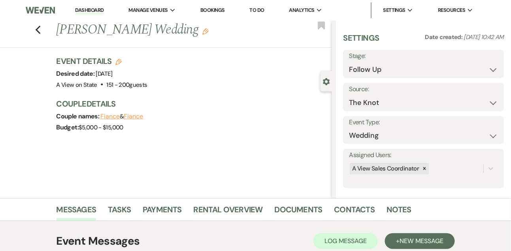
click at [90, 11] on link "Dashboard" at bounding box center [89, 11] width 28 height 8
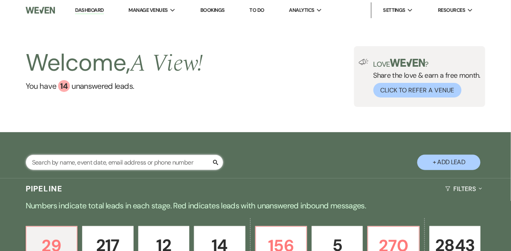
click at [111, 162] on input "text" at bounding box center [124, 162] width 197 height 15
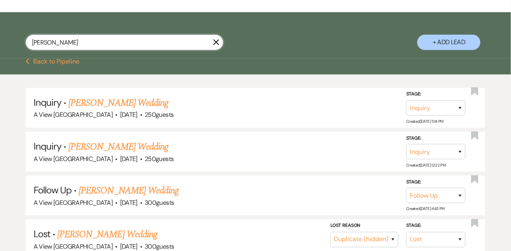
scroll to position [145, 0]
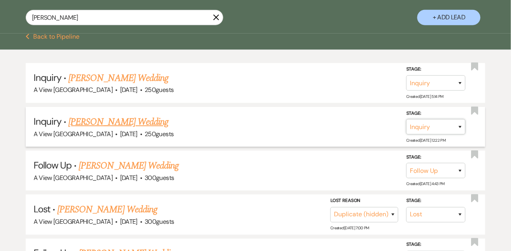
click at [421, 133] on select "Inquiry Follow Up Tour Requested Tour Confirmed Toured Proposal Sent Booked Lost" at bounding box center [435, 126] width 59 height 15
click at [406, 126] on select "Inquiry Follow Up Tour Requested Tour Confirmed Toured Proposal Sent Booked Lost" at bounding box center [435, 126] width 59 height 15
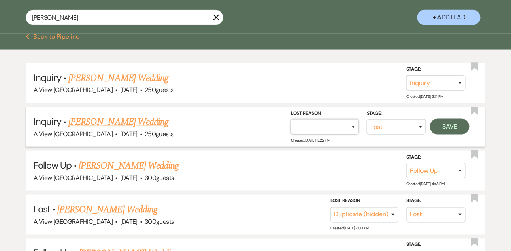
click at [322, 132] on select "Booked Elsewhere Budget Date Unavailable No Response Not a Good Match Capacity …" at bounding box center [325, 126] width 68 height 15
click at [291, 126] on select "Booked Elsewhere Budget Date Unavailable No Response Not a Good Match Capacity …" at bounding box center [325, 126] width 68 height 15
click at [447, 134] on button "Save" at bounding box center [449, 127] width 39 height 16
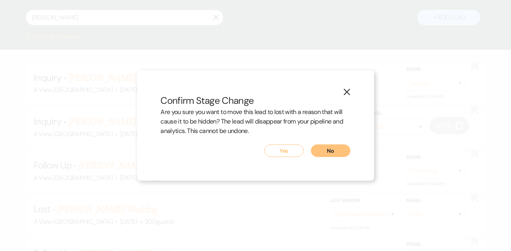
click at [290, 154] on button "Yes" at bounding box center [283, 151] width 39 height 13
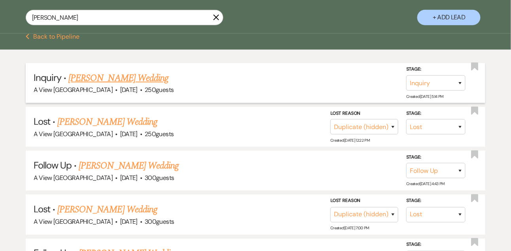
click at [130, 85] on link "[PERSON_NAME] Wedding" at bounding box center [118, 78] width 100 height 14
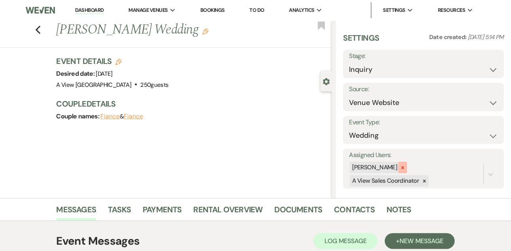
click at [404, 167] on icon at bounding box center [402, 167] width 3 height 3
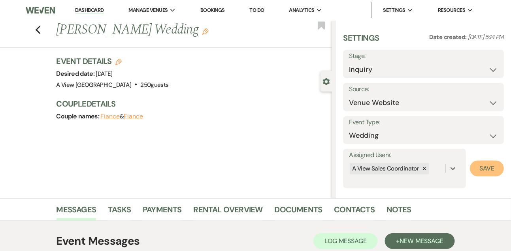
click at [495, 170] on button "Save" at bounding box center [487, 169] width 34 height 16
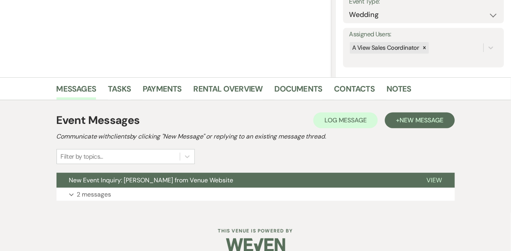
scroll to position [133, 0]
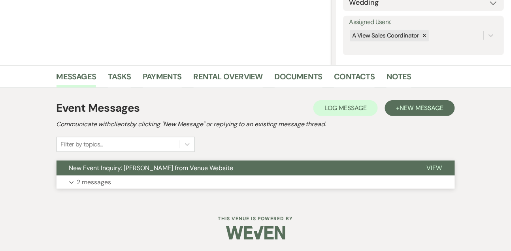
click at [105, 181] on p "2 messages" at bounding box center [94, 182] width 34 height 10
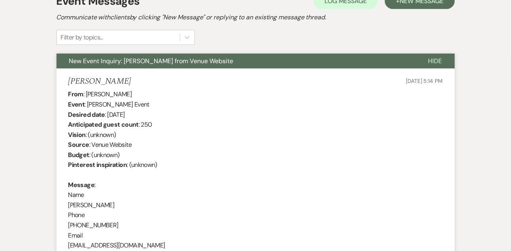
scroll to position [292, 0]
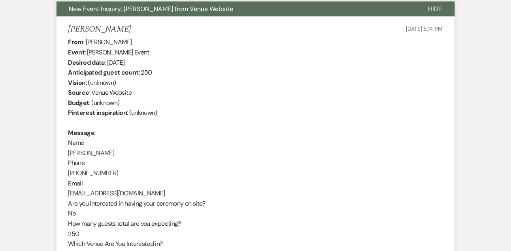
drag, startPoint x: 86, startPoint y: 42, endPoint x: 144, endPoint y: 39, distance: 58.1
click at [144, 39] on div "From : [PERSON_NAME] Event : [PERSON_NAME] Event Desired date : [DATE] Anticipa…" at bounding box center [255, 188] width 374 height 303
copy div "[PERSON_NAME]"
drag, startPoint x: 108, startPoint y: 62, endPoint x: 148, endPoint y: 66, distance: 40.4
click at [148, 66] on div "From : [PERSON_NAME] Event : [PERSON_NAME] Event Desired date : [DATE] Anticipa…" at bounding box center [255, 188] width 374 height 303
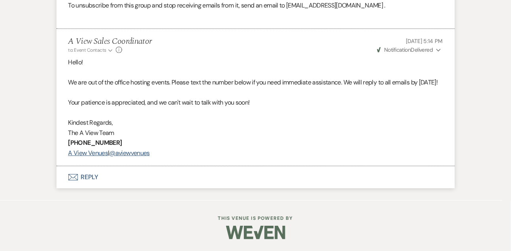
scroll to position [632, 0]
click at [91, 179] on button "Envelope Reply" at bounding box center [255, 177] width 398 height 22
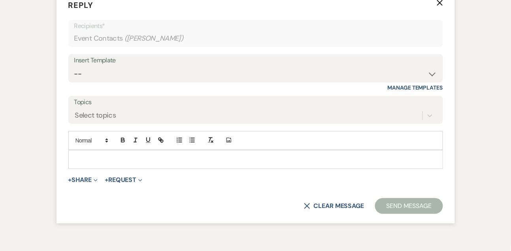
scroll to position [790, 0]
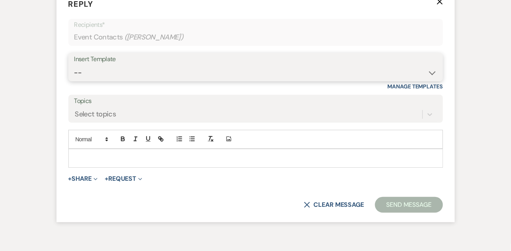
click at [99, 81] on select "-- Tour Confirmation Contract (Pre-Booked Leads) Out of office Inquiry Email Al…" at bounding box center [255, 72] width 363 height 15
click at [74, 81] on select "-- Tour Confirmation Contract (Pre-Booked Leads) Out of office Inquiry Email Al…" at bounding box center [255, 72] width 363 height 15
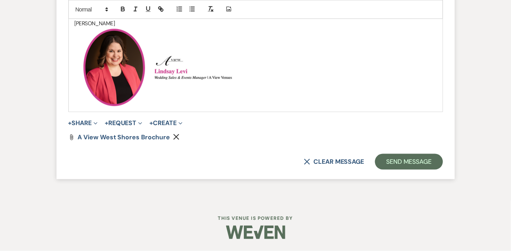
scroll to position [1042, 0]
click at [400, 160] on button "Send Message" at bounding box center [409, 162] width 68 height 16
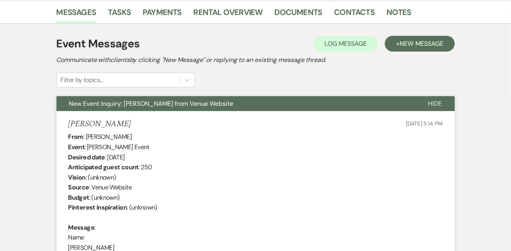
scroll to position [196, 0]
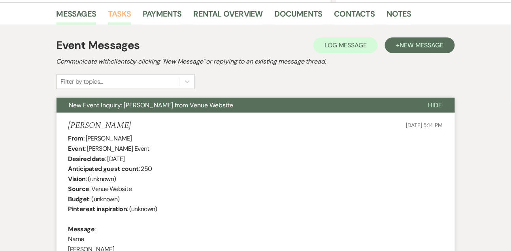
click at [122, 16] on link "Tasks" at bounding box center [119, 16] width 23 height 17
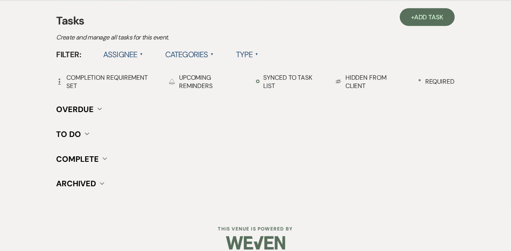
scroll to position [231, 0]
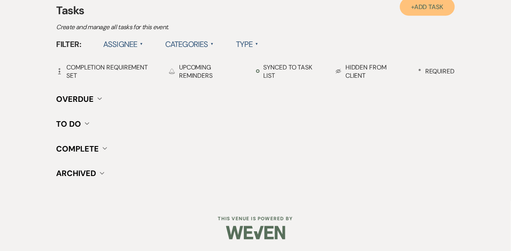
click at [424, 9] on span "Add Task" at bounding box center [428, 7] width 29 height 8
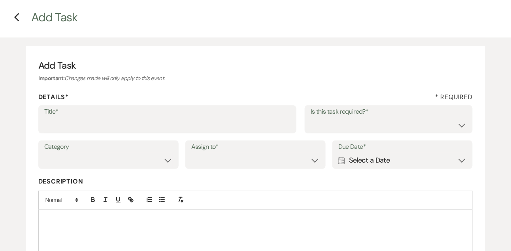
scroll to position [0, 0]
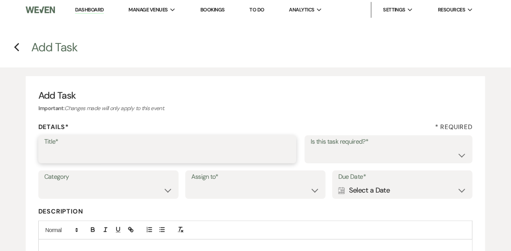
click at [166, 156] on input "Title*" at bounding box center [167, 154] width 246 height 15
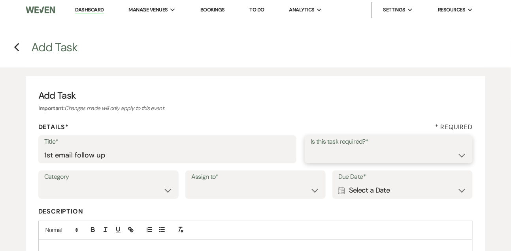
click at [316, 159] on select "Yes No" at bounding box center [388, 154] width 156 height 15
click at [310, 147] on select "Yes No" at bounding box center [388, 154] width 156 height 15
click at [136, 190] on select "Venue Vendors Guests Details Finalize & Share" at bounding box center [108, 190] width 128 height 15
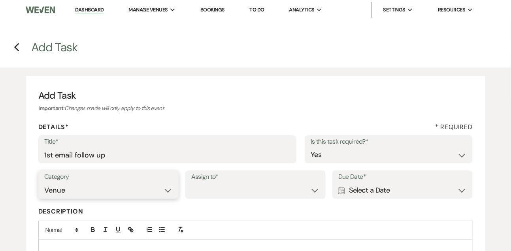
click at [44, 183] on select "Venue Vendors Guests Details Finalize & Share" at bounding box center [108, 190] width 128 height 15
click at [224, 198] on div "Assign to* Venue Client" at bounding box center [255, 185] width 140 height 28
click at [224, 194] on select "Venue Client" at bounding box center [255, 190] width 128 height 15
click at [191, 183] on select "Venue Client" at bounding box center [255, 190] width 128 height 15
click at [368, 198] on div "Due Date* Calendar Select a Date Expand" at bounding box center [402, 185] width 140 height 28
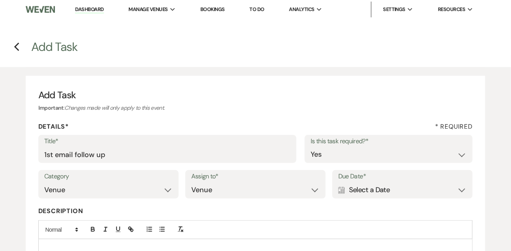
click at [366, 190] on div "Calendar Select a Date Expand" at bounding box center [402, 189] width 128 height 15
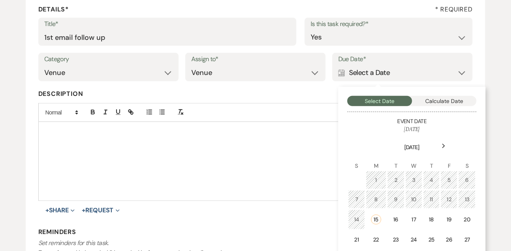
scroll to position [154, 0]
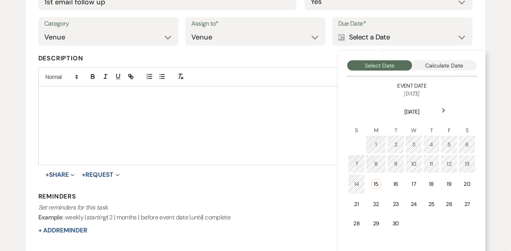
click at [442, 108] on div "Next" at bounding box center [443, 110] width 13 height 13
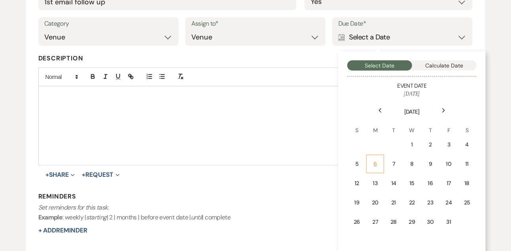
click at [377, 164] on div "6" at bounding box center [375, 164] width 8 height 8
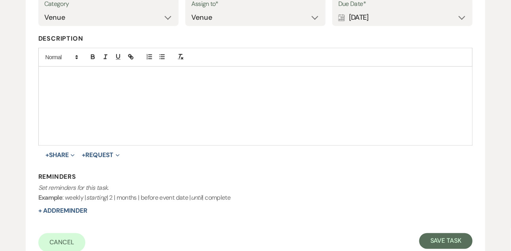
scroll to position [191, 0]
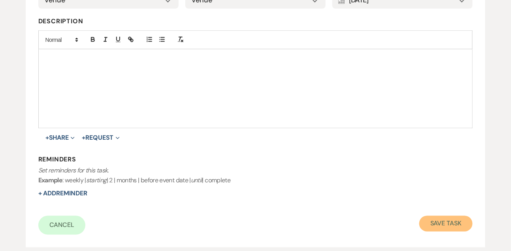
click at [430, 217] on button "Save Task" at bounding box center [445, 224] width 53 height 16
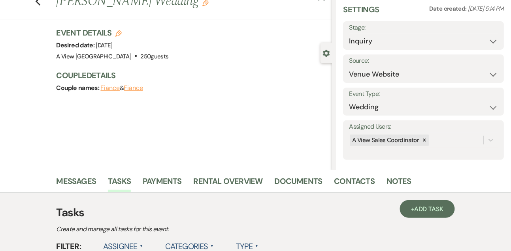
scroll to position [41, 0]
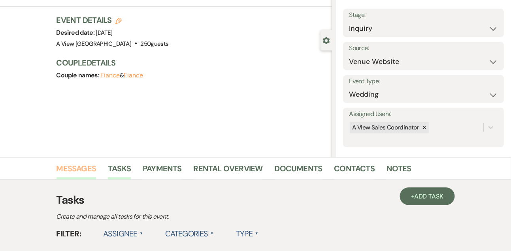
click at [90, 165] on link "Messages" at bounding box center [76, 170] width 40 height 17
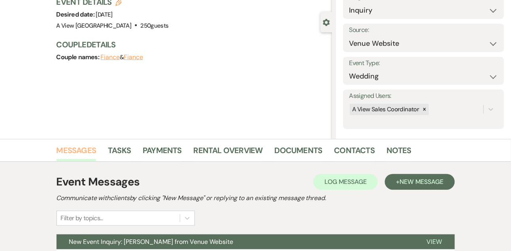
scroll to position [133, 0]
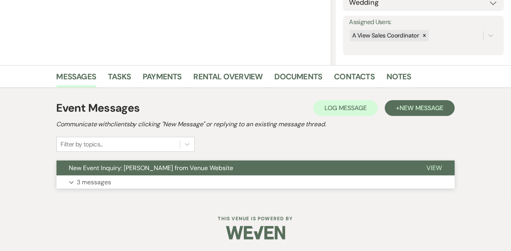
click at [88, 183] on p "3 messages" at bounding box center [94, 182] width 34 height 10
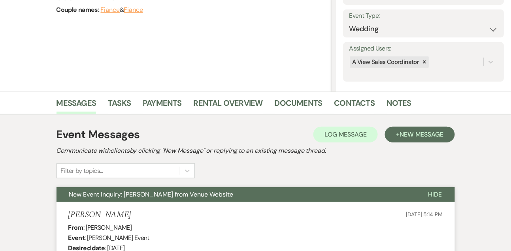
scroll to position [0, 0]
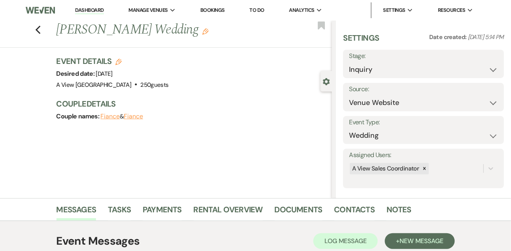
click at [90, 8] on link "Dashboard" at bounding box center [89, 11] width 28 height 8
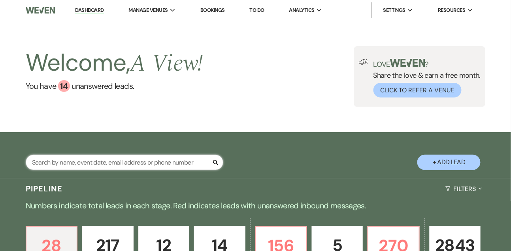
click at [109, 165] on input "text" at bounding box center [124, 162] width 197 height 15
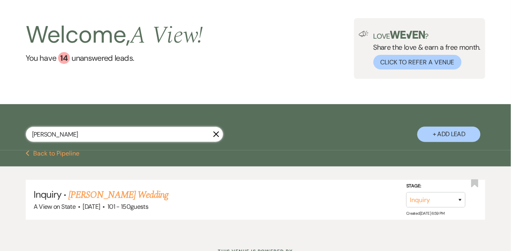
scroll to position [68, 0]
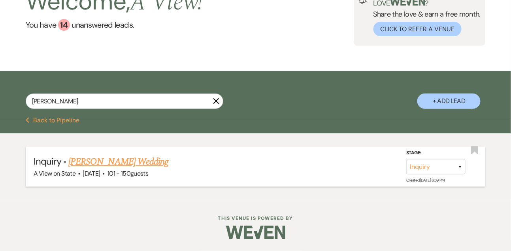
click at [134, 164] on link "[PERSON_NAME] Wedding" at bounding box center [118, 162] width 100 height 14
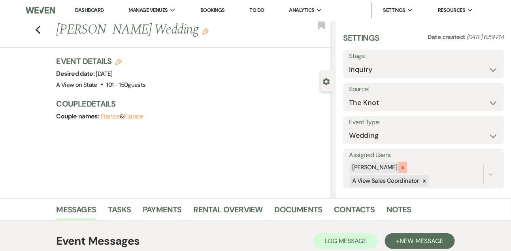
click at [405, 167] on icon at bounding box center [403, 168] width 6 height 6
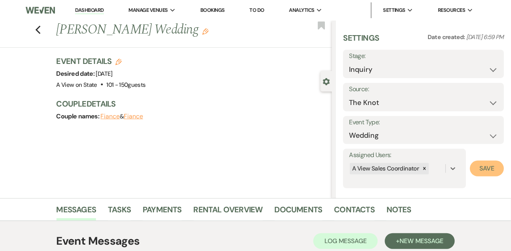
click at [495, 171] on button "Save" at bounding box center [487, 169] width 34 height 16
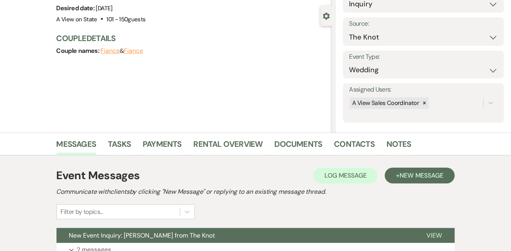
scroll to position [133, 0]
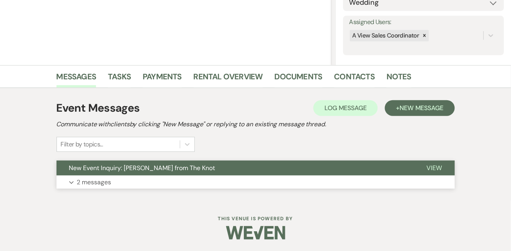
click at [201, 179] on button "Expand 2 messages" at bounding box center [255, 182] width 398 height 13
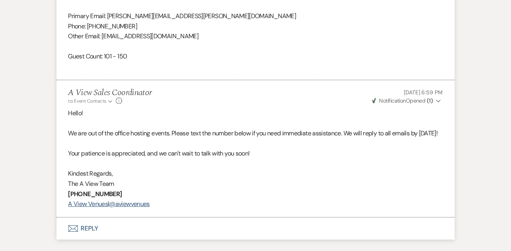
scroll to position [638, 0]
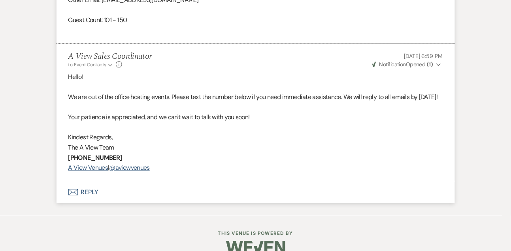
click at [94, 203] on button "Envelope Reply" at bounding box center [255, 192] width 398 height 22
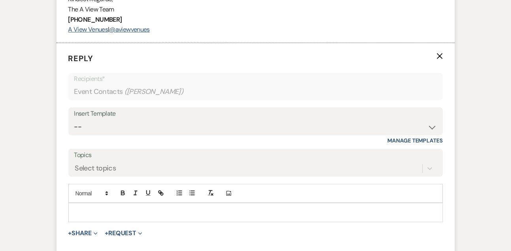
scroll to position [820, 0]
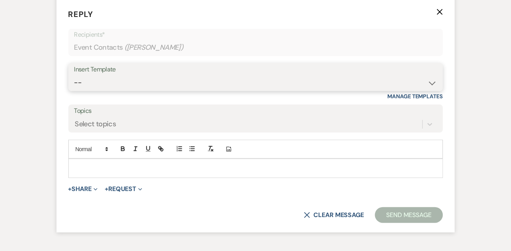
click at [91, 90] on select "-- Tour Confirmation Contract (Pre-Booked Leads) Out of office Inquiry Email Al…" at bounding box center [255, 82] width 363 height 15
click at [74, 85] on select "-- Tour Confirmation Contract (Pre-Booked Leads) Out of office Inquiry Email Al…" at bounding box center [255, 82] width 363 height 15
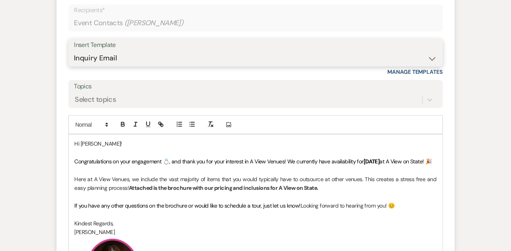
scroll to position [878, 0]
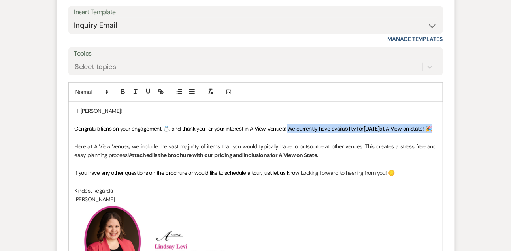
drag, startPoint x: 295, startPoint y: 137, endPoint x: 298, endPoint y: 144, distance: 7.8
click at [298, 133] on p "Congratulations on your engagement 💍, and thank you for your interest in A View…" at bounding box center [256, 128] width 362 height 9
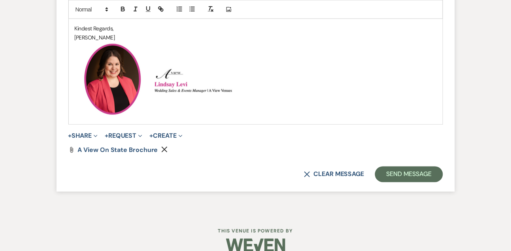
scroll to position [1054, 0]
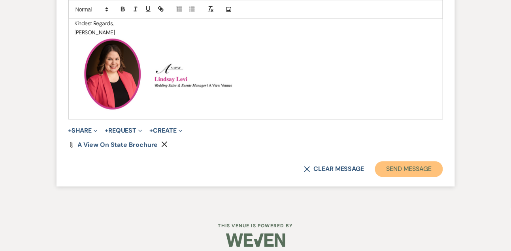
click at [421, 177] on button "Send Message" at bounding box center [409, 170] width 68 height 16
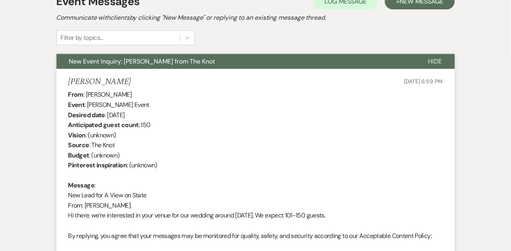
scroll to position [207, 0]
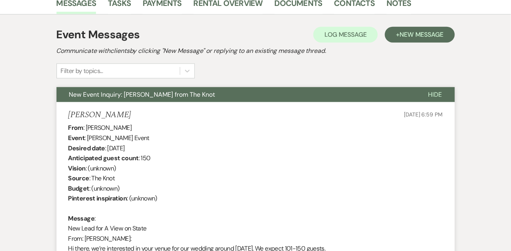
drag, startPoint x: 86, startPoint y: 127, endPoint x: 139, endPoint y: 128, distance: 52.9
drag, startPoint x: 108, startPoint y: 147, endPoint x: 148, endPoint y: 147, distance: 39.9
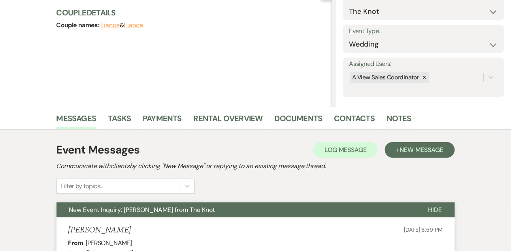
scroll to position [0, 0]
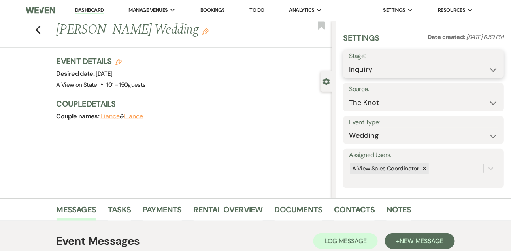
click at [358, 66] on select "Inquiry Follow Up Tour Requested Tour Confirmed Toured Proposal Sent Booked Lost" at bounding box center [423, 69] width 149 height 15
click at [349, 62] on select "Inquiry Follow Up Tour Requested Tour Confirmed Toured Proposal Sent Booked Lost" at bounding box center [423, 69] width 149 height 15
click at [484, 70] on button "Save" at bounding box center [486, 64] width 33 height 16
click at [127, 205] on link "Tasks" at bounding box center [119, 211] width 23 height 17
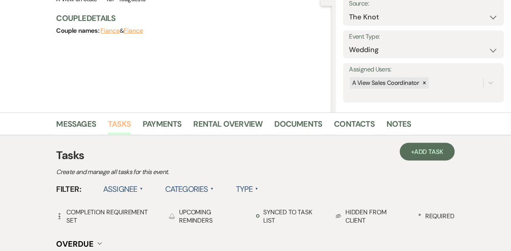
scroll to position [126, 0]
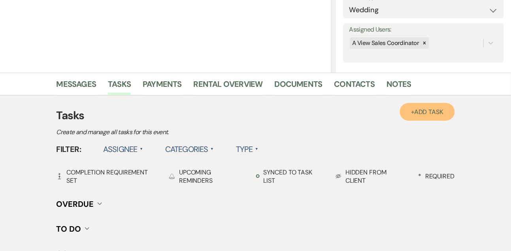
click at [442, 111] on span "Add Task" at bounding box center [428, 112] width 29 height 8
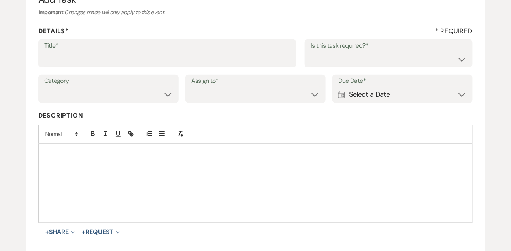
scroll to position [84, 0]
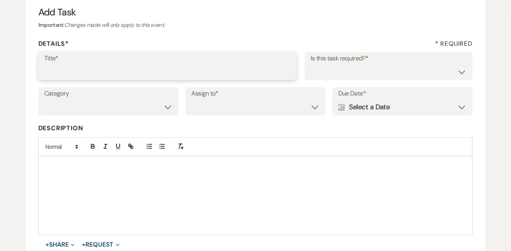
click at [209, 74] on input "Title*" at bounding box center [167, 71] width 246 height 15
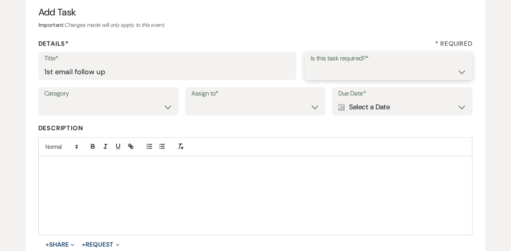
click at [318, 73] on select "Yes No" at bounding box center [388, 71] width 156 height 15
click at [310, 64] on select "Yes No" at bounding box center [388, 71] width 156 height 15
click at [150, 108] on select "Venue Vendors Guests Details Finalize & Share" at bounding box center [108, 107] width 128 height 15
click at [44, 100] on select "Venue Vendors Guests Details Finalize & Share" at bounding box center [108, 107] width 128 height 15
click at [222, 108] on select "Venue Client" at bounding box center [255, 107] width 128 height 15
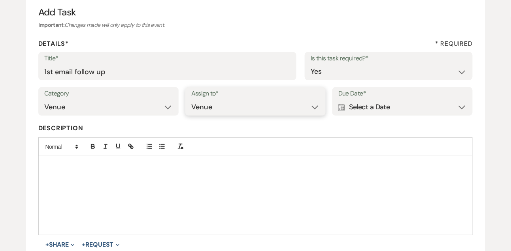
click at [191, 100] on select "Venue Client" at bounding box center [255, 107] width 128 height 15
click at [347, 109] on div "Calendar Select a Date Expand" at bounding box center [402, 107] width 128 height 15
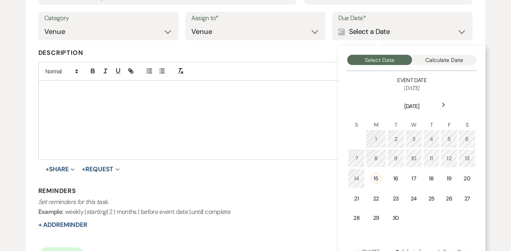
scroll to position [202, 0]
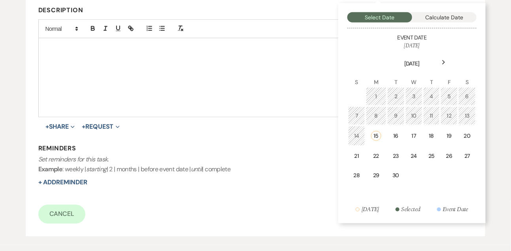
click at [444, 61] on use at bounding box center [443, 62] width 3 height 4
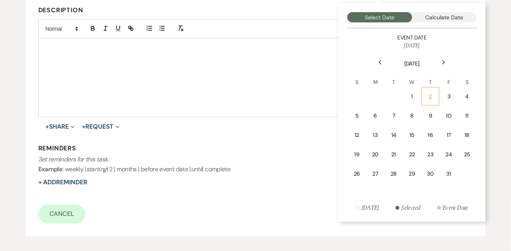
click at [429, 96] on div "2" at bounding box center [431, 96] width 8 height 8
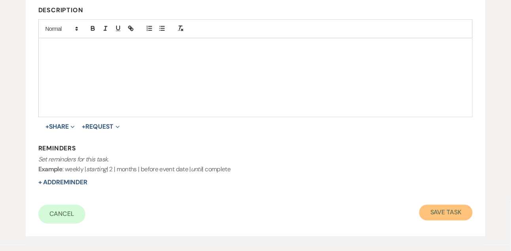
click at [434, 207] on button "Save Task" at bounding box center [445, 213] width 53 height 16
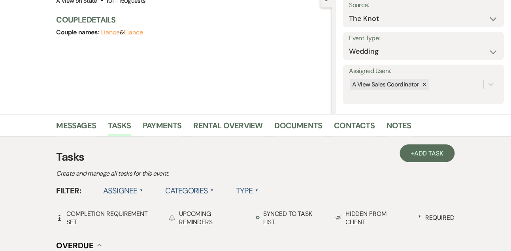
scroll to position [17, 0]
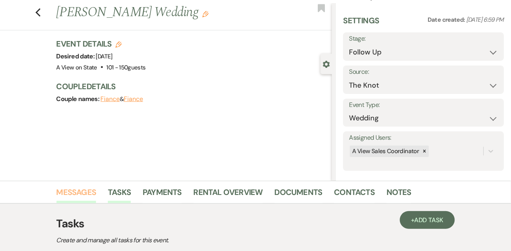
click at [81, 195] on link "Messages" at bounding box center [76, 194] width 40 height 17
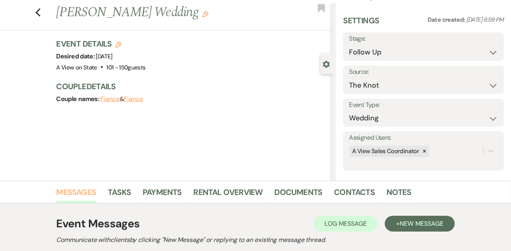
scroll to position [133, 0]
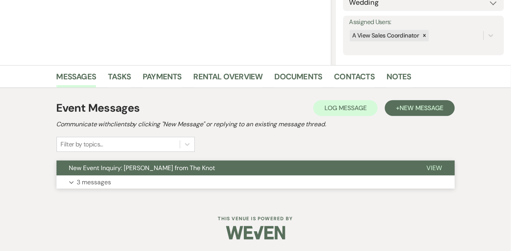
click at [90, 185] on p "3 messages" at bounding box center [94, 182] width 34 height 10
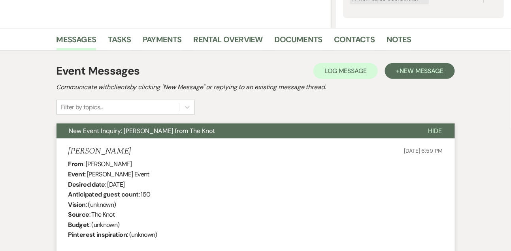
scroll to position [0, 0]
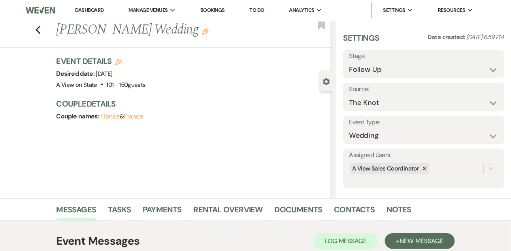
click at [88, 9] on link "Dashboard" at bounding box center [89, 11] width 28 height 8
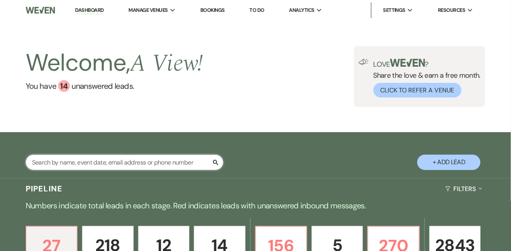
click at [117, 170] on input "text" at bounding box center [124, 162] width 197 height 15
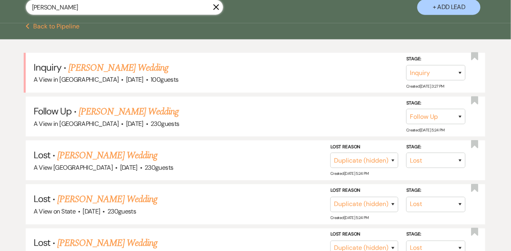
scroll to position [158, 0]
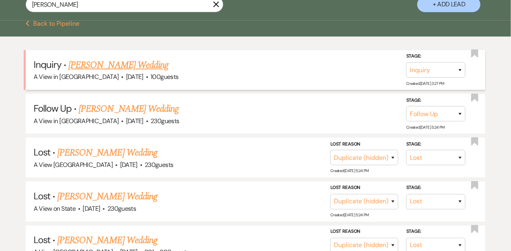
click at [127, 72] on link "[PERSON_NAME] Wedding" at bounding box center [118, 65] width 100 height 14
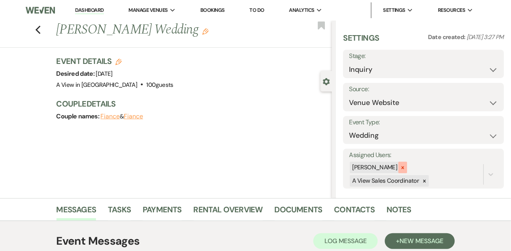
click at [405, 165] on icon at bounding box center [403, 168] width 6 height 6
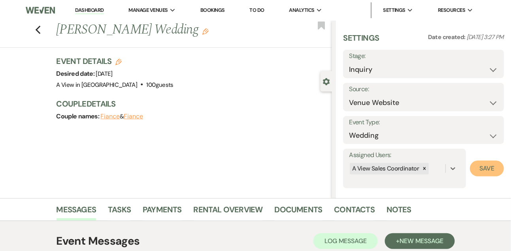
click at [477, 167] on button "Save" at bounding box center [487, 169] width 34 height 16
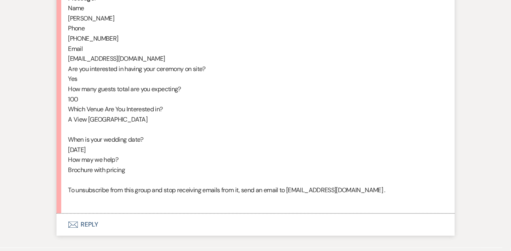
scroll to position [461, 0]
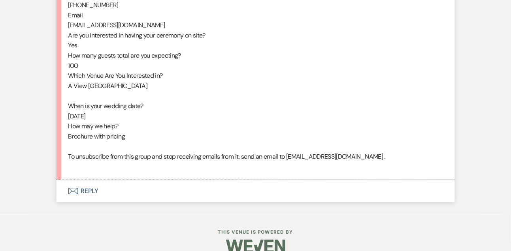
click at [94, 202] on button "Envelope Reply" at bounding box center [255, 191] width 398 height 22
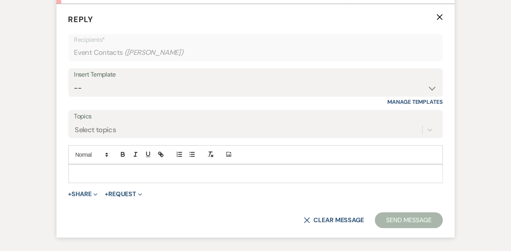
scroll to position [642, 0]
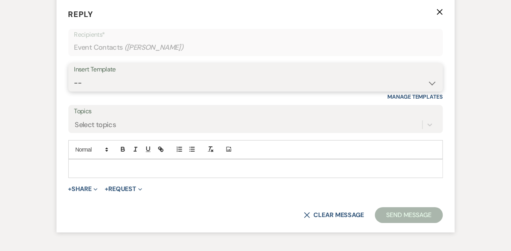
click at [89, 91] on select "-- Tour Confirmation Contract (Pre-Booked Leads) Out of office Inquiry Email Al…" at bounding box center [255, 82] width 363 height 15
click at [74, 85] on select "-- Tour Confirmation Contract (Pre-Booked Leads) Out of office Inquiry Email Al…" at bounding box center [255, 82] width 363 height 15
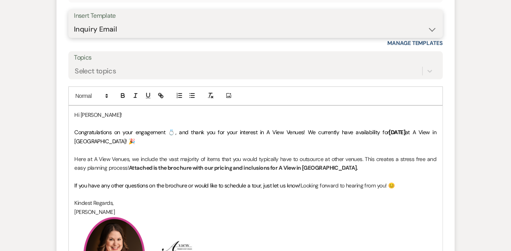
scroll to position [712, 0]
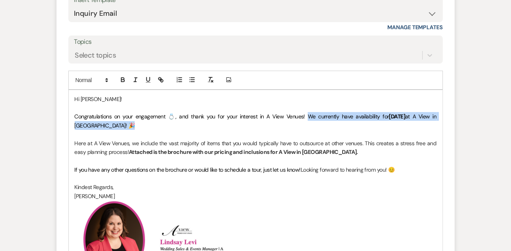
drag, startPoint x: 298, startPoint y: 126, endPoint x: 299, endPoint y: 134, distance: 8.0
click at [299, 130] on p "Congratulations on your engagement 💍, and thank you for your interest in A View…" at bounding box center [256, 121] width 362 height 18
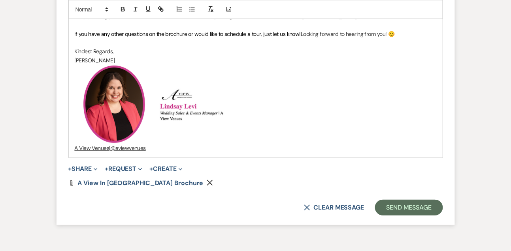
scroll to position [903, 0]
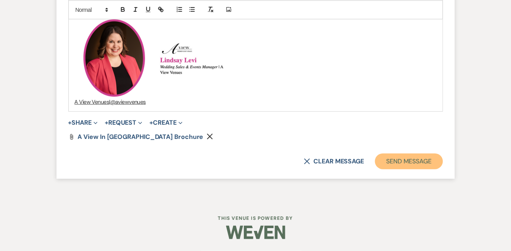
click at [395, 165] on button "Send Message" at bounding box center [409, 162] width 68 height 16
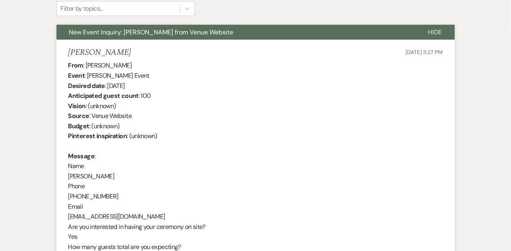
scroll to position [231, 0]
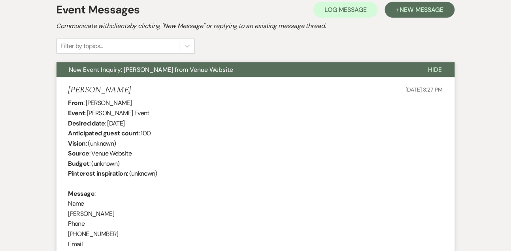
drag, startPoint x: 86, startPoint y: 102, endPoint x: 134, endPoint y: 103, distance: 48.2
click at [134, 103] on div "From : [PERSON_NAME] Event : [PERSON_NAME] Event Desired date : [DATE] Anticipa…" at bounding box center [255, 249] width 374 height 303
drag, startPoint x: 109, startPoint y: 120, endPoint x: 167, endPoint y: 120, distance: 58.1
click at [167, 120] on div "From : [PERSON_NAME] Event : [PERSON_NAME] Event Desired date : [DATE] Anticipa…" at bounding box center [255, 249] width 374 height 303
click at [130, 108] on div "From : [PERSON_NAME] Event : [PERSON_NAME] Event Desired date : [DATE] Anticipa…" at bounding box center [255, 249] width 374 height 303
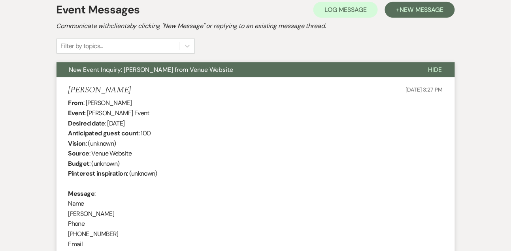
drag, startPoint x: 87, startPoint y: 101, endPoint x: 134, endPoint y: 102, distance: 47.0
click at [134, 102] on div "From : [PERSON_NAME] Event : [PERSON_NAME] Event Desired date : [DATE] Anticipa…" at bounding box center [255, 249] width 374 height 303
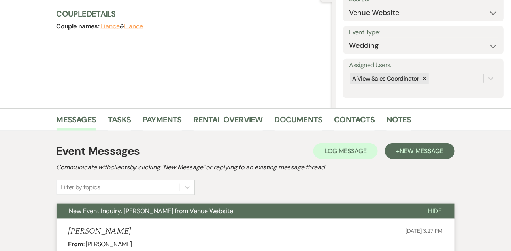
scroll to position [0, 0]
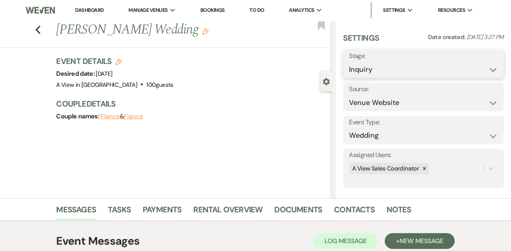
click at [358, 70] on select "Inquiry Follow Up Tour Requested Tour Confirmed Toured Proposal Sent Booked Lost" at bounding box center [423, 69] width 149 height 15
click at [349, 62] on select "Inquiry Follow Up Tour Requested Tour Confirmed Toured Proposal Sent Booked Lost" at bounding box center [423, 69] width 149 height 15
click at [478, 71] on button "Save" at bounding box center [486, 64] width 33 height 16
click at [120, 213] on link "Tasks" at bounding box center [119, 211] width 23 height 17
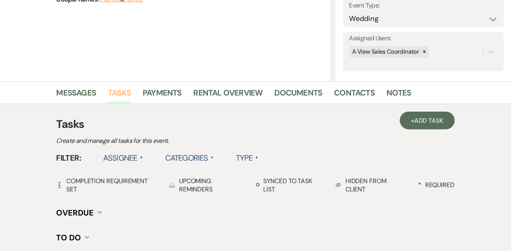
scroll to position [118, 0]
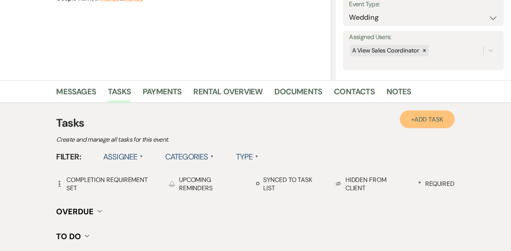
click at [419, 118] on span "Add Task" at bounding box center [428, 119] width 29 height 8
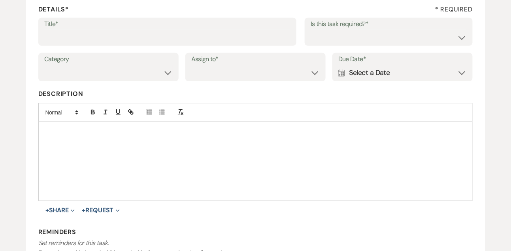
scroll to position [118, 0]
click at [207, 41] on input "Title*" at bounding box center [167, 37] width 246 height 15
click at [339, 37] on select "Yes No" at bounding box center [388, 37] width 156 height 15
click at [310, 30] on select "Yes No" at bounding box center [388, 37] width 156 height 15
click at [83, 73] on select "Venue Vendors Guests Details Finalize & Share" at bounding box center [108, 73] width 128 height 15
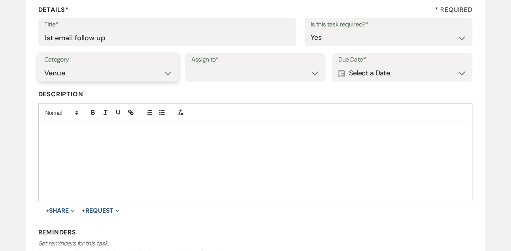
click at [44, 66] on select "Venue Vendors Guests Details Finalize & Share" at bounding box center [108, 73] width 128 height 15
click at [228, 70] on select "Venue Client" at bounding box center [255, 73] width 128 height 15
click at [191, 66] on select "Venue Client" at bounding box center [255, 73] width 128 height 15
click at [374, 81] on div "Due Date* Calendar Select a Date Expand" at bounding box center [402, 67] width 140 height 28
click at [372, 75] on div "Calendar Select a Date Expand" at bounding box center [402, 73] width 128 height 15
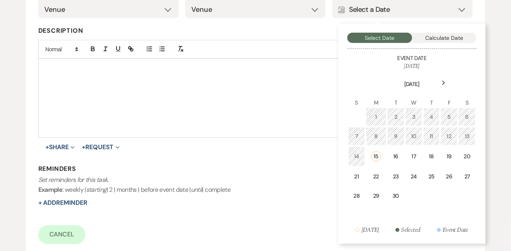
scroll to position [191, 0]
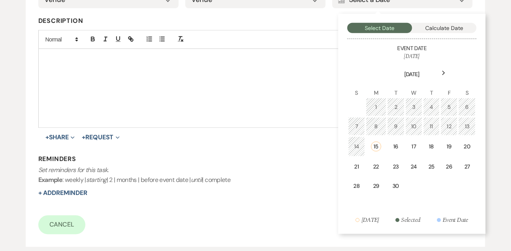
click at [442, 74] on icon "Next" at bounding box center [444, 73] width 4 height 5
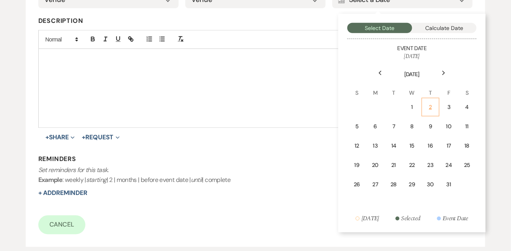
click at [434, 108] on div "2" at bounding box center [431, 107] width 8 height 8
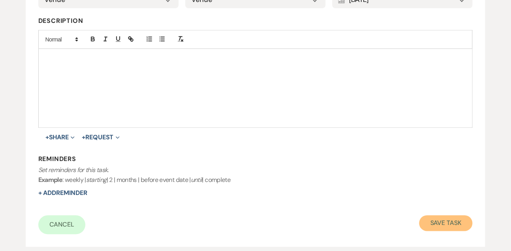
click at [442, 218] on button "Save Task" at bounding box center [445, 224] width 53 height 16
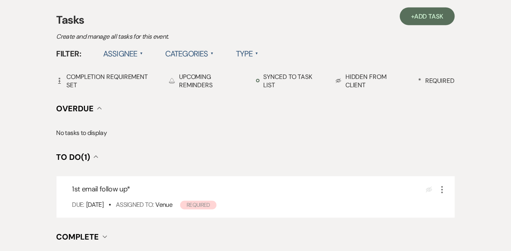
scroll to position [160, 0]
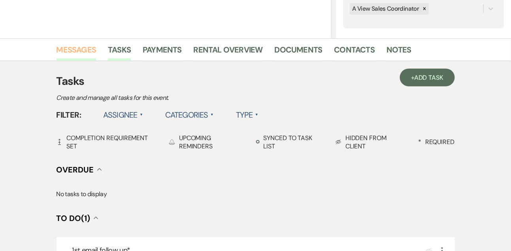
click at [76, 59] on link "Messages" at bounding box center [76, 51] width 40 height 17
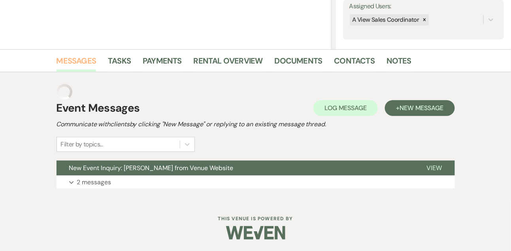
scroll to position [133, 0]
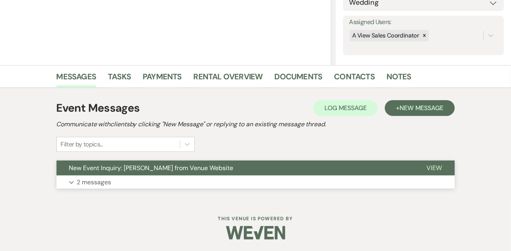
click at [96, 181] on p "2 messages" at bounding box center [94, 182] width 34 height 10
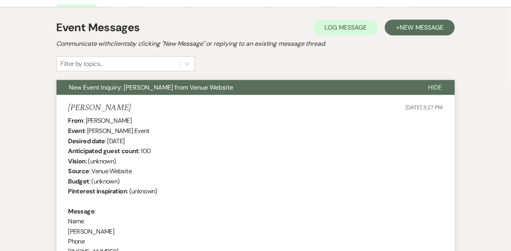
scroll to position [0, 0]
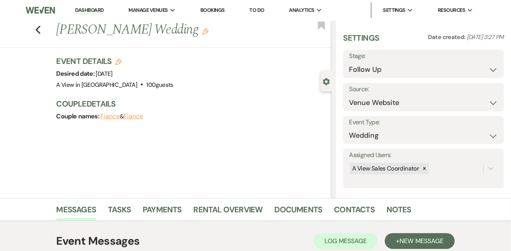
click at [84, 9] on link "Dashboard" at bounding box center [89, 11] width 28 height 8
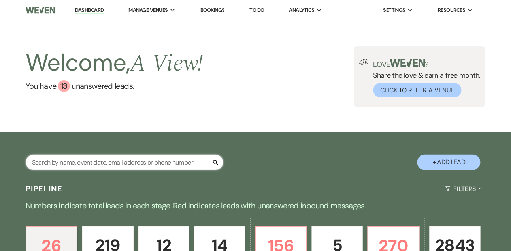
click at [122, 168] on input "text" at bounding box center [124, 162] width 197 height 15
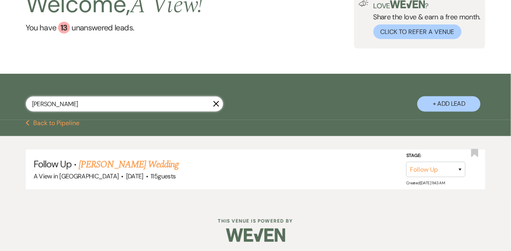
scroll to position [68, 0]
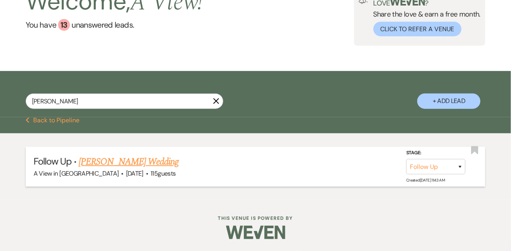
click at [131, 166] on link "[PERSON_NAME] Wedding" at bounding box center [129, 162] width 100 height 14
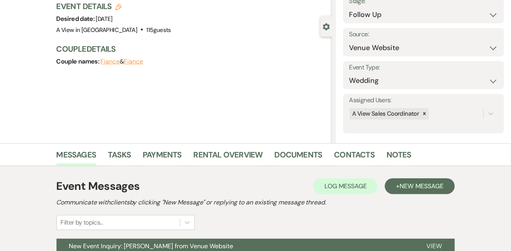
scroll to position [133, 0]
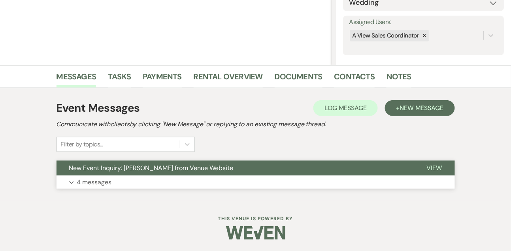
click at [121, 182] on button "Expand 4 messages" at bounding box center [255, 182] width 398 height 13
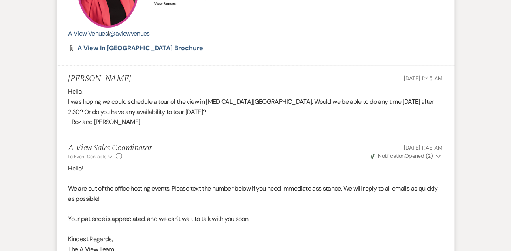
scroll to position [832, 0]
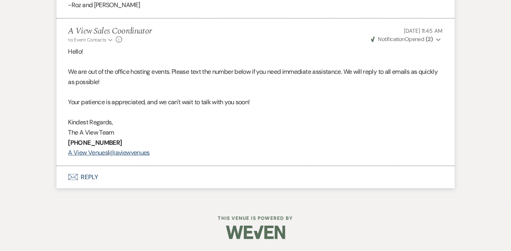
click at [103, 171] on button "Envelope Reply" at bounding box center [255, 177] width 398 height 22
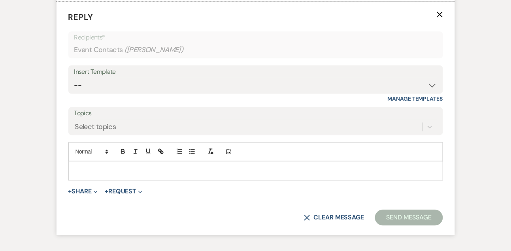
scroll to position [1115, 0]
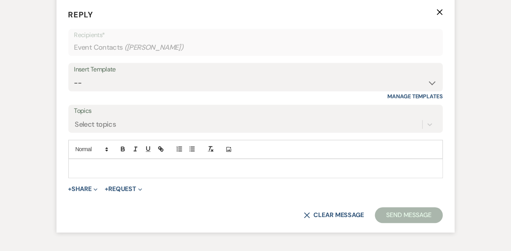
click at [103, 173] on p at bounding box center [256, 168] width 362 height 9
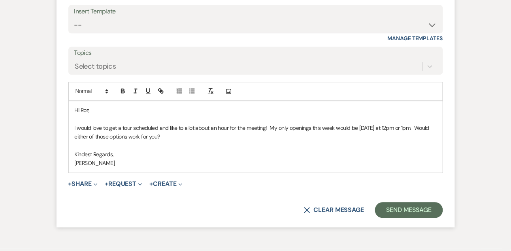
scroll to position [1177, 0]
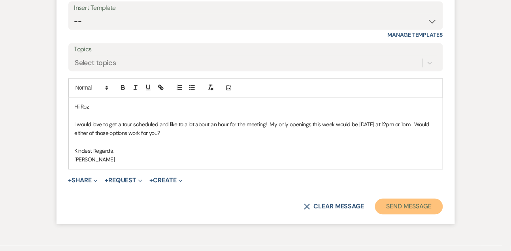
click at [380, 212] on button "Send Message" at bounding box center [409, 207] width 68 height 16
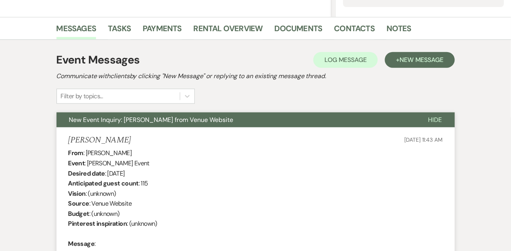
scroll to position [0, 0]
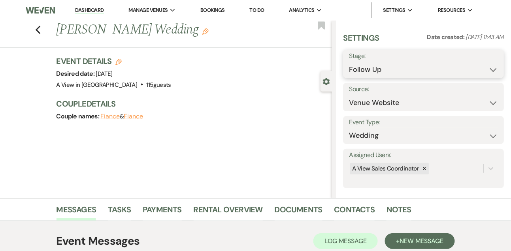
click at [354, 64] on select "Inquiry Follow Up Tour Requested Tour Confirmed Toured Proposal Sent Booked Lost" at bounding box center [423, 69] width 149 height 15
click at [349, 62] on select "Inquiry Follow Up Tour Requested Tour Confirmed Toured Proposal Sent Booked Lost" at bounding box center [423, 69] width 149 height 15
click at [487, 65] on button "Save" at bounding box center [486, 64] width 33 height 16
click at [87, 11] on link "Dashboard" at bounding box center [89, 11] width 28 height 8
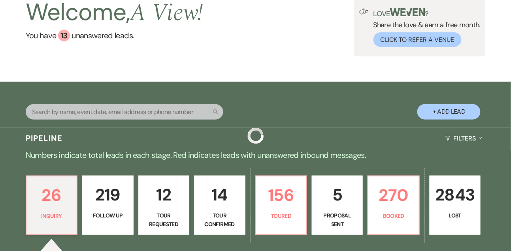
scroll to position [118, 0]
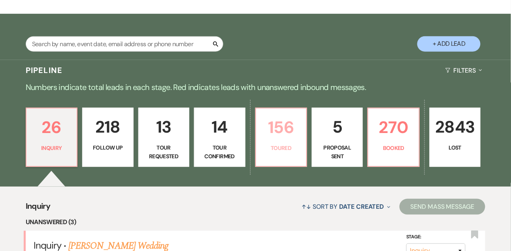
click at [269, 123] on p "156" at bounding box center [281, 127] width 41 height 26
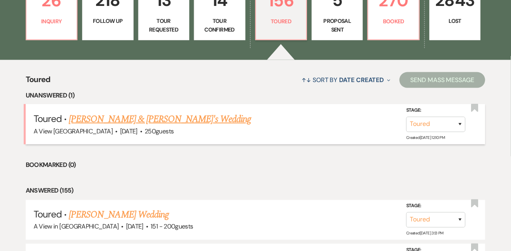
click at [157, 126] on link "[PERSON_NAME] & [PERSON_NAME]'s Wedding" at bounding box center [160, 119] width 182 height 14
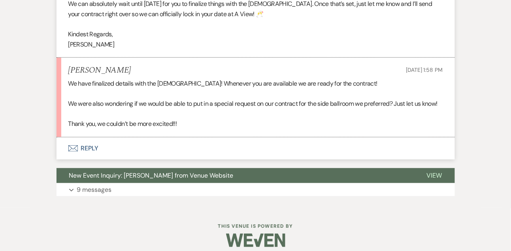
scroll to position [1635, 0]
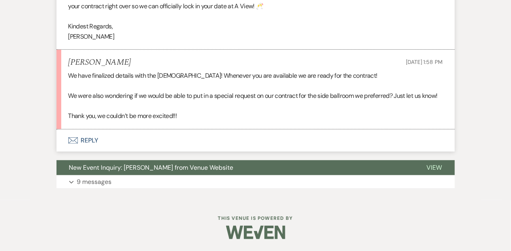
click at [96, 139] on button "Envelope Reply" at bounding box center [255, 141] width 398 height 22
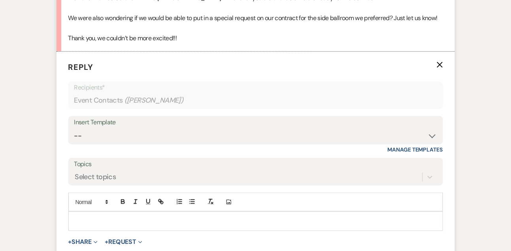
scroll to position [1757, 0]
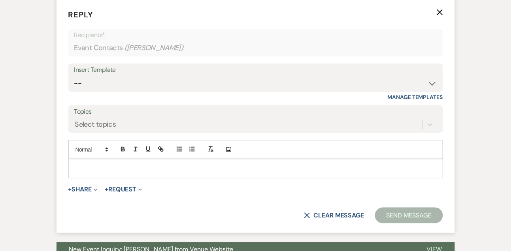
click at [95, 170] on div at bounding box center [256, 169] width 374 height 18
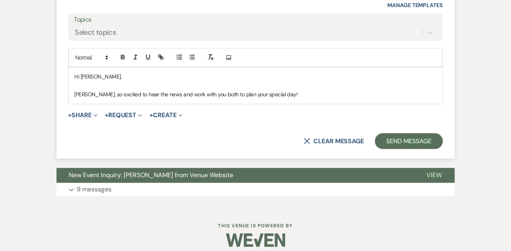
scroll to position [1852, 0]
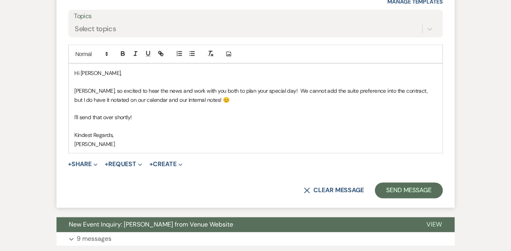
click at [265, 101] on p "[PERSON_NAME], so excited to hear the news and work with you both to plan your …" at bounding box center [256, 96] width 362 height 18
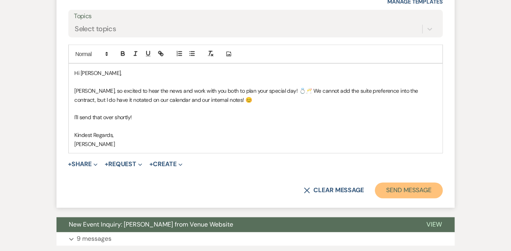
click at [390, 198] on button "Send Message" at bounding box center [409, 191] width 68 height 16
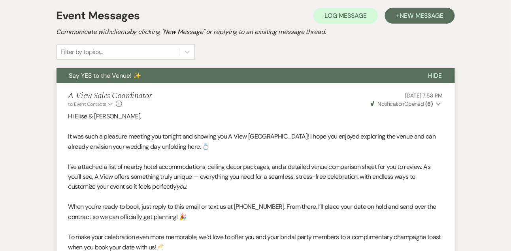
scroll to position [235, 0]
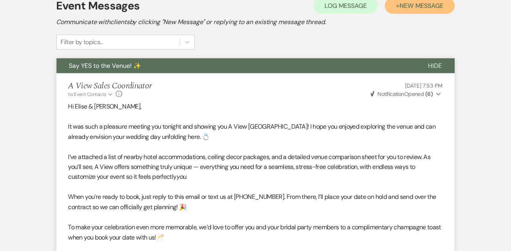
click at [410, 3] on span "New Message" at bounding box center [421, 6] width 44 height 8
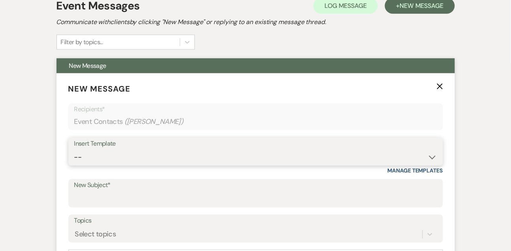
click at [76, 165] on select "-- Tour Confirmation Contract (Pre-Booked Leads) Out of office Inquiry Email Al…" at bounding box center [255, 157] width 363 height 15
click at [74, 150] on select "-- Tour Confirmation Contract (Pre-Booked Leads) Out of office Inquiry Email Al…" at bounding box center [255, 157] width 363 height 15
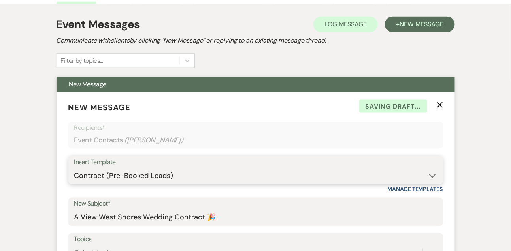
scroll to position [314, 0]
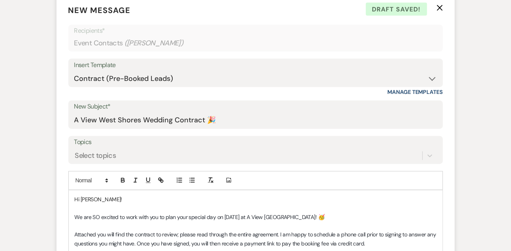
click at [103, 198] on p "Hi [PERSON_NAME]!" at bounding box center [256, 200] width 362 height 9
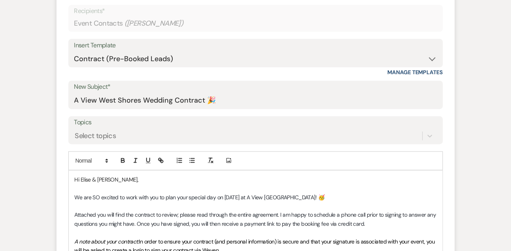
scroll to position [357, 0]
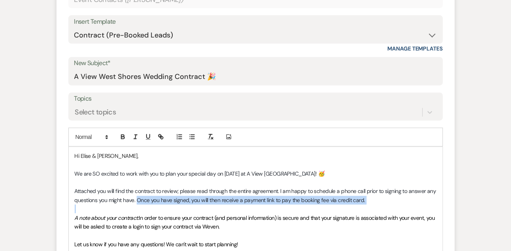
drag, startPoint x: 138, startPoint y: 198, endPoint x: 337, endPoint y: 207, distance: 199.2
click at [337, 207] on div "Hi [PERSON_NAME] & [PERSON_NAME], We are SO excited to work with you to plan yo…" at bounding box center [256, 253] width 374 height 212
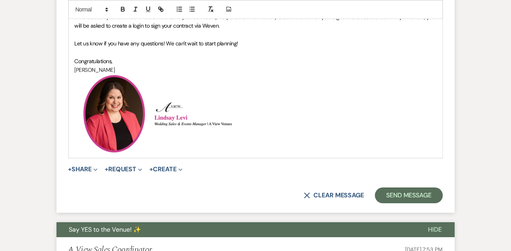
scroll to position [563, 0]
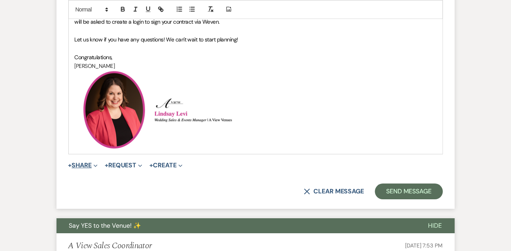
click at [90, 165] on button "+ Share Expand" at bounding box center [83, 165] width 30 height 6
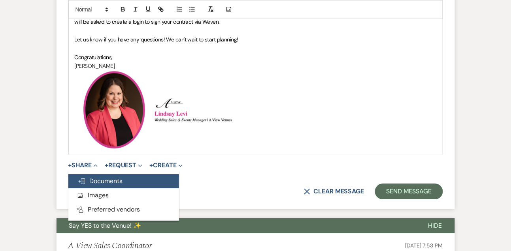
click at [94, 182] on span "Doc Upload Documents" at bounding box center [100, 181] width 45 height 8
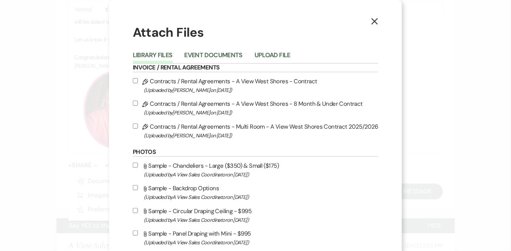
click at [201, 91] on span "(Uploaded by [PERSON_NAME] on [DATE] )" at bounding box center [261, 90] width 234 height 9
click at [138, 83] on input "Pencil Contracts / Rental Agreements - A View West Shores - Contract (Uploaded …" at bounding box center [135, 80] width 5 height 5
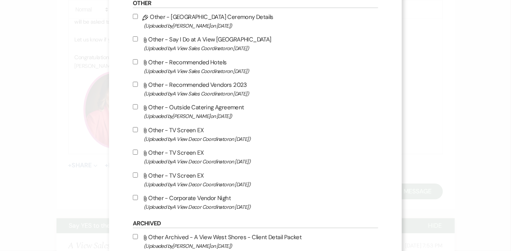
scroll to position [730, 0]
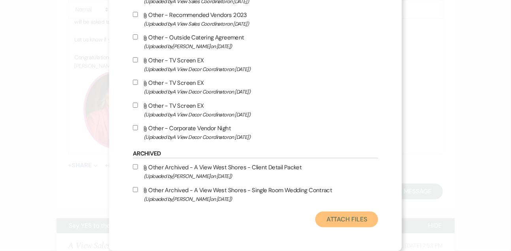
click at [329, 215] on button "Attach Files" at bounding box center [346, 220] width 63 height 16
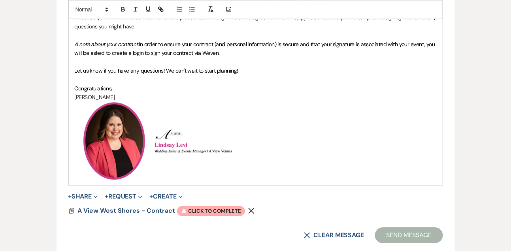
scroll to position [578, 0]
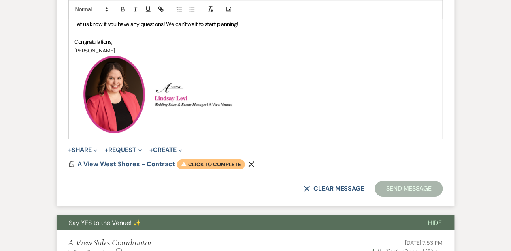
click at [195, 165] on span "Warning Click to complete" at bounding box center [211, 165] width 68 height 10
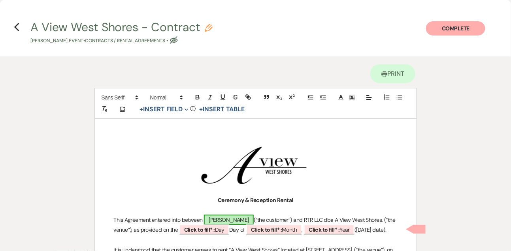
click at [224, 222] on span "[PERSON_NAME]" at bounding box center [229, 220] width 50 height 10
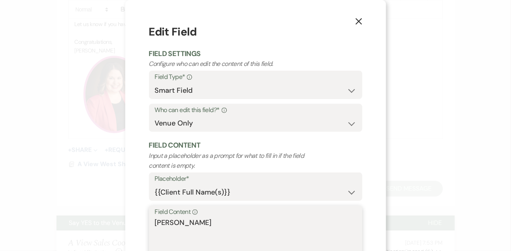
click at [212, 228] on textarea "[PERSON_NAME]" at bounding box center [255, 237] width 201 height 39
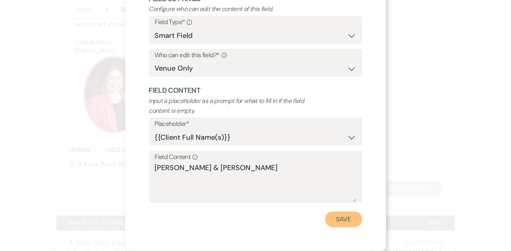
click at [353, 220] on button "Save" at bounding box center [343, 220] width 37 height 16
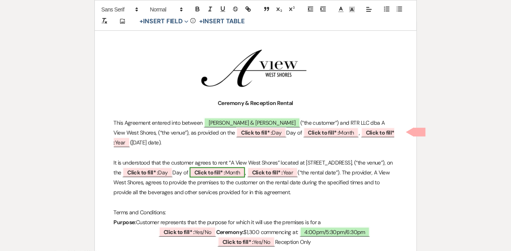
scroll to position [112, 0]
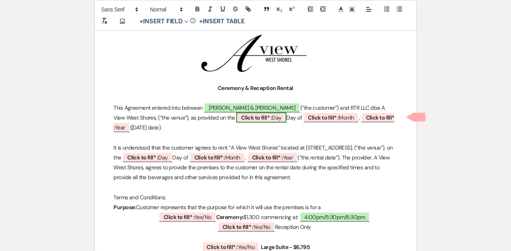
click at [248, 114] on span "Click to fill* : Day" at bounding box center [261, 118] width 50 height 10
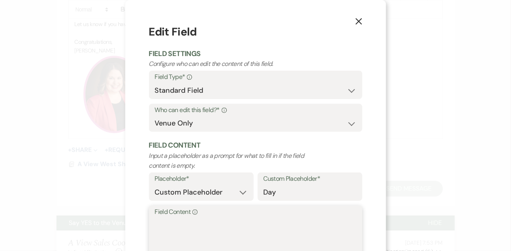
click at [209, 230] on textarea "Field Content Info" at bounding box center [255, 237] width 201 height 39
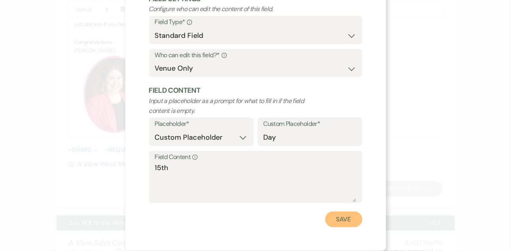
click at [348, 222] on button "Save" at bounding box center [343, 220] width 37 height 16
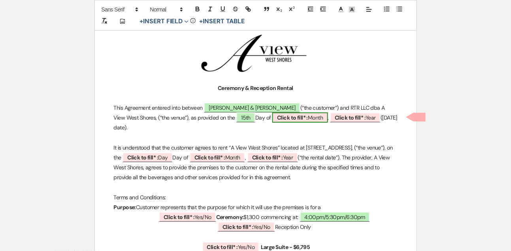
click at [283, 121] on span "Click to fill* : Month" at bounding box center [299, 118] width 55 height 10
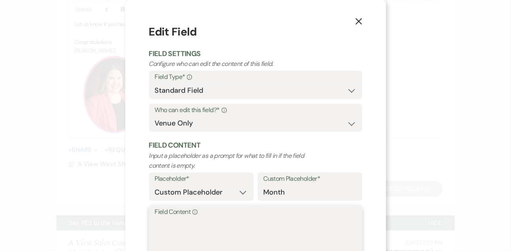
click at [192, 238] on textarea "Field Content Info" at bounding box center [255, 237] width 201 height 39
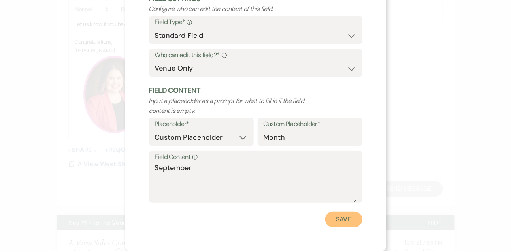
click at [335, 214] on button "Save" at bounding box center [343, 220] width 37 height 16
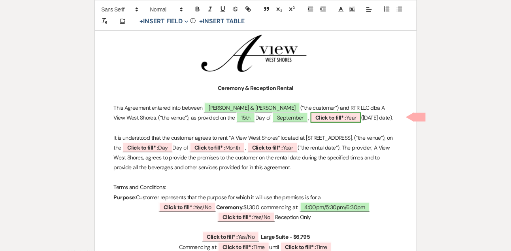
click at [315, 117] on b "Click to fill* :" at bounding box center [330, 117] width 31 height 7
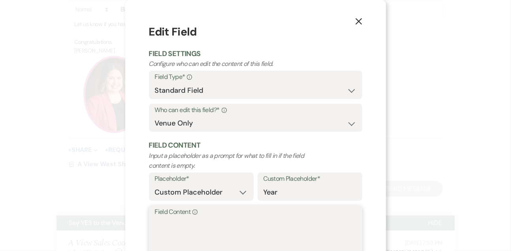
click at [228, 226] on textarea "Field Content Info" at bounding box center [255, 237] width 201 height 39
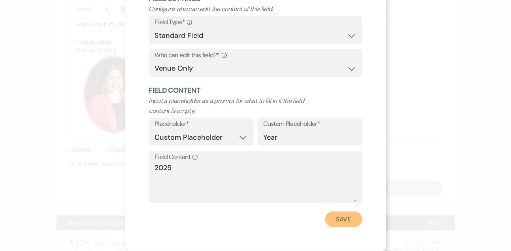
click at [344, 222] on button "Save" at bounding box center [343, 220] width 37 height 16
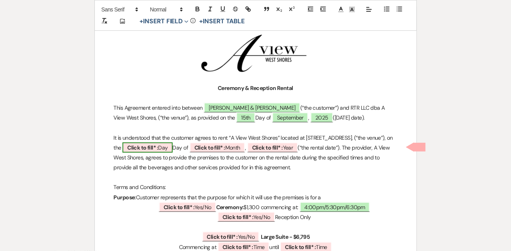
click at [158, 147] on b "Click to fill* :" at bounding box center [142, 147] width 31 height 7
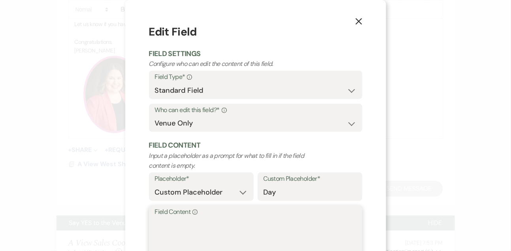
click at [186, 229] on textarea "Field Content Info" at bounding box center [255, 237] width 201 height 39
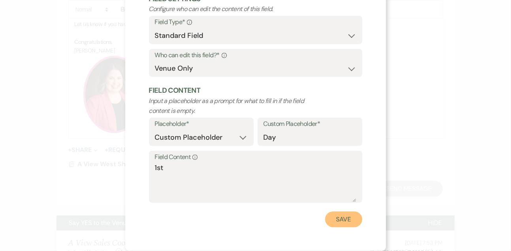
click at [343, 222] on button "Save" at bounding box center [343, 220] width 37 height 16
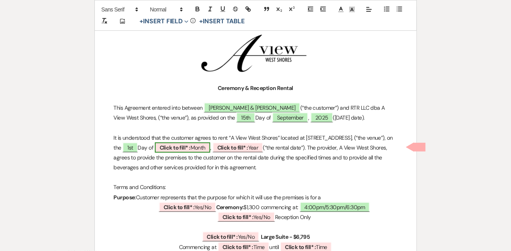
click at [190, 150] on b "Click to fill* :" at bounding box center [175, 147] width 31 height 7
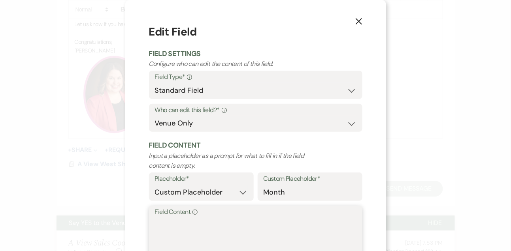
click at [207, 226] on textarea "Field Content Info" at bounding box center [255, 237] width 201 height 39
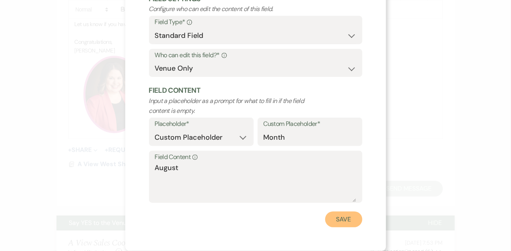
click at [354, 222] on button "Save" at bounding box center [343, 220] width 37 height 16
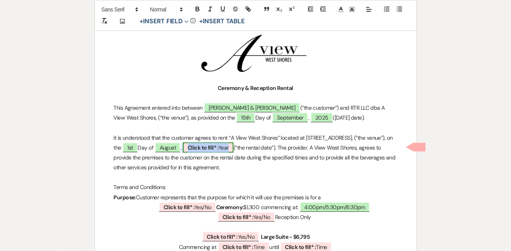
click at [233, 143] on span "Click to fill* : Year" at bounding box center [208, 148] width 51 height 10
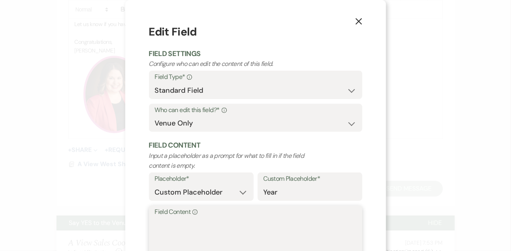
click at [226, 221] on textarea "Field Content Info" at bounding box center [255, 237] width 201 height 39
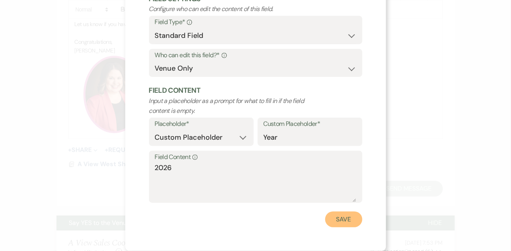
click at [340, 225] on button "Save" at bounding box center [343, 220] width 37 height 16
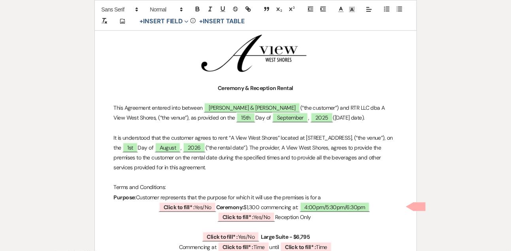
scroll to position [173, 0]
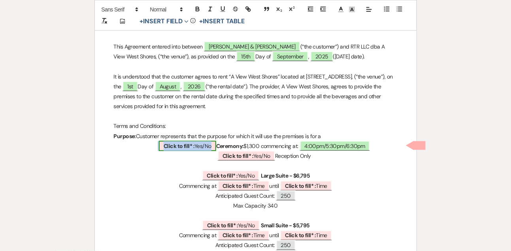
click at [193, 141] on span "Click to fill* : Yes/No" at bounding box center [187, 146] width 57 height 10
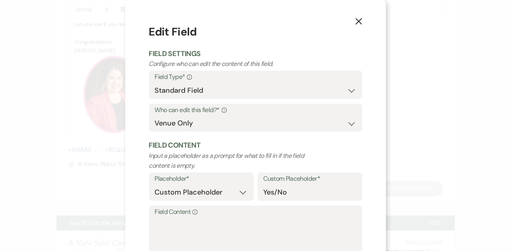
click at [183, 212] on label "Field Content Info" at bounding box center [255, 212] width 201 height 11
click at [183, 218] on textarea "Field Content Info" at bounding box center [255, 237] width 201 height 39
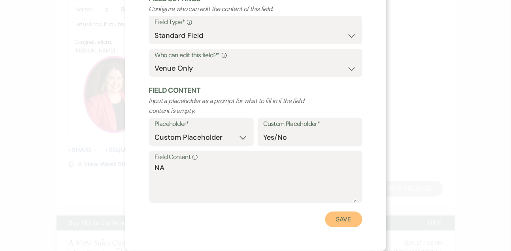
click at [346, 224] on button "Save" at bounding box center [343, 220] width 37 height 16
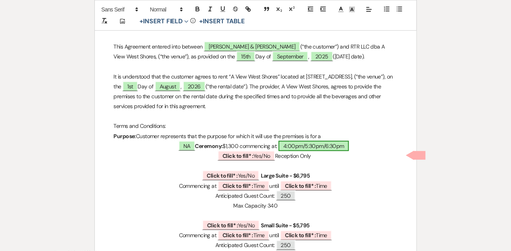
click at [322, 148] on span "4:00pm/5:30pm/6:30pm" at bounding box center [313, 146] width 70 height 10
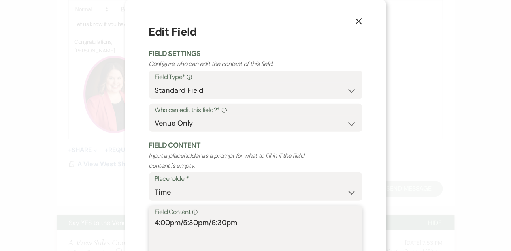
click at [225, 222] on textarea "4:00pm/5:30pm/6:30pm" at bounding box center [255, 237] width 201 height 39
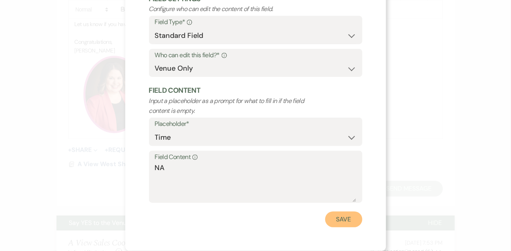
click at [357, 224] on button "Save" at bounding box center [343, 220] width 37 height 16
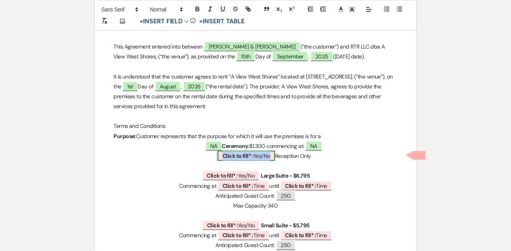
click at [242, 156] on b "Click to fill* :" at bounding box center [237, 155] width 31 height 7
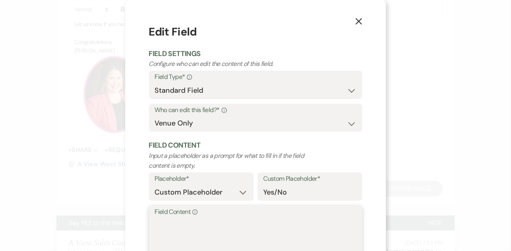
click at [204, 234] on textarea "Field Content Info" at bounding box center [255, 237] width 201 height 39
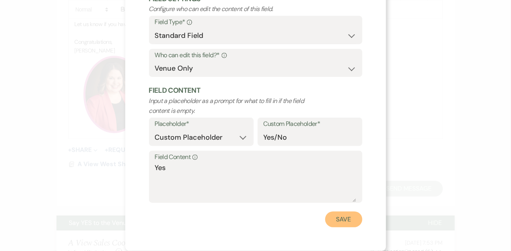
click at [342, 225] on button "Save" at bounding box center [343, 220] width 37 height 16
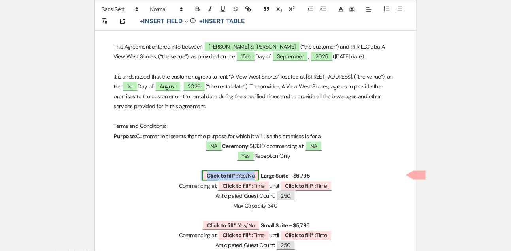
click at [248, 172] on span "Click to fill* : Yes/No" at bounding box center [230, 176] width 57 height 10
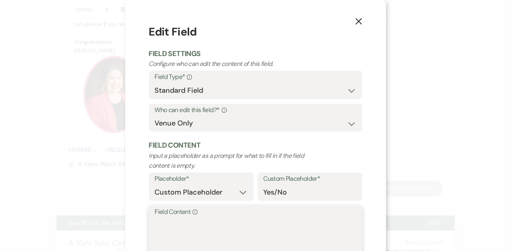
click at [218, 222] on textarea "Field Content Info" at bounding box center [255, 237] width 201 height 39
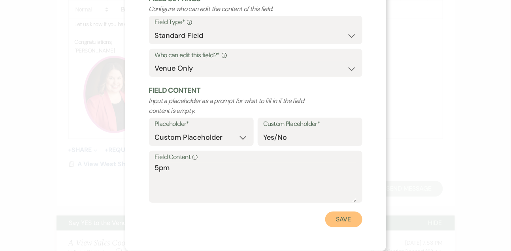
click at [346, 214] on button "Save" at bounding box center [343, 220] width 37 height 16
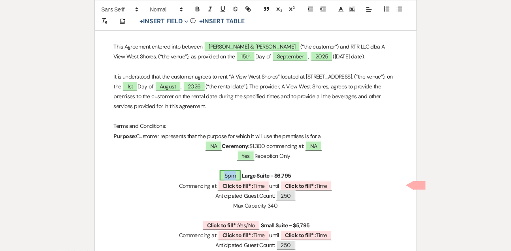
click at [231, 175] on span "5pm" at bounding box center [230, 176] width 21 height 10
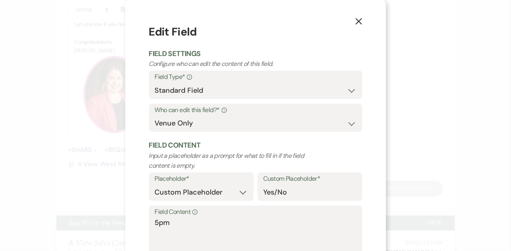
click at [201, 217] on label "Field Content Info" at bounding box center [255, 212] width 201 height 11
click at [201, 218] on textarea "5pm" at bounding box center [255, 237] width 201 height 39
click at [201, 217] on label "Field Content Info" at bounding box center [255, 212] width 201 height 11
click at [201, 218] on textarea "5pm" at bounding box center [255, 237] width 201 height 39
click at [201, 217] on label "Field Content Info" at bounding box center [255, 212] width 201 height 11
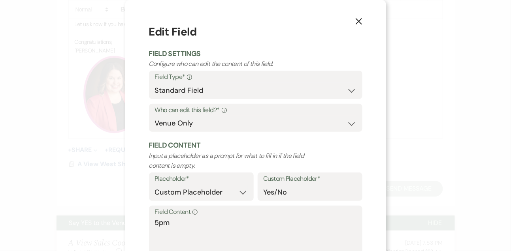
click at [201, 218] on textarea "5pm" at bounding box center [255, 237] width 201 height 39
click at [193, 223] on textarea "5pm" at bounding box center [255, 237] width 201 height 39
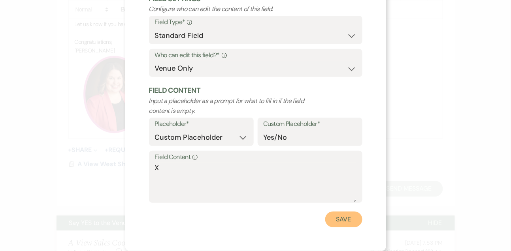
click at [344, 212] on button "Save" at bounding box center [343, 220] width 37 height 16
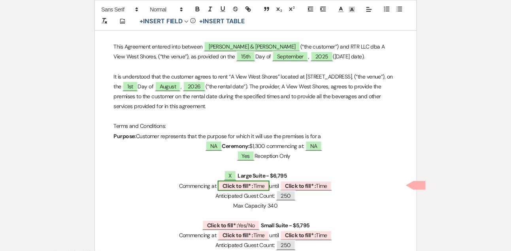
click at [239, 181] on span "Click to fill* : Time" at bounding box center [244, 186] width 52 height 10
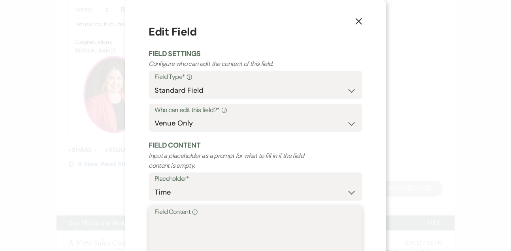
click at [194, 231] on textarea "Field Content Info" at bounding box center [255, 237] width 201 height 39
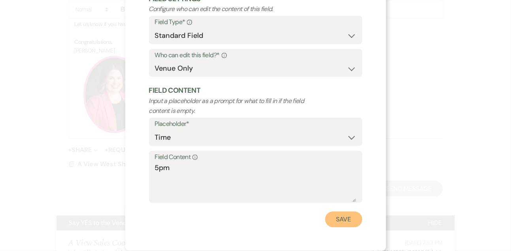
click at [354, 222] on button "Save" at bounding box center [343, 220] width 37 height 16
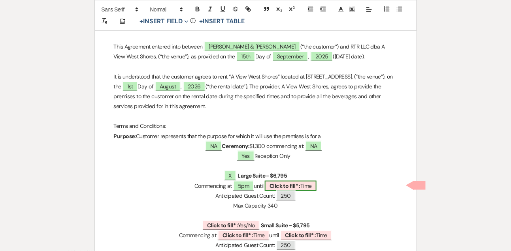
click at [283, 184] on b "Click to fill* :" at bounding box center [284, 185] width 31 height 7
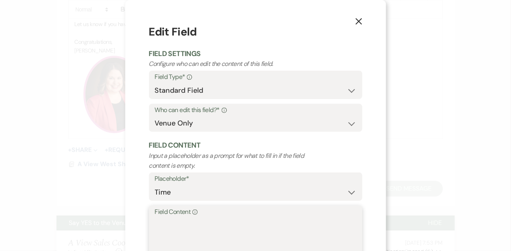
click at [243, 231] on textarea "Field Content Info" at bounding box center [255, 237] width 201 height 39
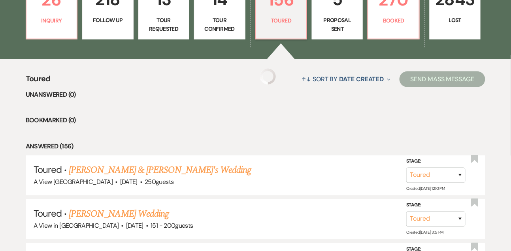
scroll to position [267, 0]
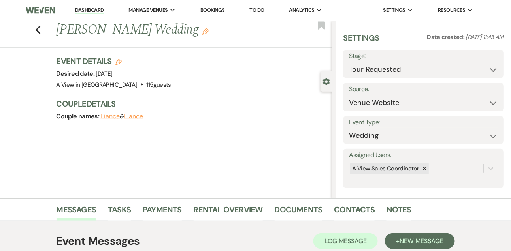
click at [88, 13] on link "Dashboard" at bounding box center [89, 11] width 28 height 8
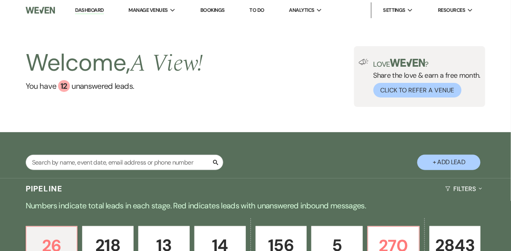
click at [83, 160] on div "Search + Add Lead" at bounding box center [255, 156] width 511 height 40
click at [82, 167] on input "text" at bounding box center [124, 162] width 197 height 15
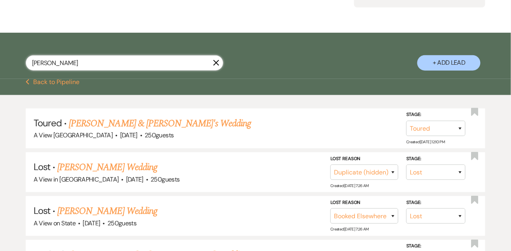
scroll to position [102, 0]
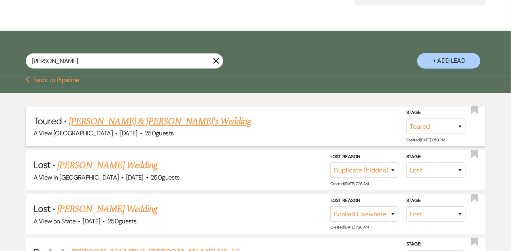
click at [111, 129] on link "[PERSON_NAME] & [PERSON_NAME]'s Wedding" at bounding box center [160, 122] width 182 height 14
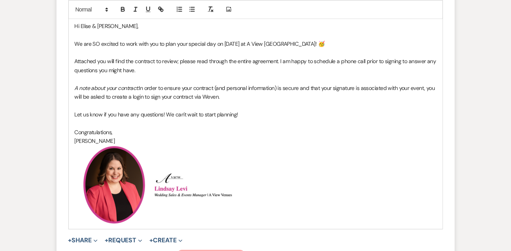
scroll to position [574, 0]
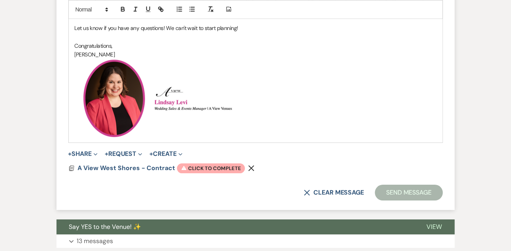
click at [200, 169] on span "Warning Click to complete" at bounding box center [211, 169] width 68 height 10
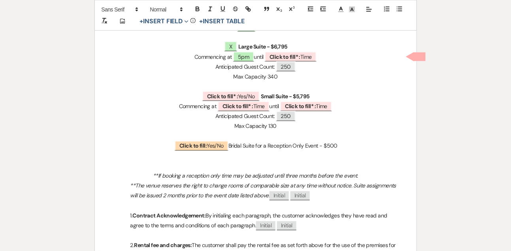
scroll to position [292, 0]
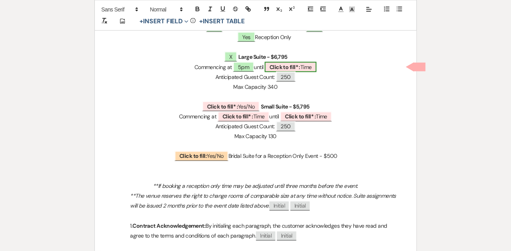
click at [288, 67] on b "Click to fill* :" at bounding box center [284, 67] width 31 height 7
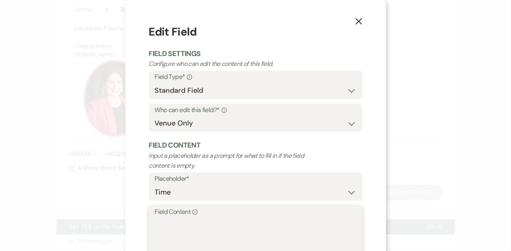
click at [201, 224] on textarea "Field Content Info" at bounding box center [255, 237] width 201 height 39
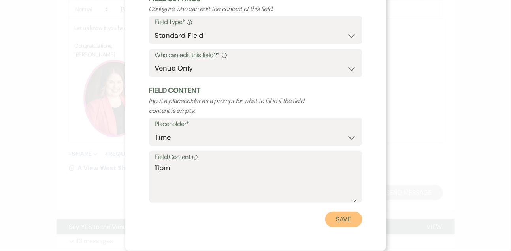
click at [332, 224] on button "Save" at bounding box center [343, 220] width 37 height 16
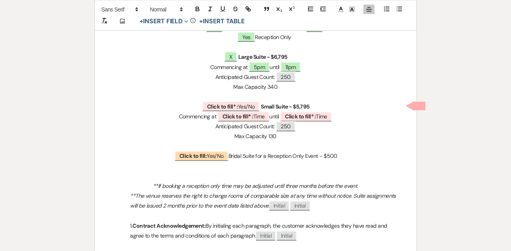
drag, startPoint x: 192, startPoint y: 107, endPoint x: 192, endPoint y: 145, distance: 37.1
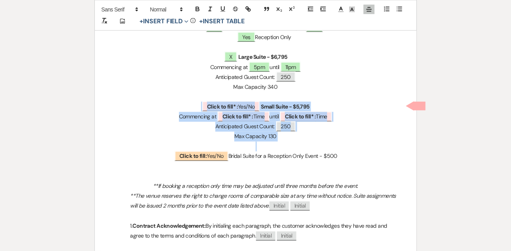
drag, startPoint x: 185, startPoint y: 102, endPoint x: 185, endPoint y: 144, distance: 42.7
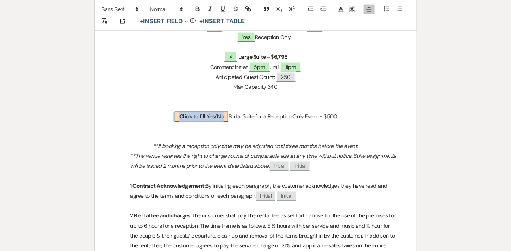
click at [183, 115] on b "Click to fill:" at bounding box center [192, 116] width 27 height 7
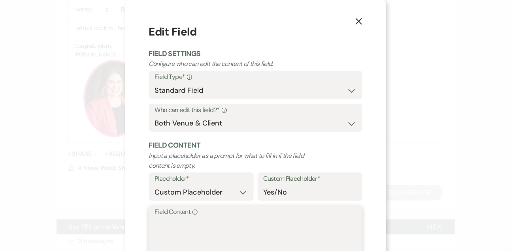
click at [165, 218] on textarea "Field Content Info" at bounding box center [255, 237] width 201 height 39
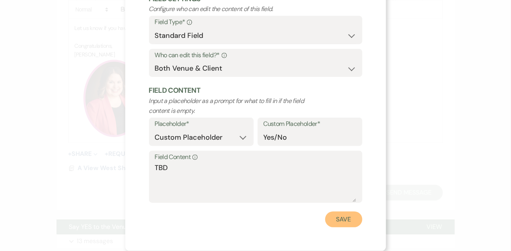
click at [332, 223] on button "Save" at bounding box center [343, 220] width 37 height 16
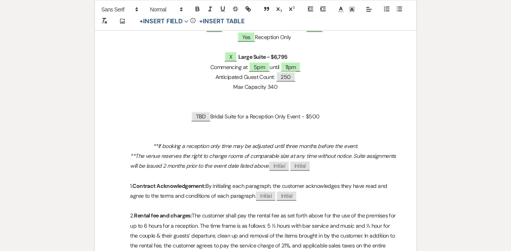
click at [220, 144] on em "**If booking a reception only time may be adjusted until three months before th…" at bounding box center [255, 146] width 205 height 7
click at [219, 144] on em "**If booking a reception only, time may be adjusted until three months before t…" at bounding box center [255, 146] width 206 height 7
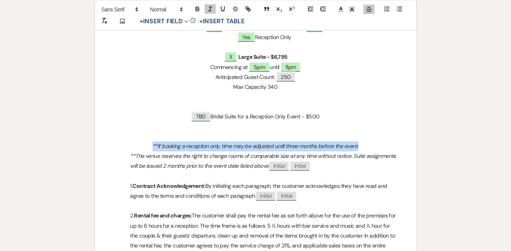
click at [219, 144] on em "**If booking a reception only, time may be adjusted until three months before t…" at bounding box center [255, 146] width 206 height 7
click at [376, 145] on p "**If booking a reception only, time may be adjusted until three months before t…" at bounding box center [256, 147] width 284 height 10
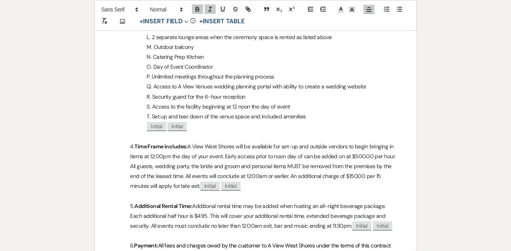
scroll to position [868, 0]
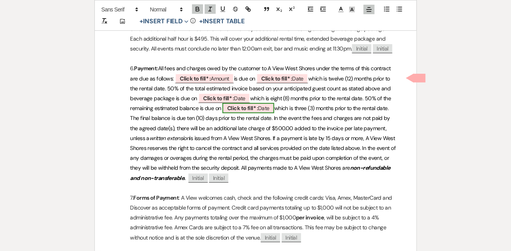
click at [254, 109] on b "Click to fill* :" at bounding box center [242, 108] width 31 height 7
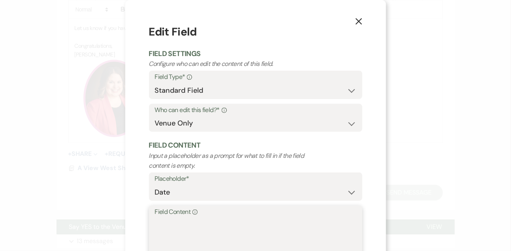
click at [215, 235] on textarea "Field Content Info" at bounding box center [255, 237] width 201 height 39
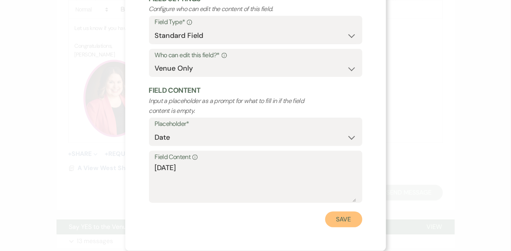
click at [344, 225] on button "Save" at bounding box center [343, 220] width 37 height 16
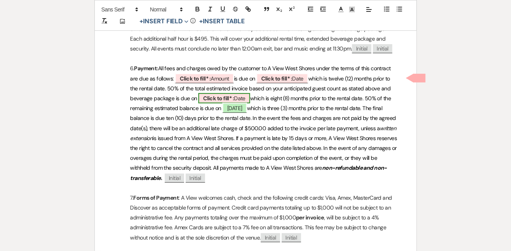
click at [218, 98] on b "Click to fill* :" at bounding box center [218, 98] width 31 height 7
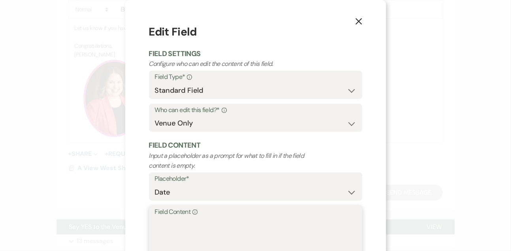
click at [184, 234] on textarea "Field Content Info" at bounding box center [255, 237] width 201 height 39
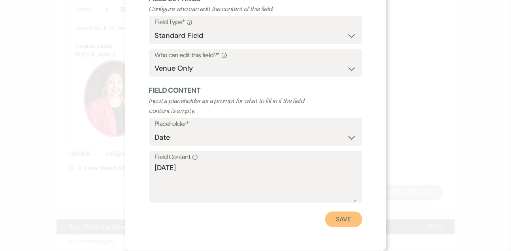
click at [334, 215] on button "Save" at bounding box center [343, 220] width 37 height 16
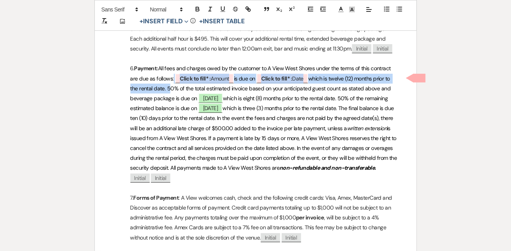
drag, startPoint x: 173, startPoint y: 80, endPoint x: 173, endPoint y: 85, distance: 4.4
click at [173, 85] on p "6. Payment: All fees and charges owed by the customer to A View West Shores und…" at bounding box center [256, 123] width 284 height 119
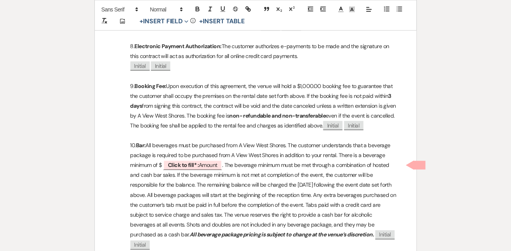
scroll to position [1106, 0]
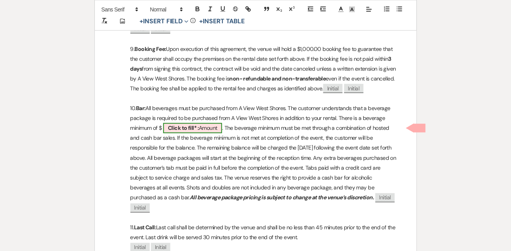
click at [178, 128] on b "Click to fill* :" at bounding box center [183, 128] width 31 height 7
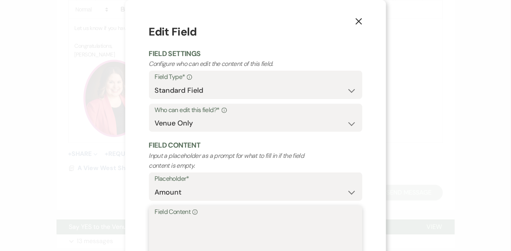
click at [173, 222] on textarea "Field Content Info" at bounding box center [255, 237] width 201 height 39
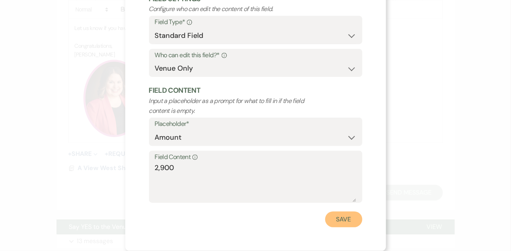
click at [342, 225] on button "Save" at bounding box center [343, 220] width 37 height 16
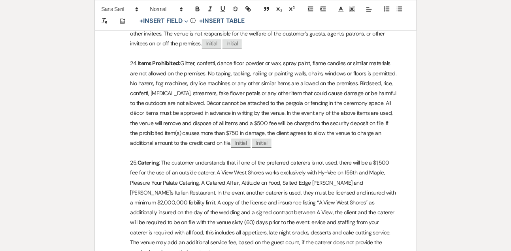
scroll to position [2071, 0]
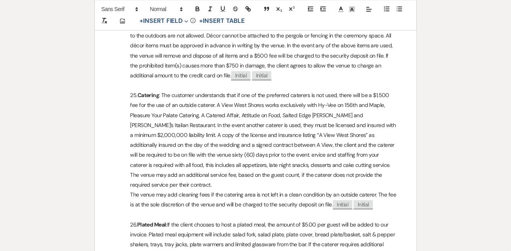
click at [288, 116] on p "25. Catering" at bounding box center [256, 140] width 284 height 100
click at [197, 153] on p "25. Catering" at bounding box center [256, 140] width 284 height 100
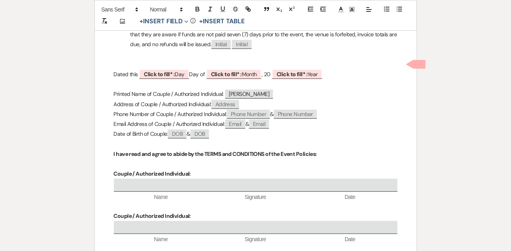
scroll to position [3250, 0]
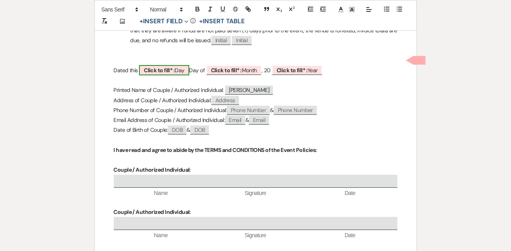
click at [173, 67] on b "Click to fill* :" at bounding box center [159, 70] width 31 height 7
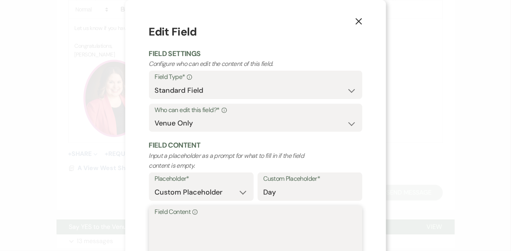
click at [164, 226] on textarea "Field Content Info" at bounding box center [255, 237] width 201 height 39
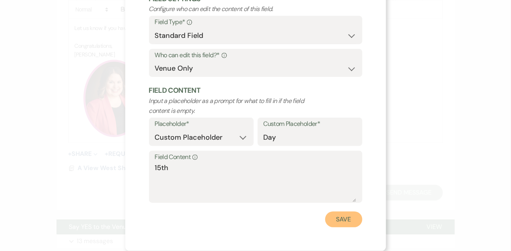
click at [337, 218] on button "Save" at bounding box center [343, 220] width 37 height 16
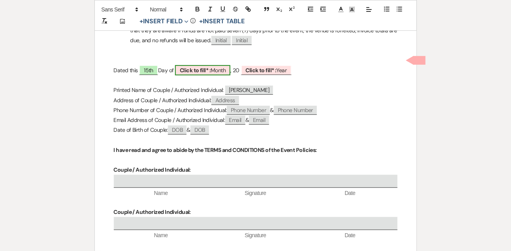
click at [218, 65] on span "Click to fill* : Month" at bounding box center [202, 70] width 55 height 10
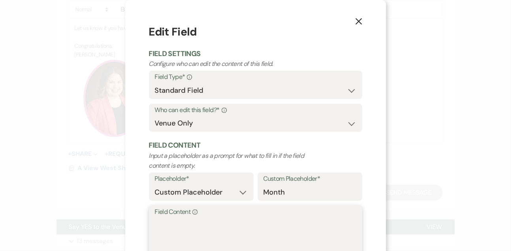
click at [168, 235] on textarea "Field Content Info" at bounding box center [255, 237] width 201 height 39
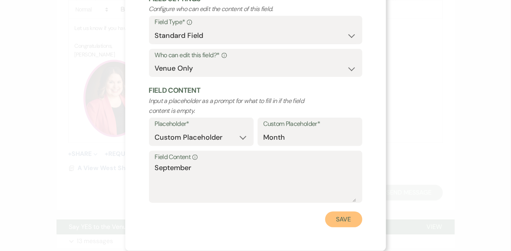
click at [355, 220] on button "Save" at bounding box center [343, 220] width 37 height 16
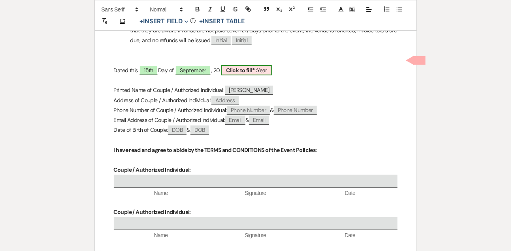
click at [257, 67] on b "Click to fill* :" at bounding box center [241, 70] width 31 height 7
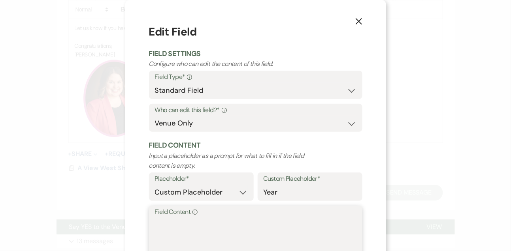
click at [184, 229] on textarea "Field Content Info" at bounding box center [255, 237] width 201 height 39
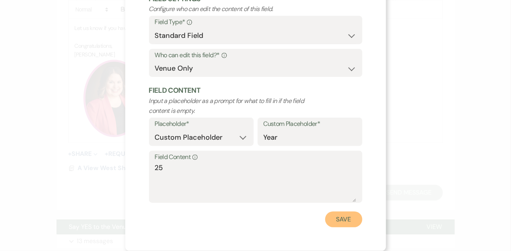
click at [337, 222] on button "Save" at bounding box center [343, 220] width 37 height 16
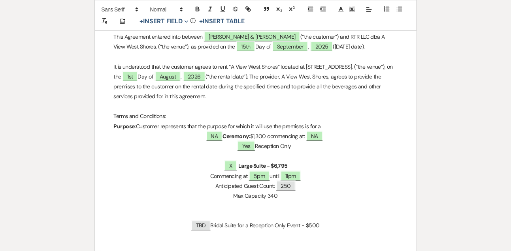
scroll to position [0, 0]
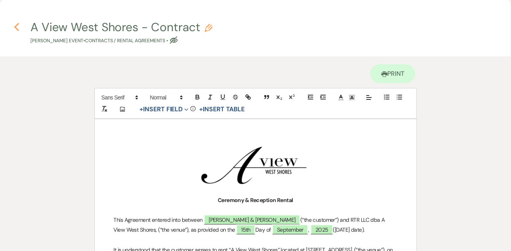
click at [19, 26] on icon "Previous" at bounding box center [17, 27] width 6 height 9
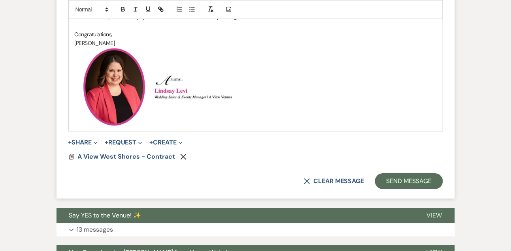
scroll to position [588, 0]
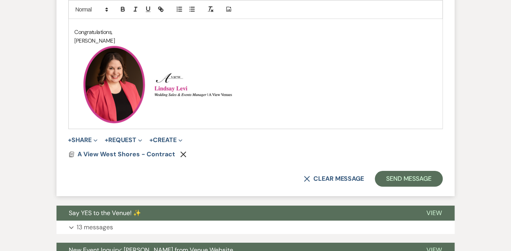
click at [398, 176] on button "Send Message" at bounding box center [409, 179] width 68 height 16
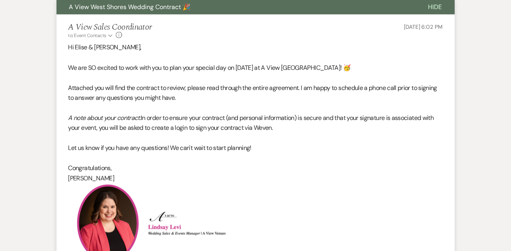
scroll to position [0, 0]
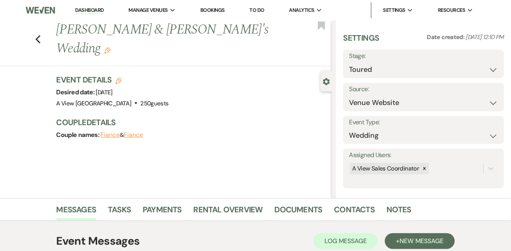
click at [90, 6] on li "Dashboard" at bounding box center [89, 10] width 36 height 16
click at [90, 9] on link "Dashboard" at bounding box center [89, 11] width 28 height 8
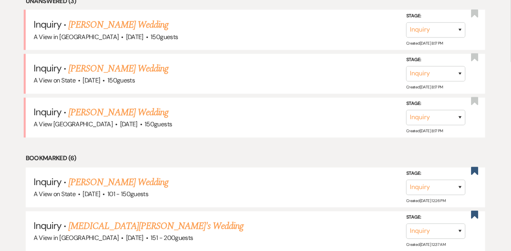
scroll to position [361, 0]
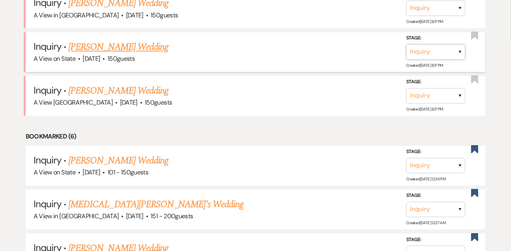
click at [415, 59] on select "Inquiry Follow Up Tour Requested Tour Confirmed Toured Proposal Sent Booked Lost" at bounding box center [435, 52] width 59 height 15
click at [406, 51] on select "Inquiry Follow Up Tour Requested Tour Confirmed Toured Proposal Sent Booked Lost" at bounding box center [435, 52] width 59 height 15
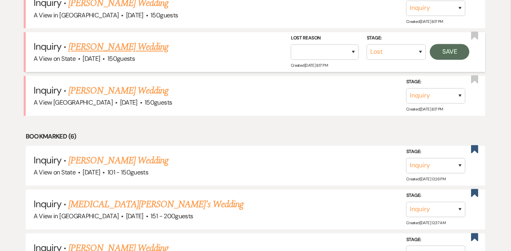
click at [311, 68] on div "Stage: Inquiry Follow Up Tour Requested Tour Confirmed Toured Proposal Sent Boo…" at bounding box center [382, 52] width 182 height 36
click at [307, 60] on select "Booked Elsewhere Budget Date Unavailable No Response Not a Good Match Capacity …" at bounding box center [325, 52] width 68 height 15
click at [291, 51] on select "Booked Elsewhere Budget Date Unavailable No Response Not a Good Match Capacity …" at bounding box center [325, 52] width 68 height 15
click at [442, 60] on button "Save" at bounding box center [449, 52] width 39 height 16
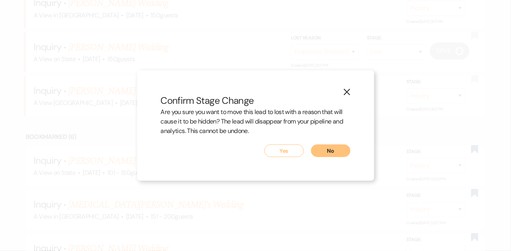
click at [297, 148] on button "Yes" at bounding box center [283, 151] width 39 height 13
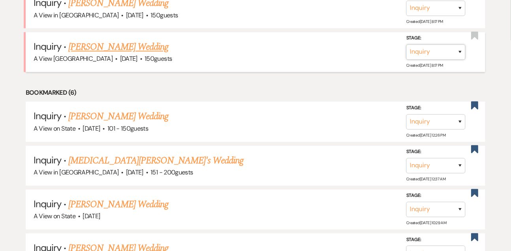
click at [431, 56] on select "Inquiry Follow Up Tour Requested Tour Confirmed Toured Proposal Sent Booked Lost" at bounding box center [435, 52] width 59 height 15
click at [406, 51] on select "Inquiry Follow Up Tour Requested Tour Confirmed Toured Proposal Sent Booked Lost" at bounding box center [435, 52] width 59 height 15
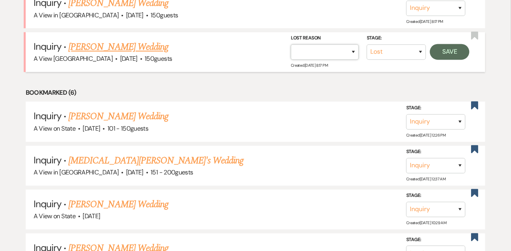
click at [309, 58] on select "Booked Elsewhere Budget Date Unavailable No Response Not a Good Match Capacity …" at bounding box center [325, 52] width 68 height 15
click at [291, 51] on select "Booked Elsewhere Budget Date Unavailable No Response Not a Good Match Capacity …" at bounding box center [325, 52] width 68 height 15
click at [437, 60] on button "Save" at bounding box center [449, 52] width 39 height 16
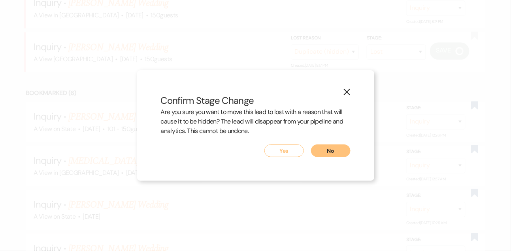
click at [282, 149] on button "Yes" at bounding box center [283, 151] width 39 height 13
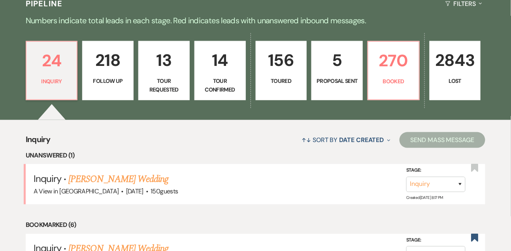
scroll to position [162, 0]
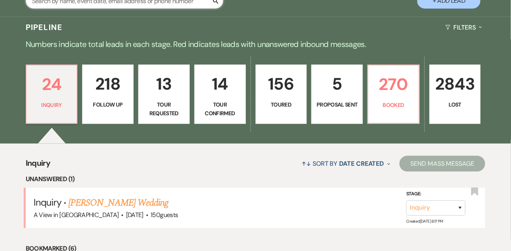
click at [137, 9] on input "text" at bounding box center [124, 0] width 197 height 15
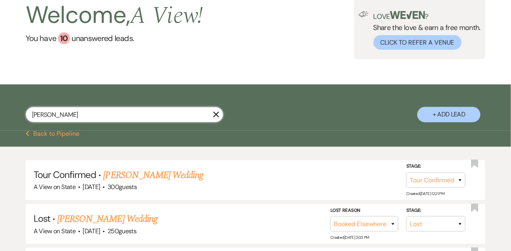
scroll to position [162, 0]
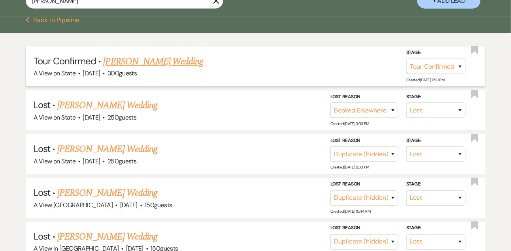
click at [157, 65] on link "[PERSON_NAME] Wedding" at bounding box center [153, 62] width 100 height 14
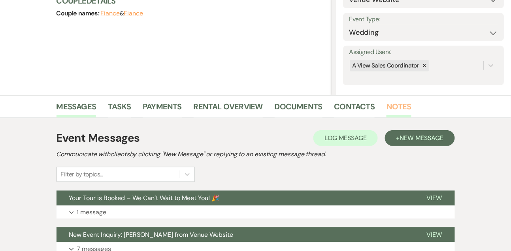
click at [401, 111] on link "Notes" at bounding box center [398, 108] width 25 height 17
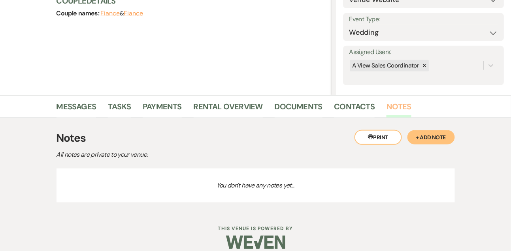
scroll to position [113, 0]
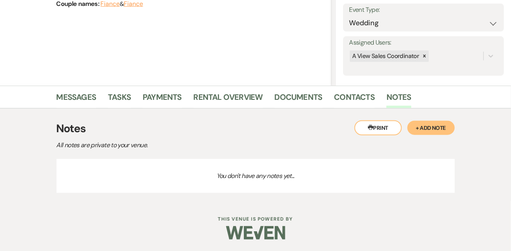
click at [422, 132] on button "+ Add Note" at bounding box center [430, 128] width 47 height 14
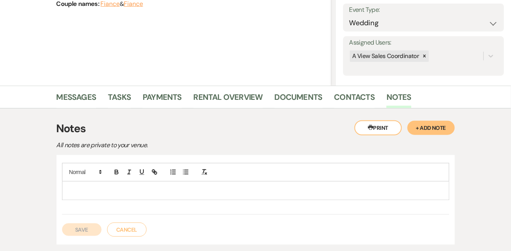
click at [191, 185] on div at bounding box center [255, 191] width 386 height 18
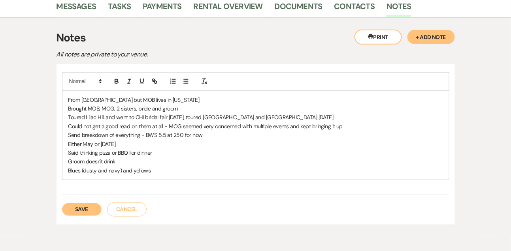
scroll to position [205, 0]
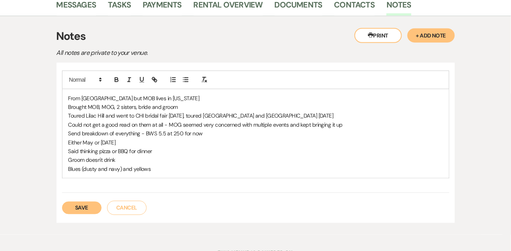
click at [85, 213] on button "Save" at bounding box center [81, 208] width 39 height 13
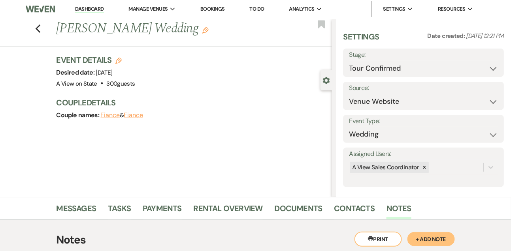
scroll to position [0, 0]
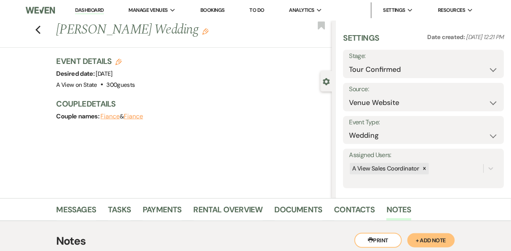
click at [89, 9] on link "Dashboard" at bounding box center [89, 11] width 28 height 8
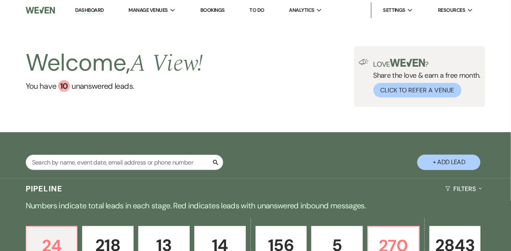
click at [261, 11] on link "To Do" at bounding box center [257, 10] width 15 height 7
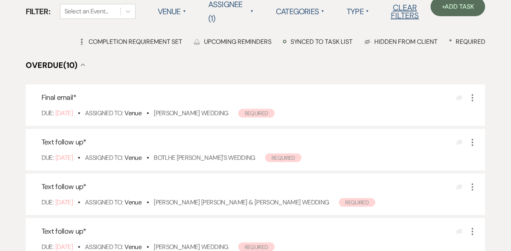
scroll to position [106, 0]
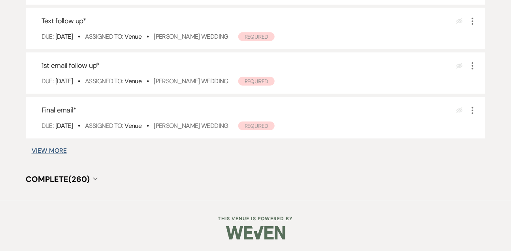
click at [59, 151] on button "View More" at bounding box center [49, 151] width 35 height 6
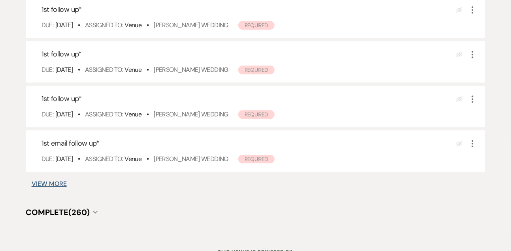
scroll to position [1401, 0]
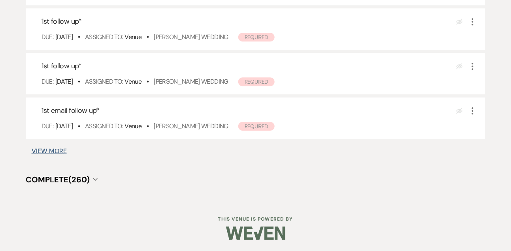
click at [52, 153] on button "View More" at bounding box center [49, 151] width 35 height 6
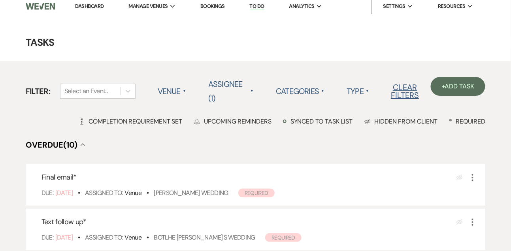
scroll to position [0, 0]
